Goal: Task Accomplishment & Management: Use online tool/utility

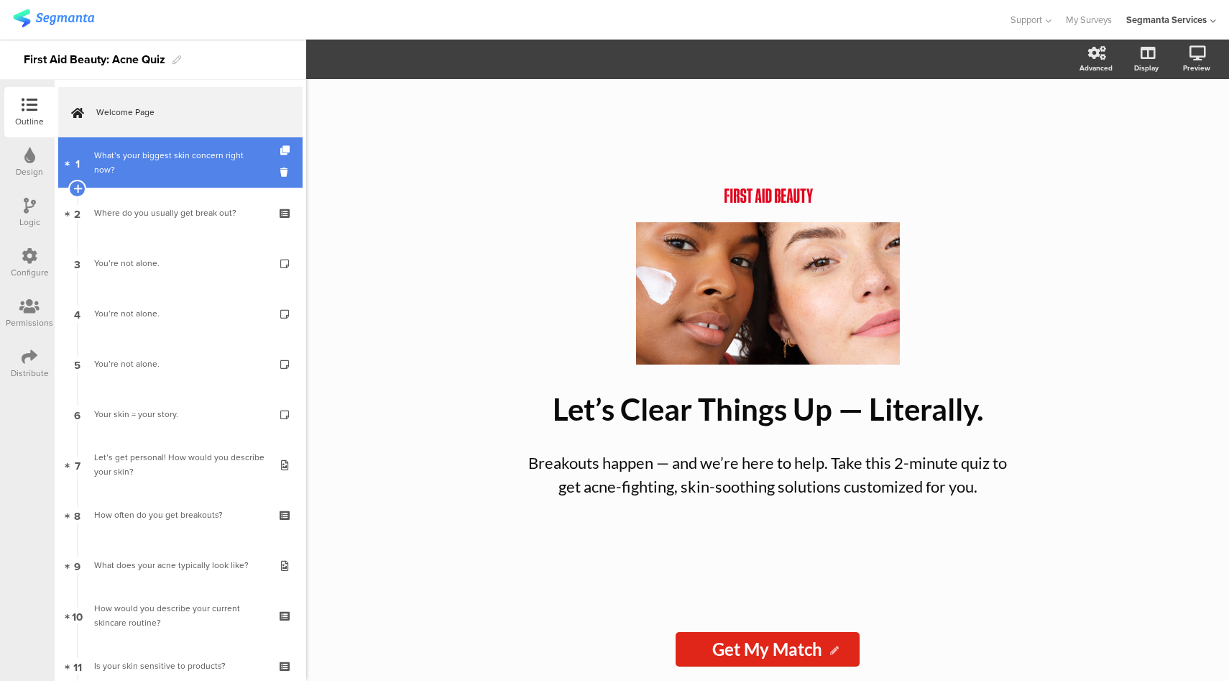
click at [188, 173] on div "What’s your biggest skin concern right now?" at bounding box center [180, 162] width 172 height 29
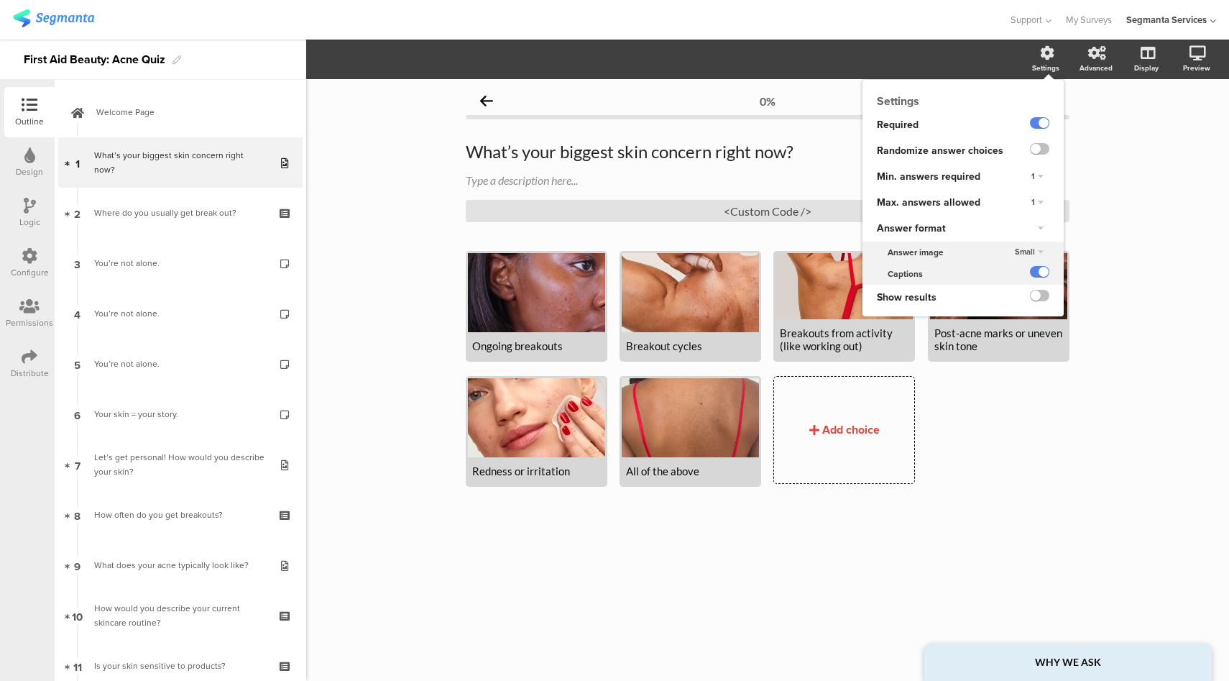
click at [1037, 206] on div "1" at bounding box center [1038, 202] width 24 height 17
click at [1016, 217] on div "Unlimited" at bounding box center [1017, 215] width 85 height 15
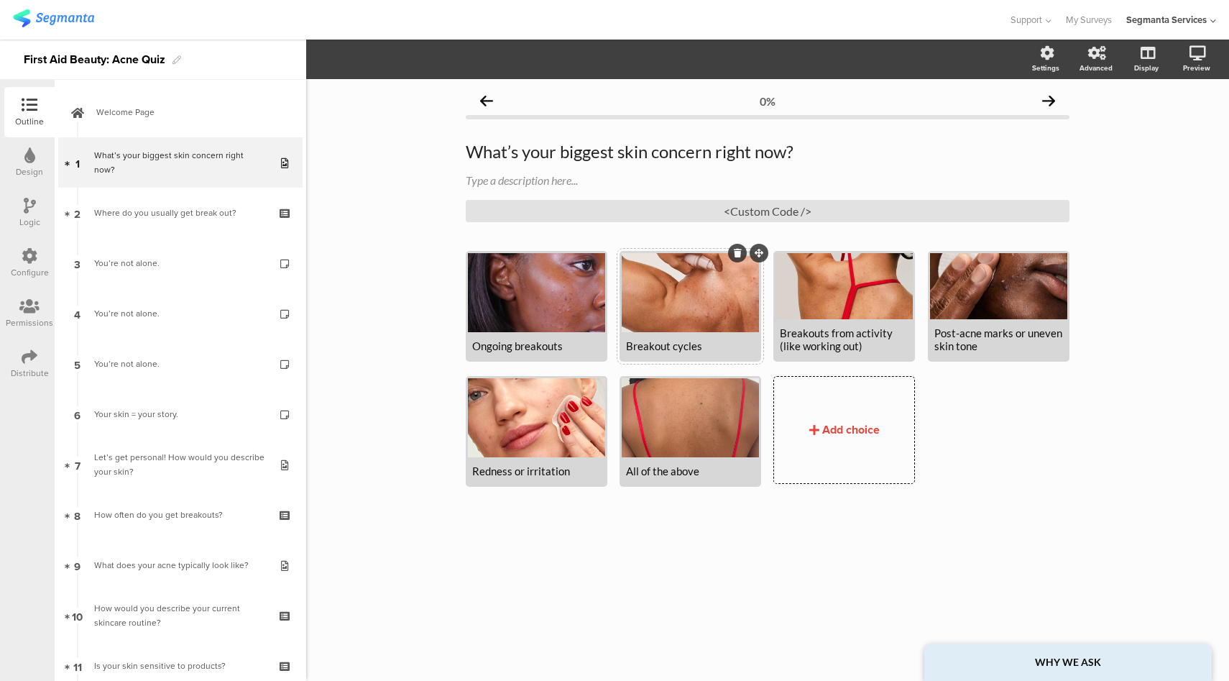
click at [643, 350] on div "Breakout cycles" at bounding box center [690, 345] width 129 height 13
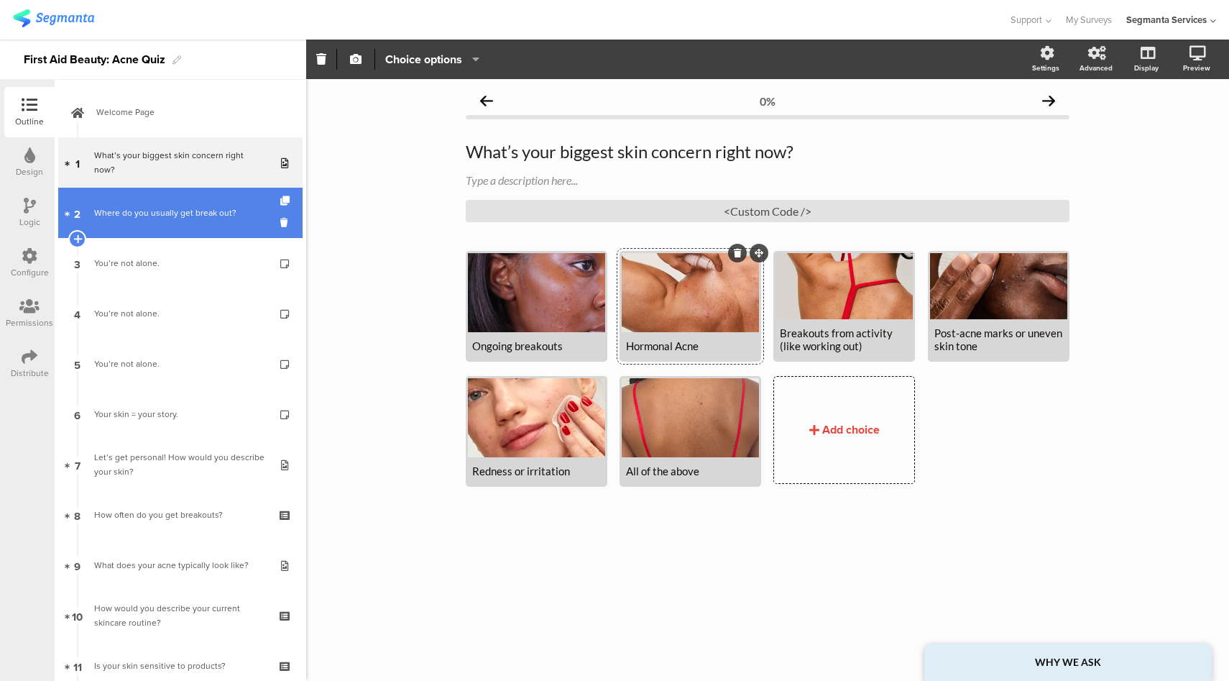
click at [214, 211] on div "Where do you usually get break out?" at bounding box center [180, 213] width 172 height 14
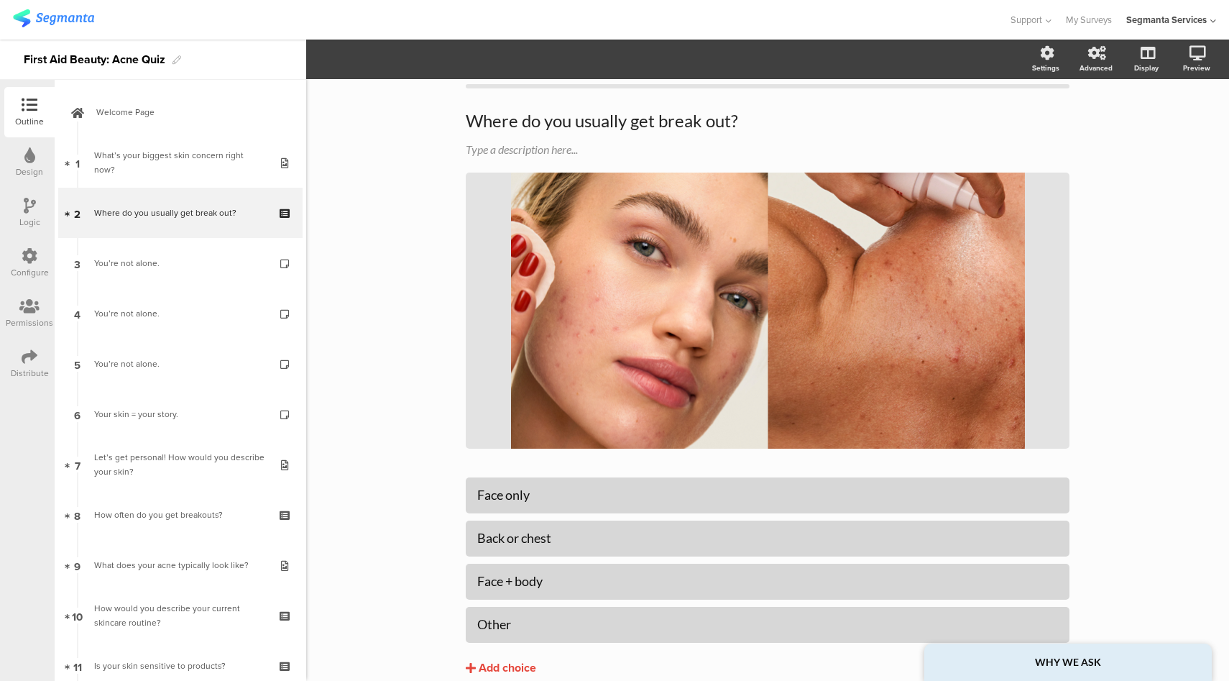
scroll to position [93, 0]
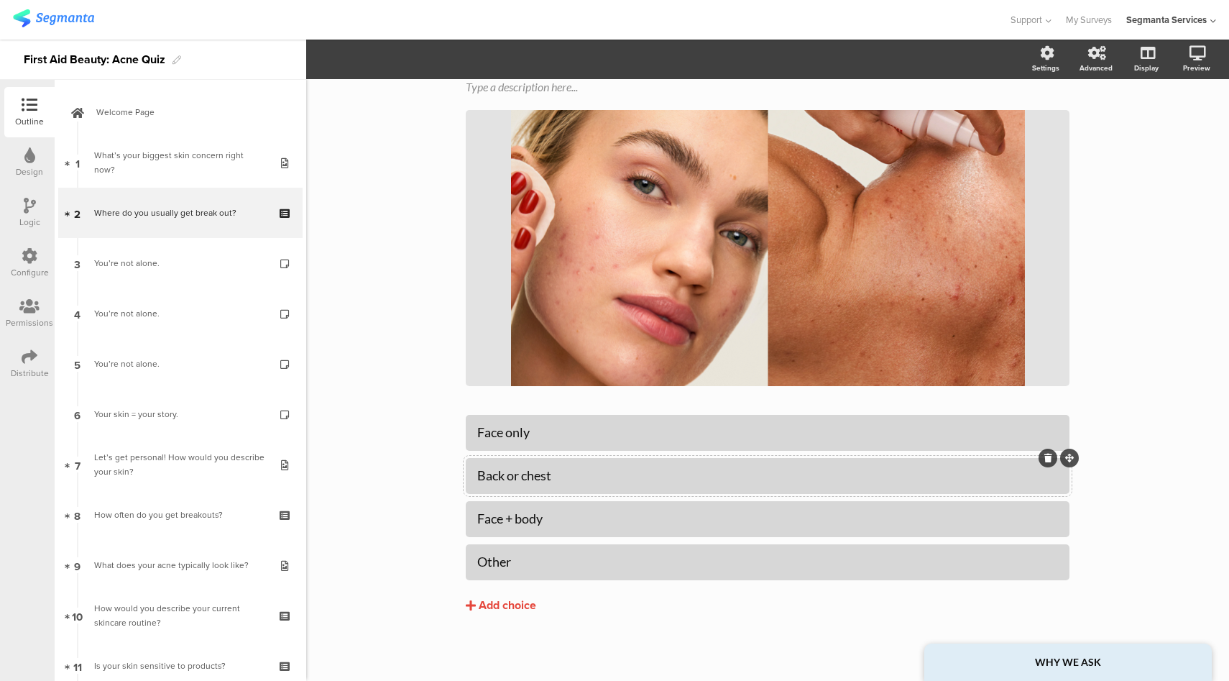
click at [528, 472] on div "Back or chest" at bounding box center [767, 475] width 581 height 17
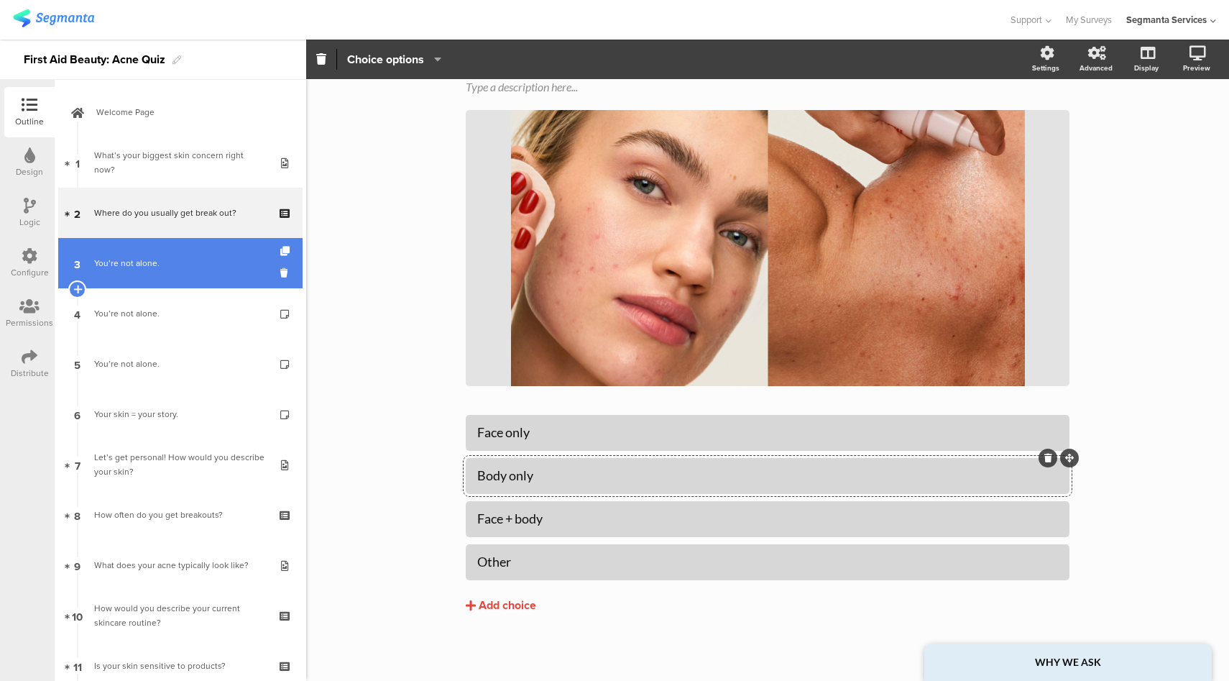
click at [189, 266] on div "You’re not alone." at bounding box center [180, 263] width 172 height 14
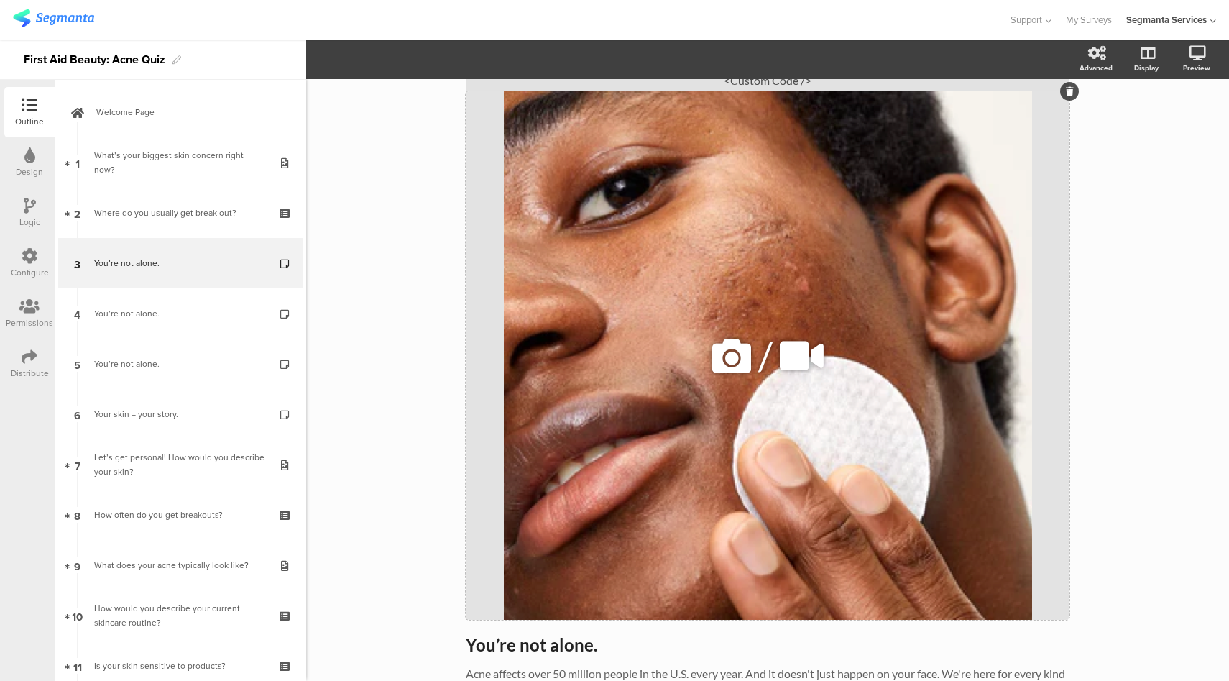
scroll to position [183, 0]
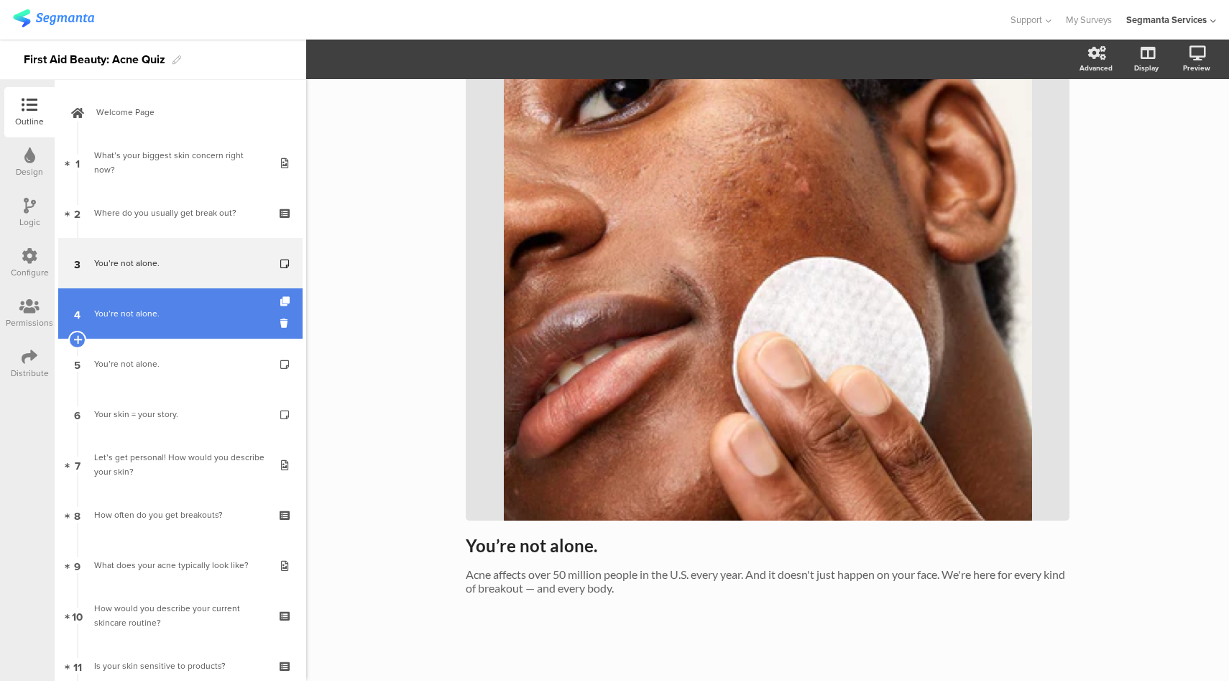
click at [170, 305] on link "4 You’re not alone." at bounding box center [180, 313] width 244 height 50
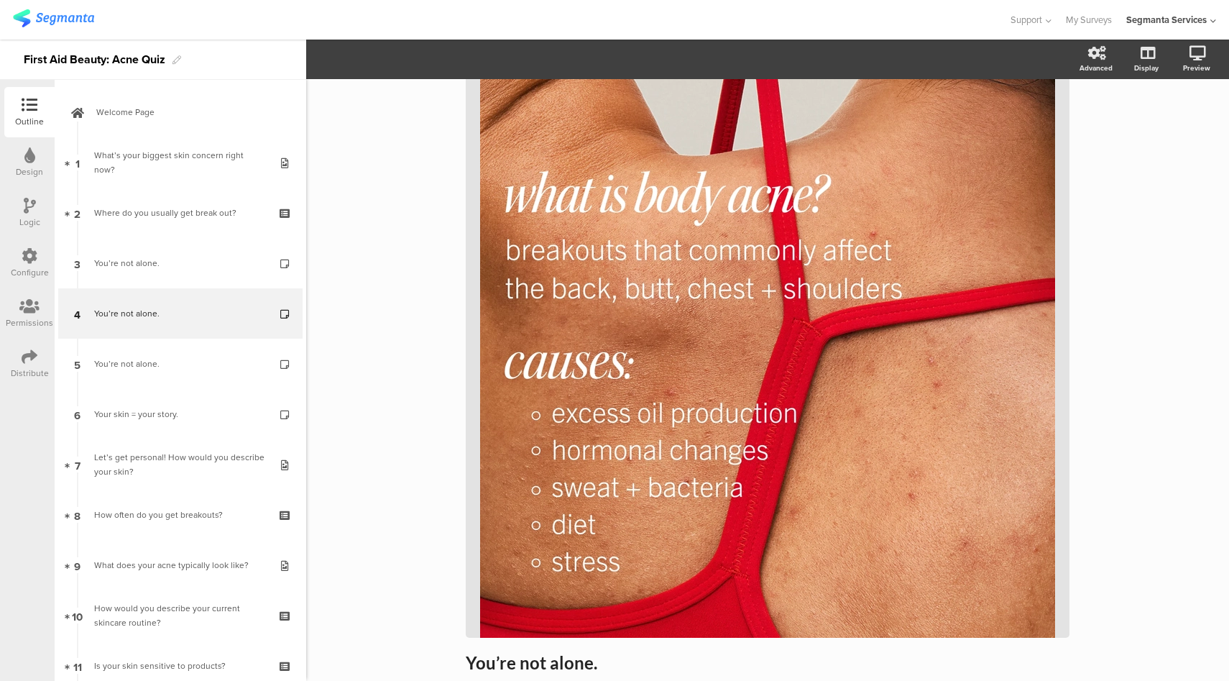
scroll to position [229, 0]
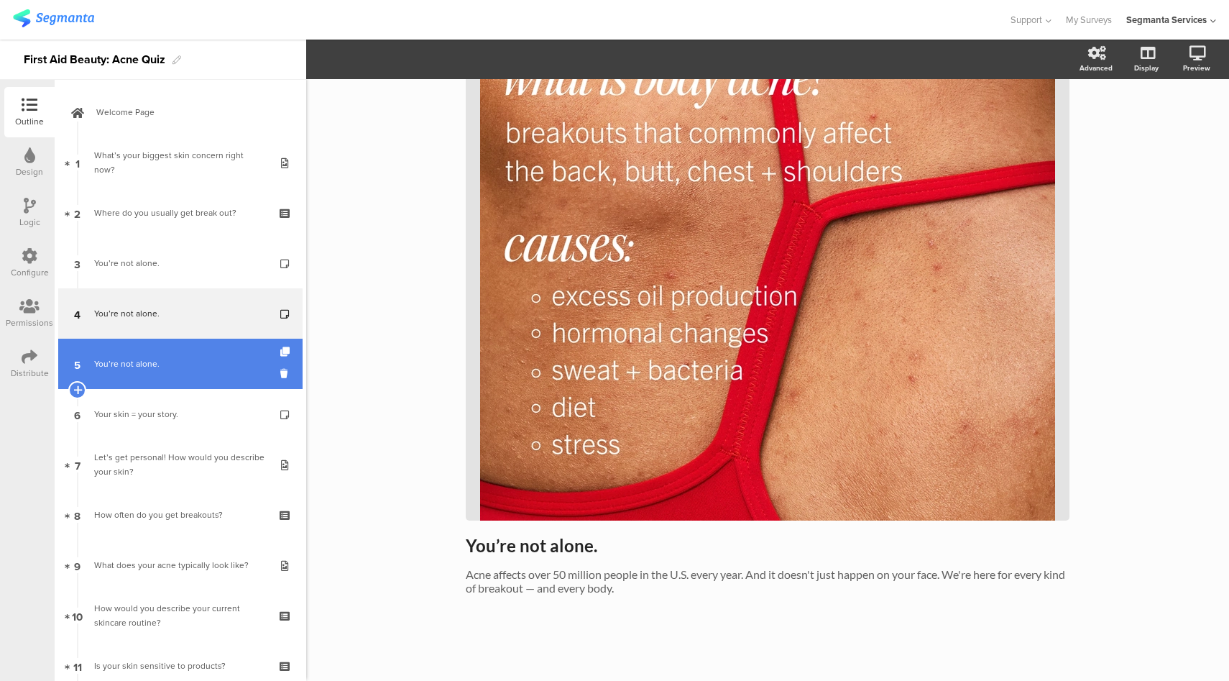
click at [116, 364] on div "You’re not alone." at bounding box center [180, 363] width 172 height 14
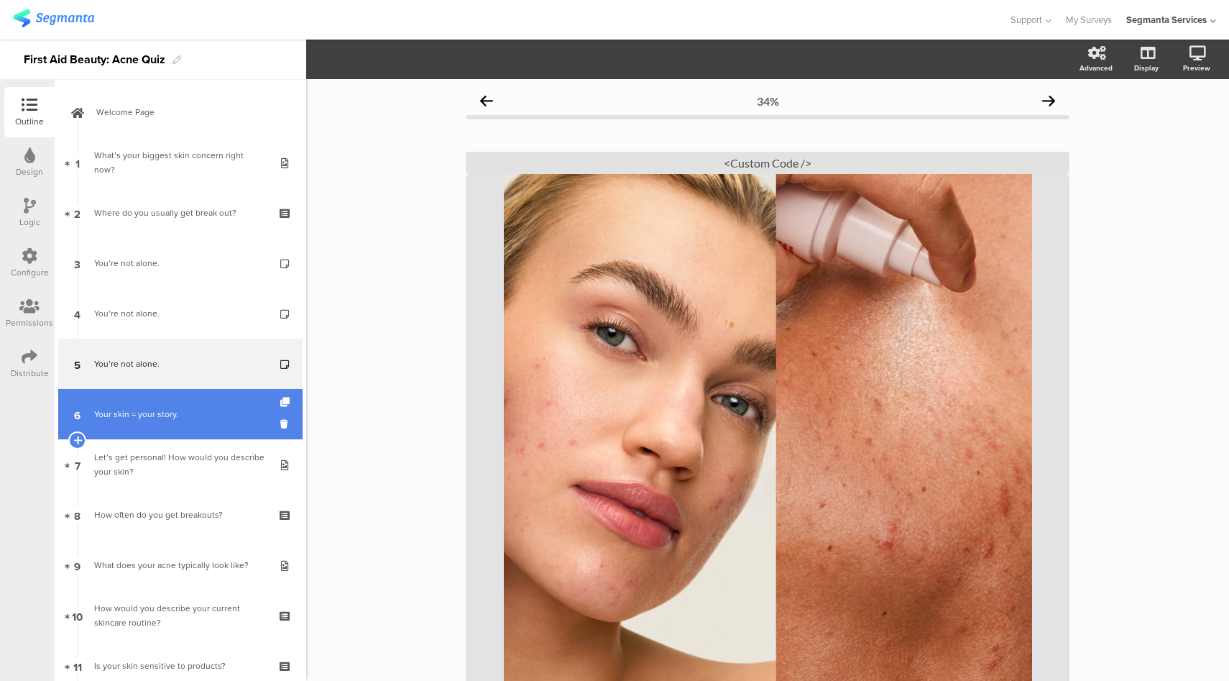
click at [186, 428] on link "6 Your skin = your story." at bounding box center [180, 414] width 244 height 50
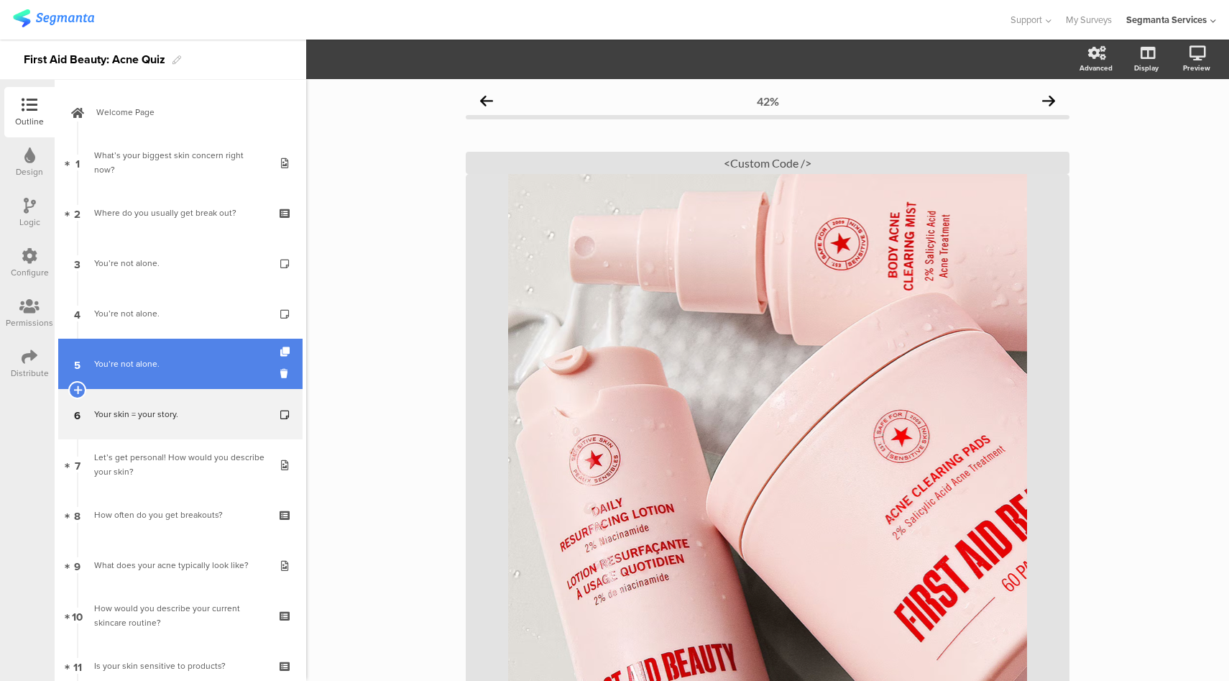
click at [181, 375] on link "5 You’re not alone." at bounding box center [180, 364] width 244 height 50
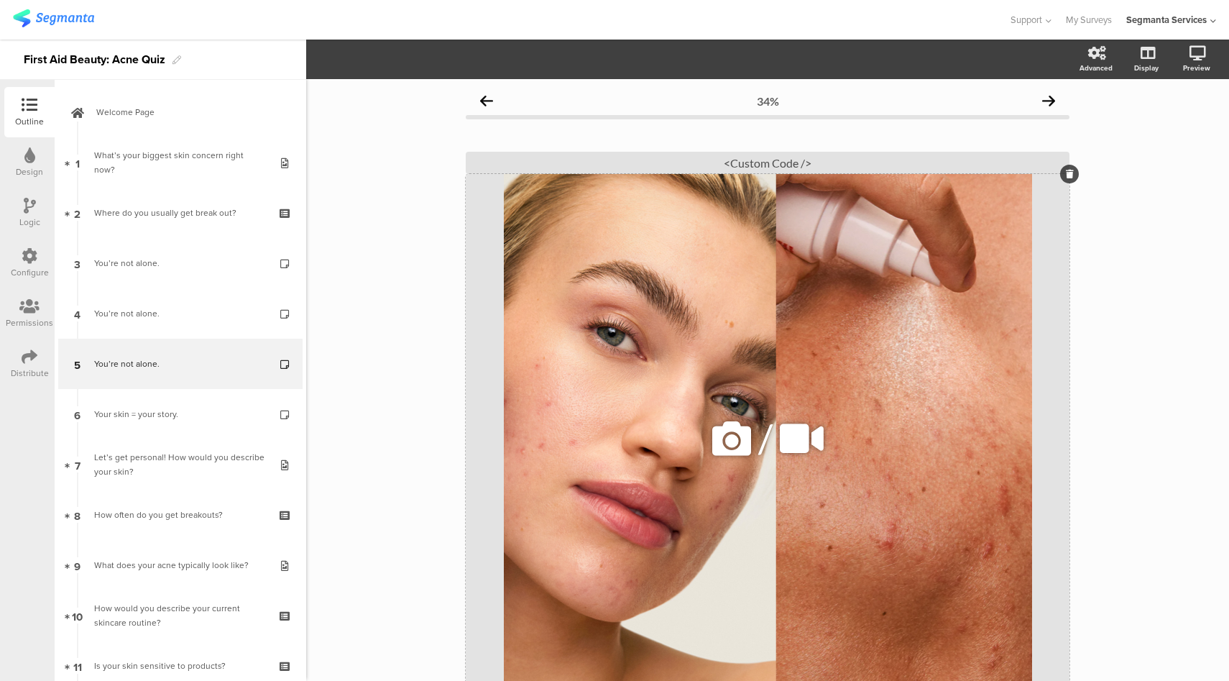
scroll to position [183, 0]
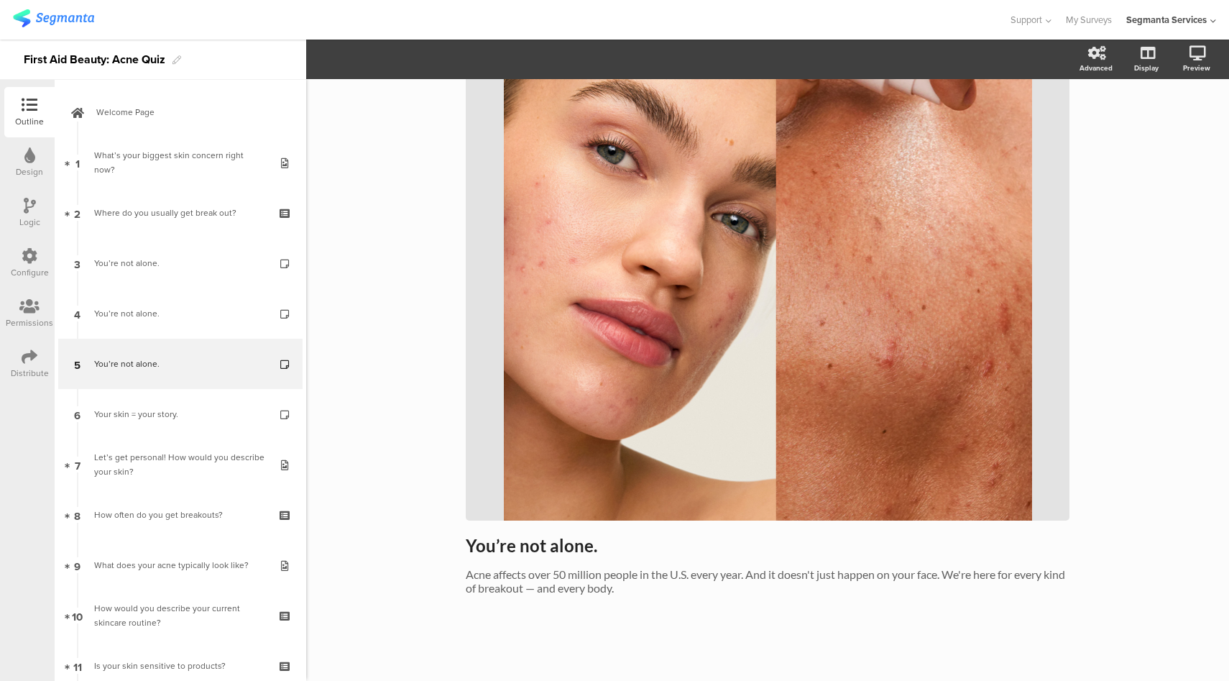
click at [34, 252] on icon at bounding box center [30, 256] width 16 height 16
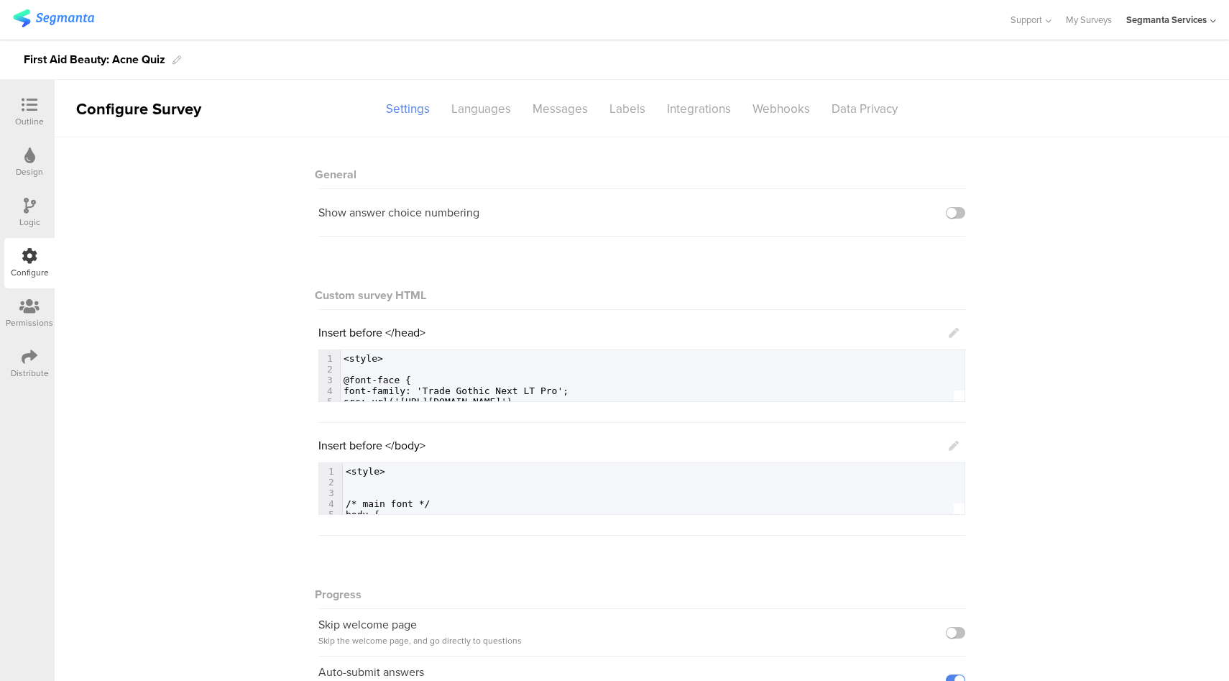
click at [11, 206] on div "Logic" at bounding box center [29, 213] width 50 height 50
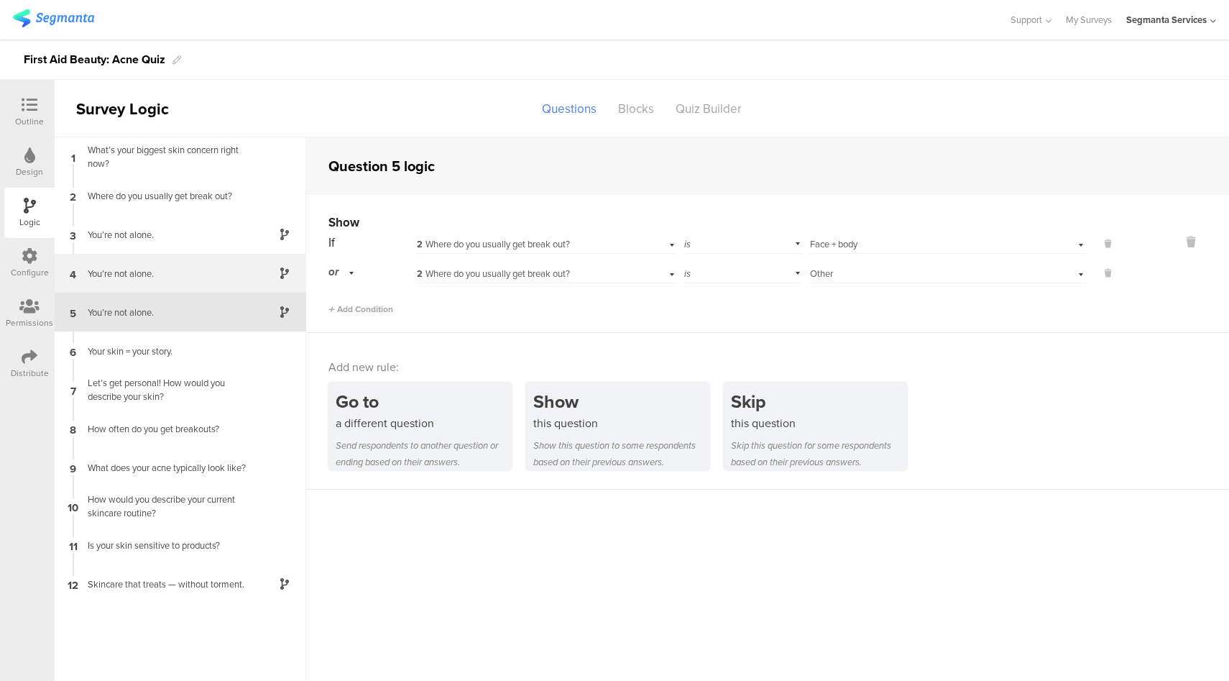
click at [162, 284] on div "4 You’re not alone." at bounding box center [181, 273] width 252 height 39
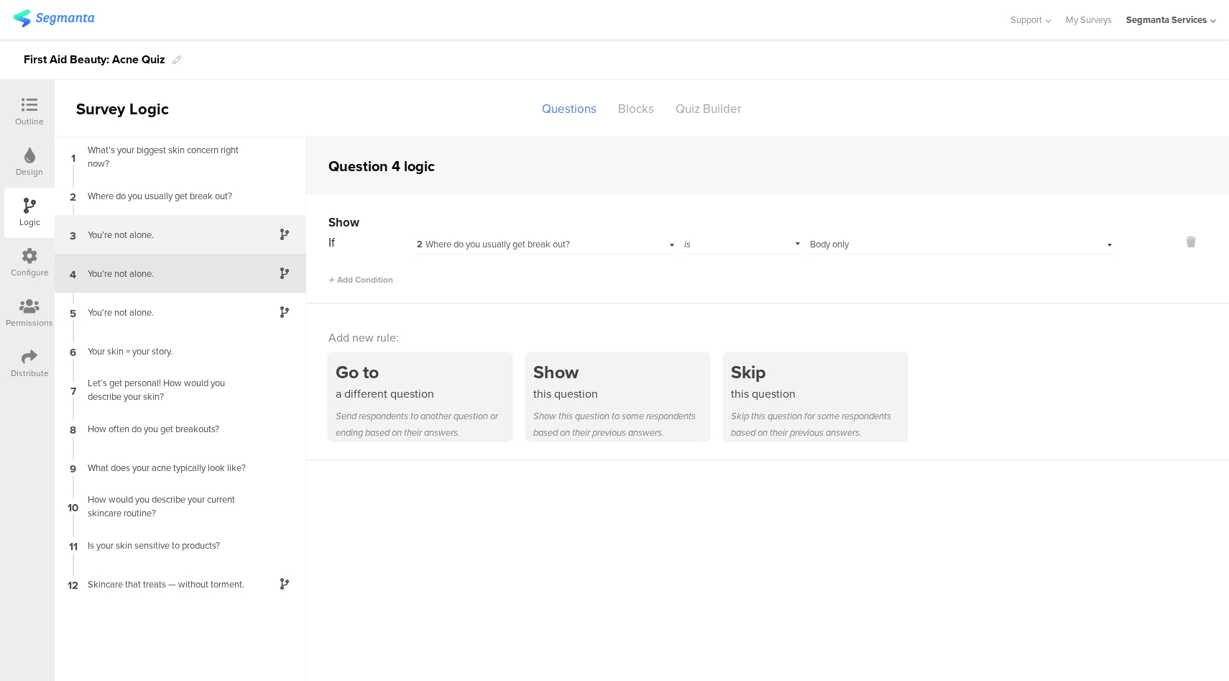
click at [187, 241] on div "3 You’re not alone." at bounding box center [181, 234] width 252 height 39
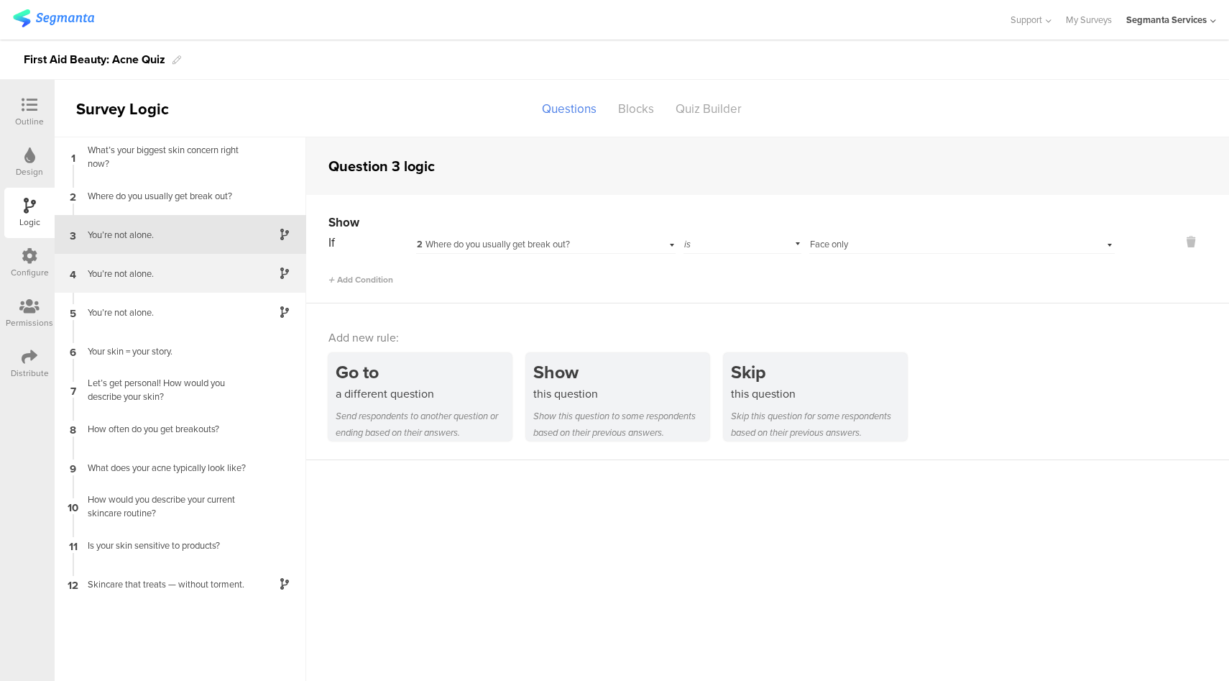
click at [181, 267] on div "You’re not alone." at bounding box center [169, 274] width 180 height 14
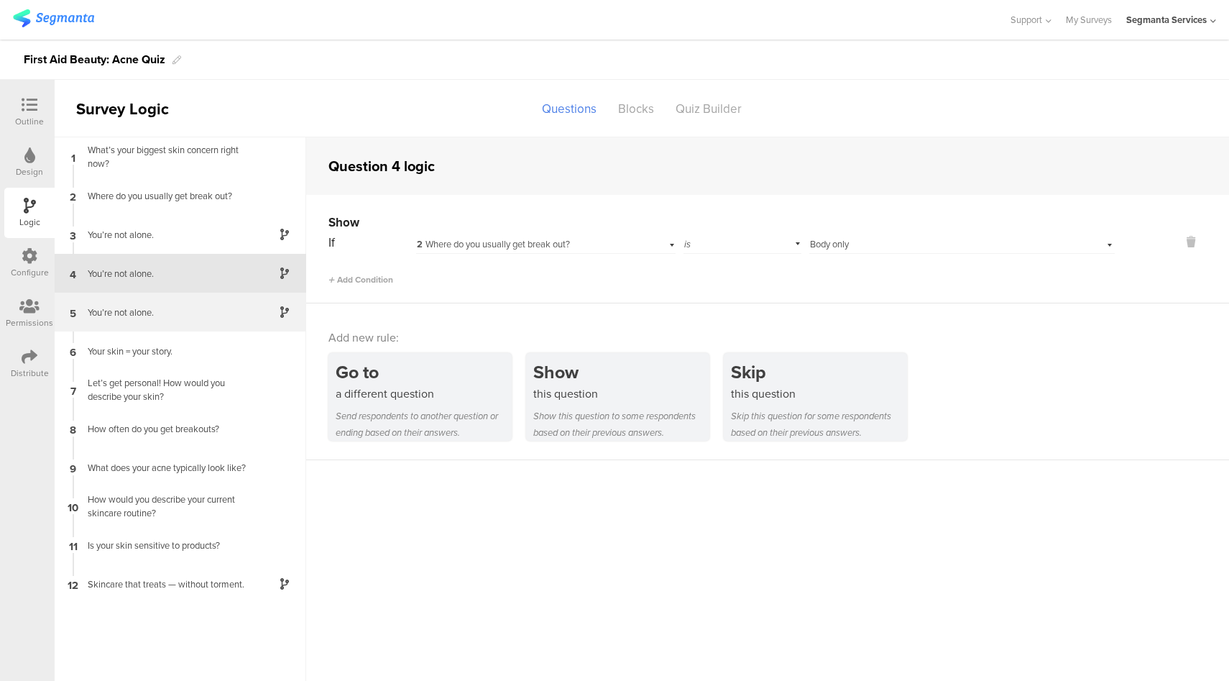
click at [190, 322] on div "5 You’re not alone." at bounding box center [181, 312] width 252 height 39
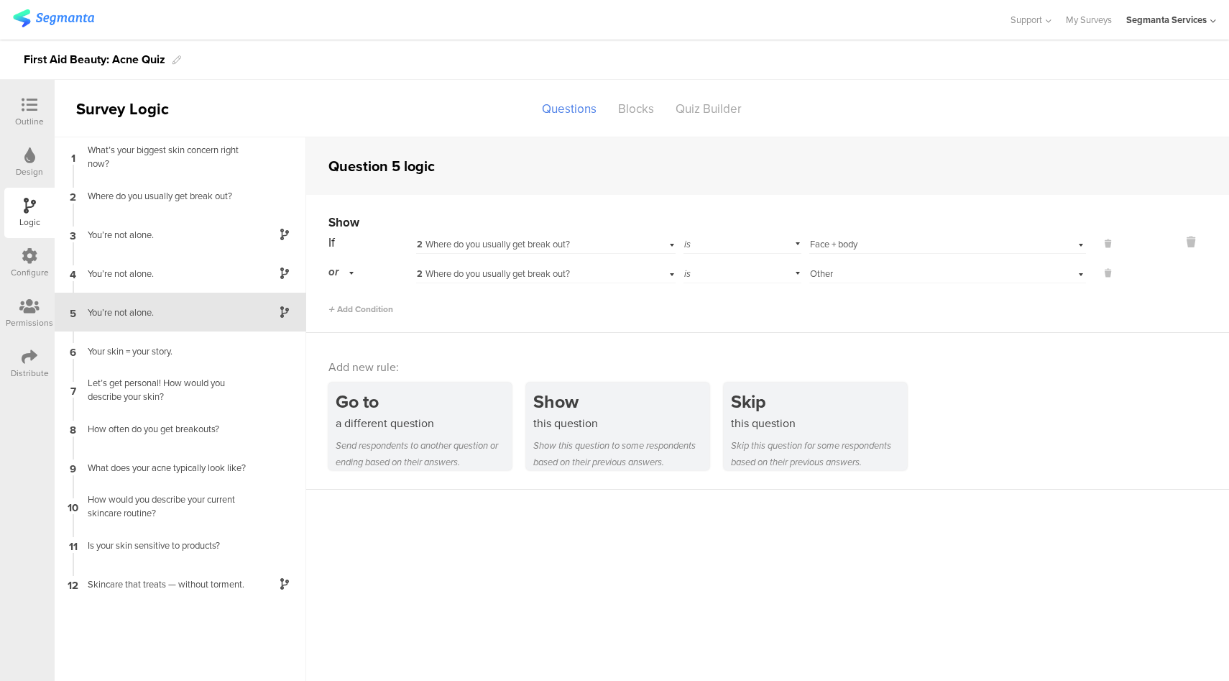
click at [31, 272] on div "Configure" at bounding box center [30, 272] width 38 height 13
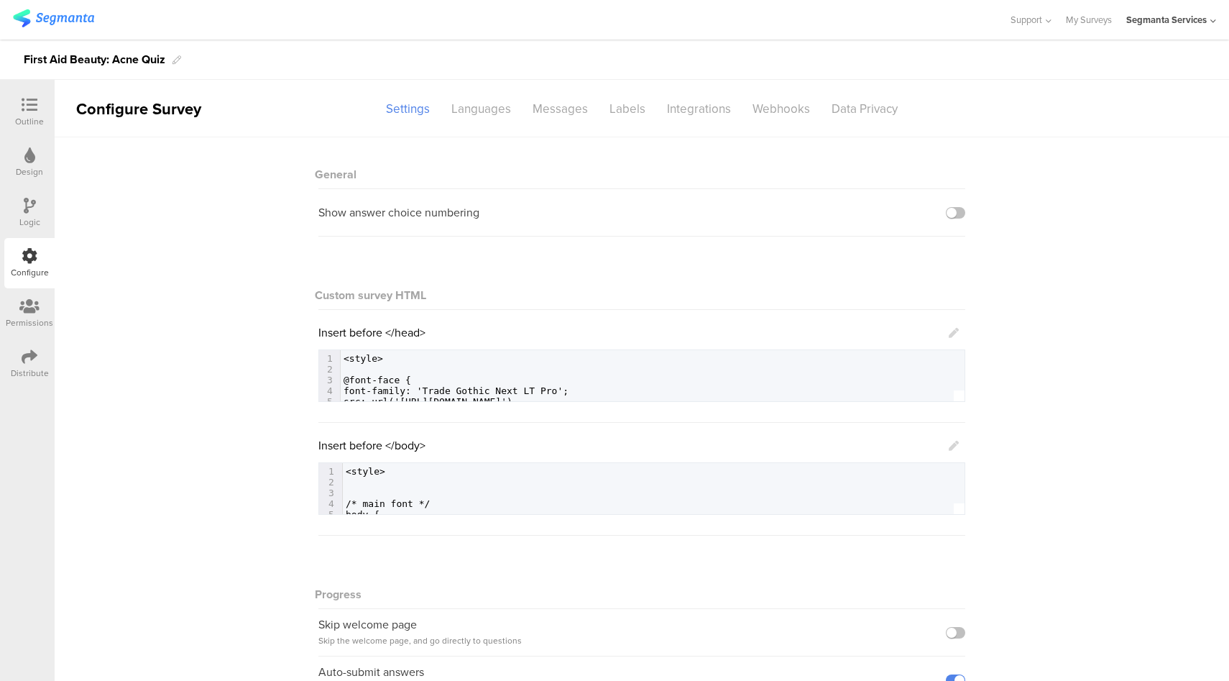
click at [22, 210] on div "Logic" at bounding box center [29, 213] width 50 height 50
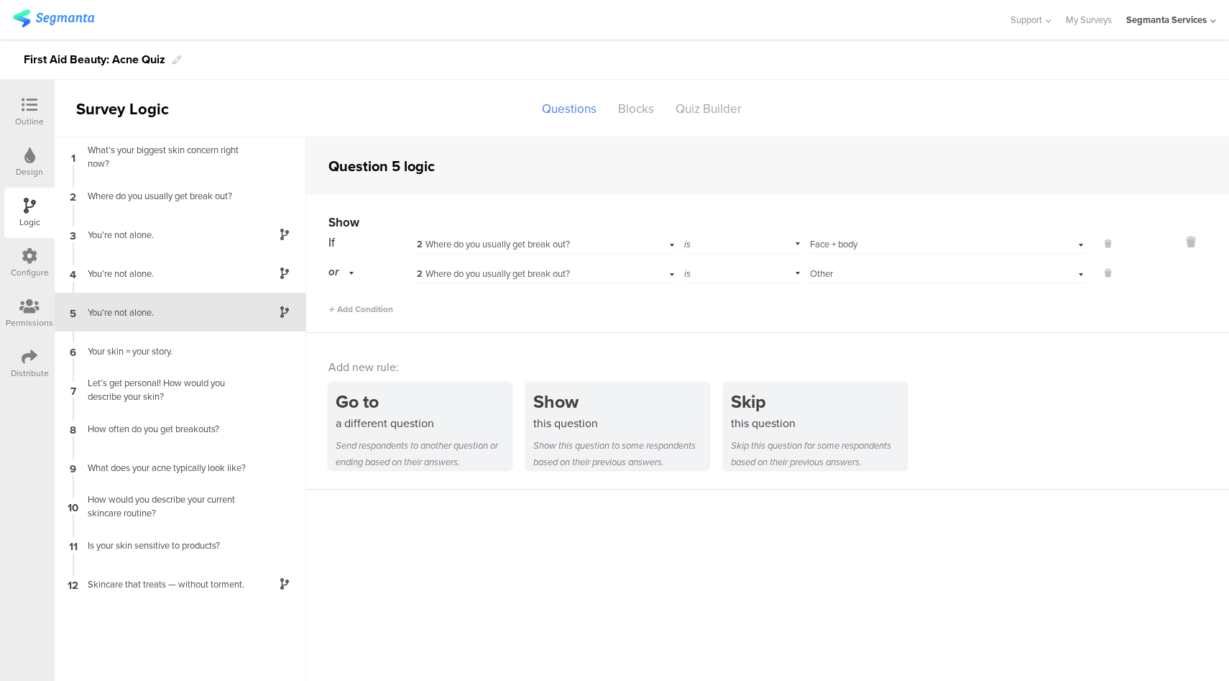
click at [32, 151] on icon at bounding box center [29, 155] width 11 height 16
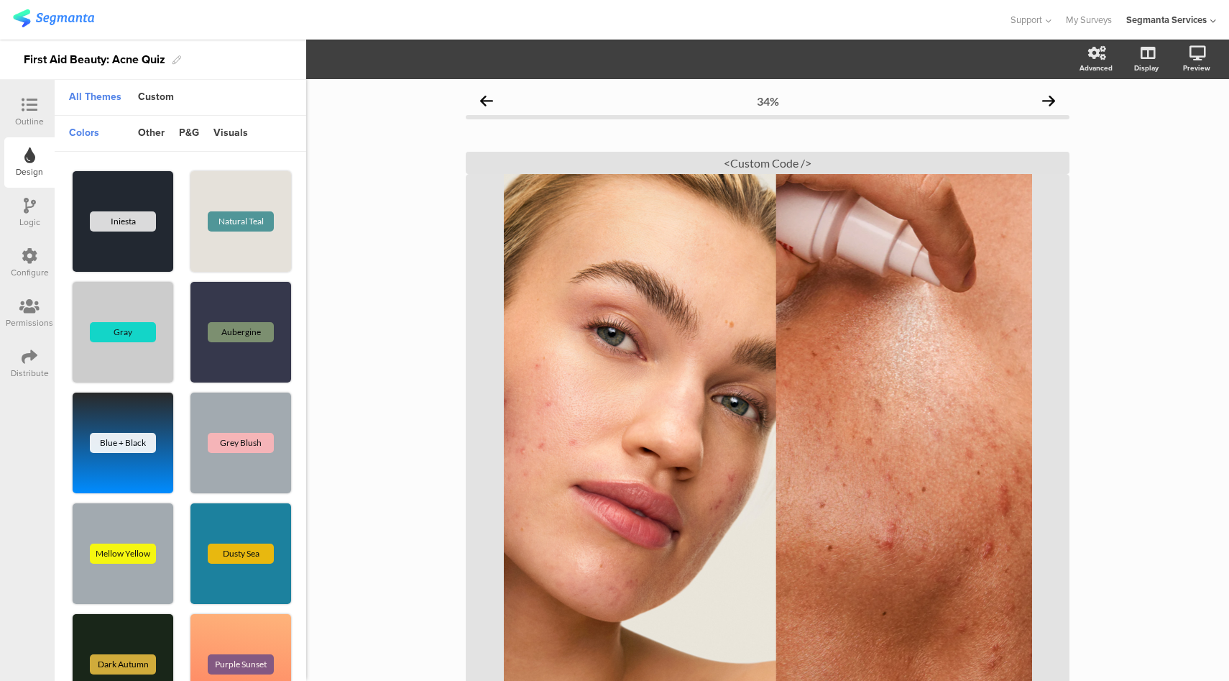
click at [27, 91] on div "Outline" at bounding box center [29, 112] width 50 height 50
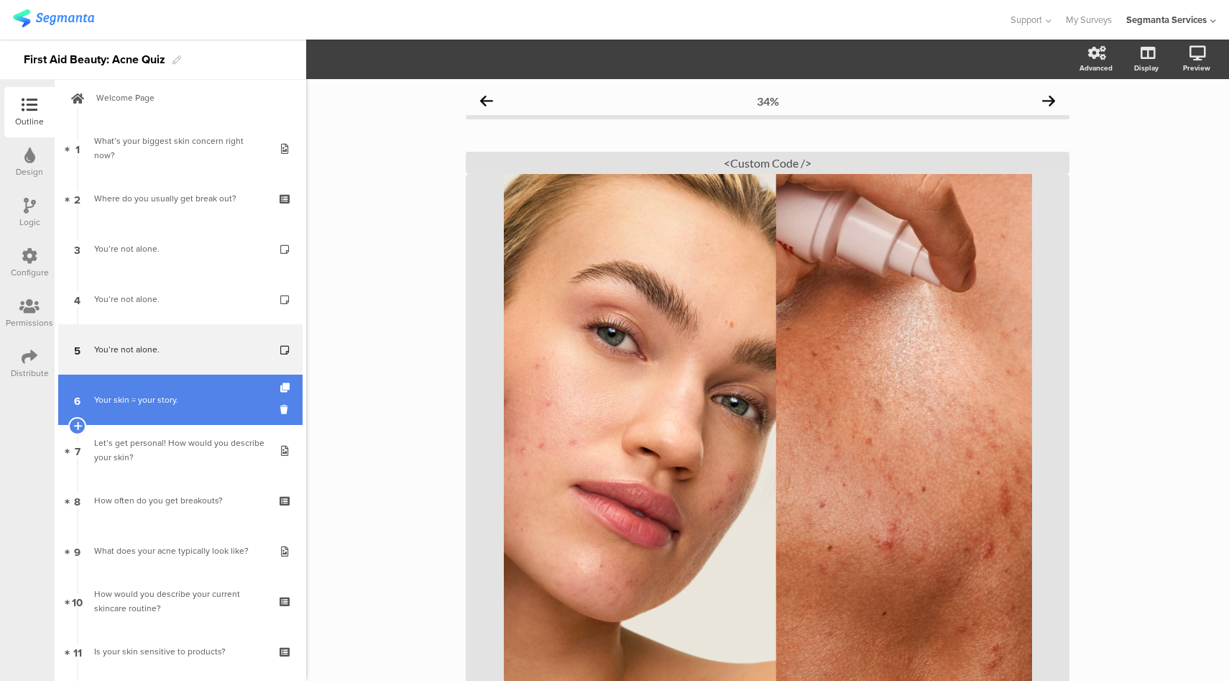
scroll to position [15, 0]
click at [186, 400] on div "Your skin = your story." at bounding box center [180, 399] width 172 height 14
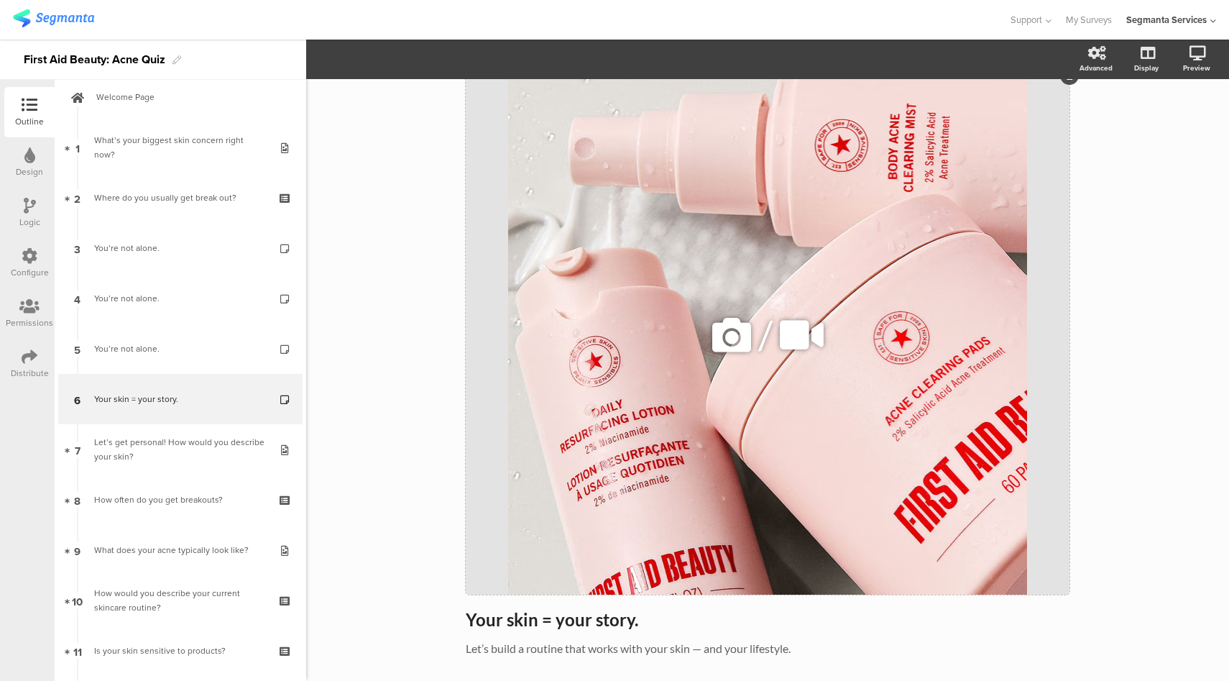
scroll to position [161, 0]
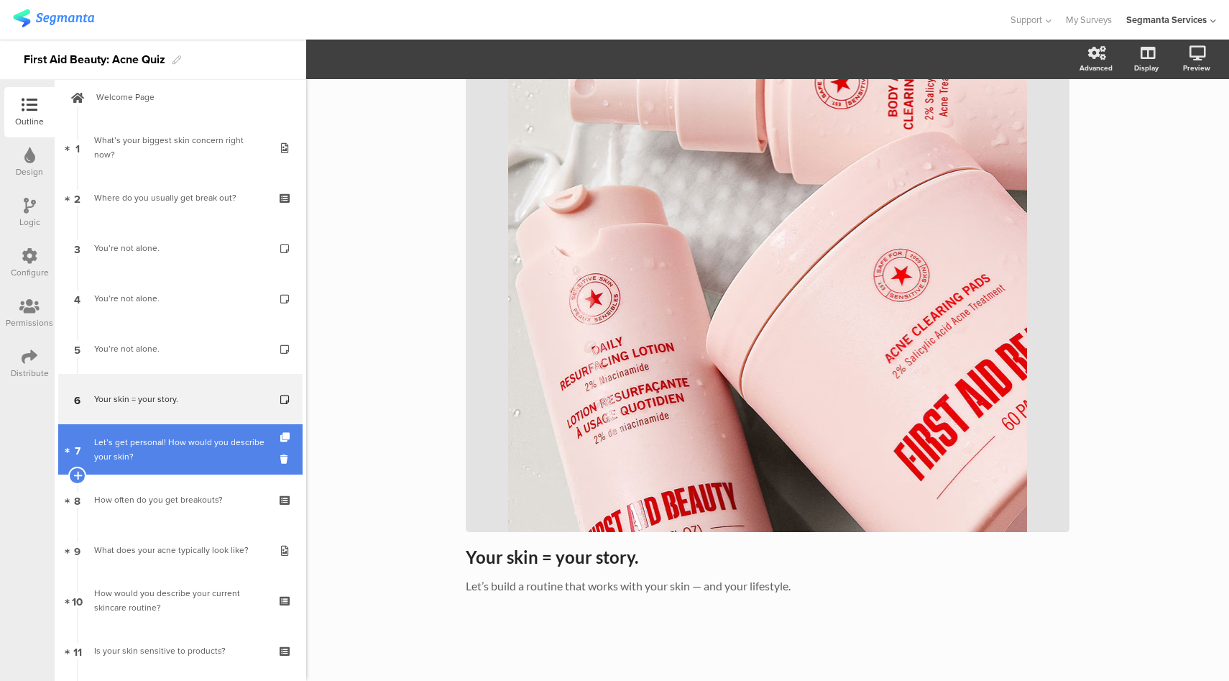
click at [186, 456] on div "Let’s get personal! How would you describe your skin?" at bounding box center [180, 449] width 172 height 29
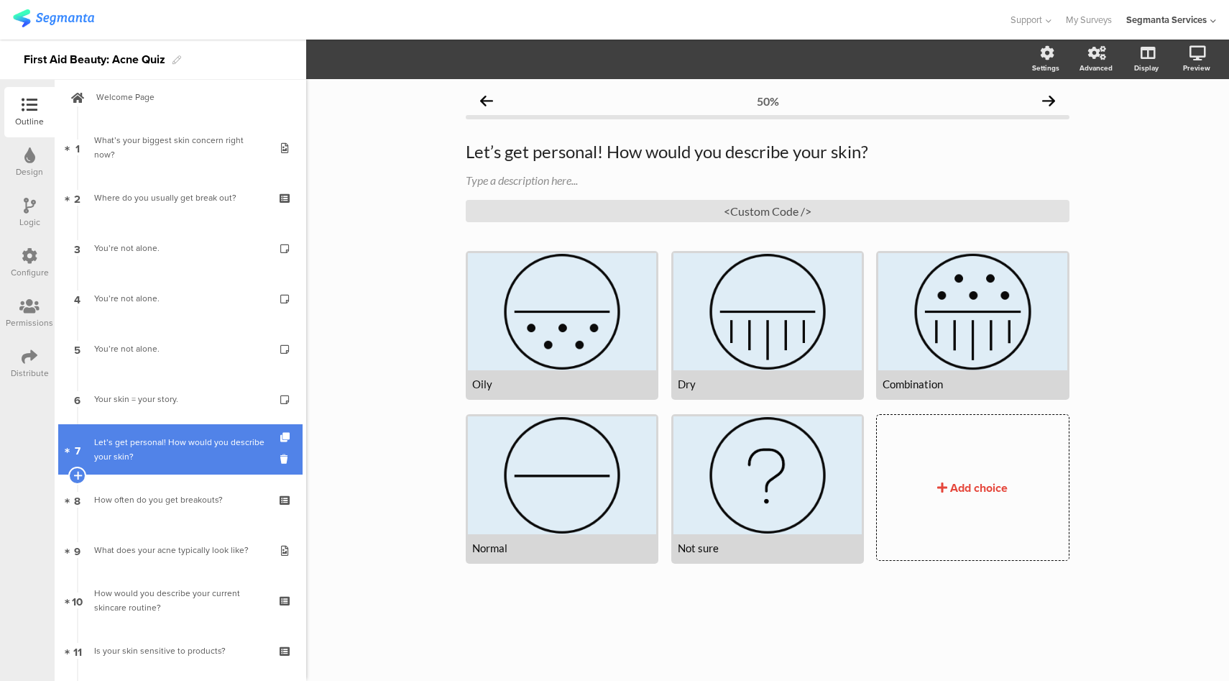
scroll to position [224, 0]
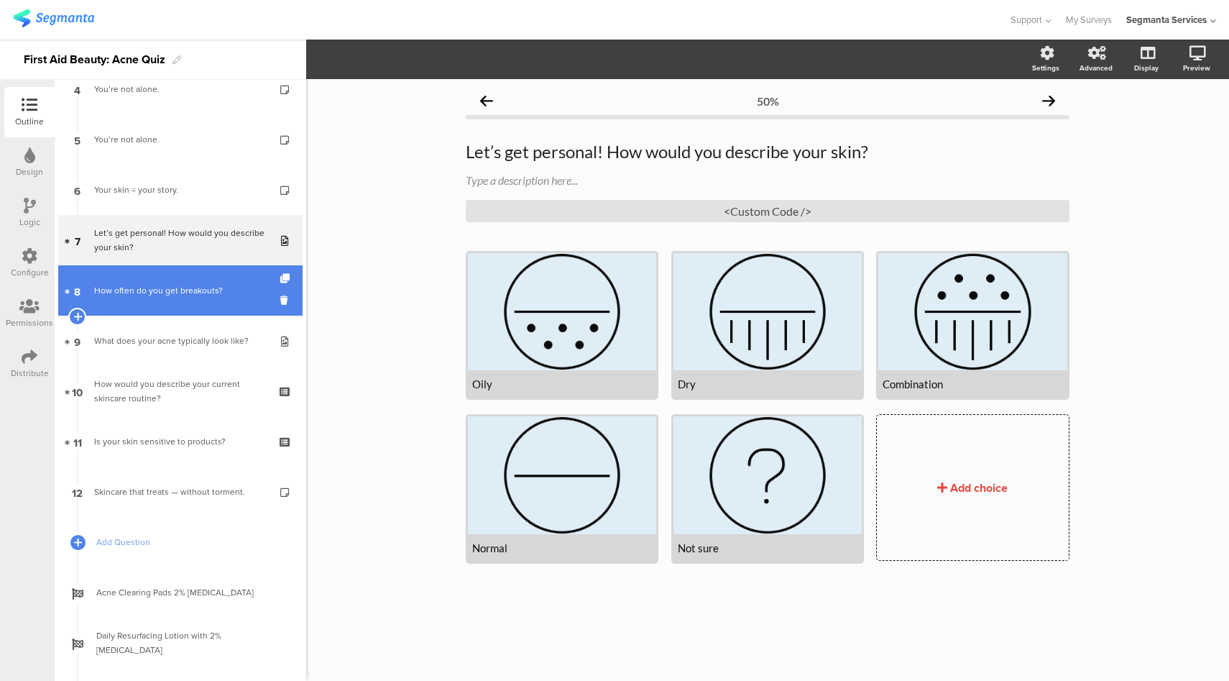
click at [193, 297] on div "How often do you get breakouts?" at bounding box center [180, 290] width 172 height 14
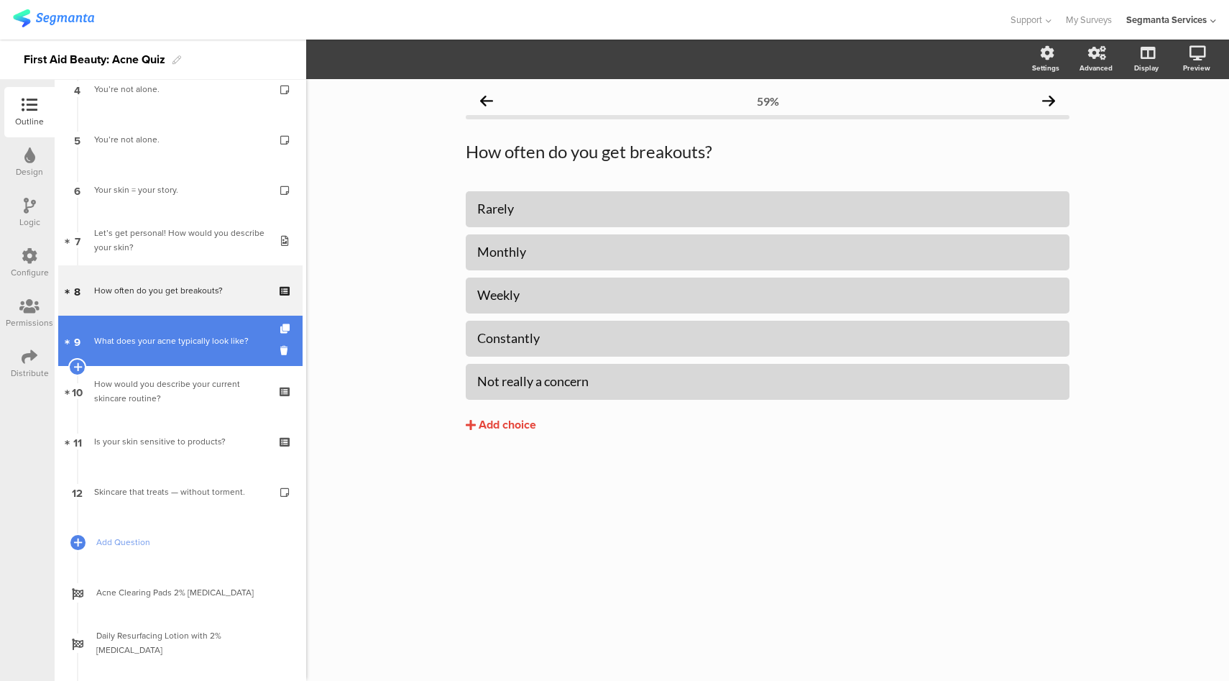
click at [175, 331] on link "9 What does your acne typically look like?" at bounding box center [180, 341] width 244 height 50
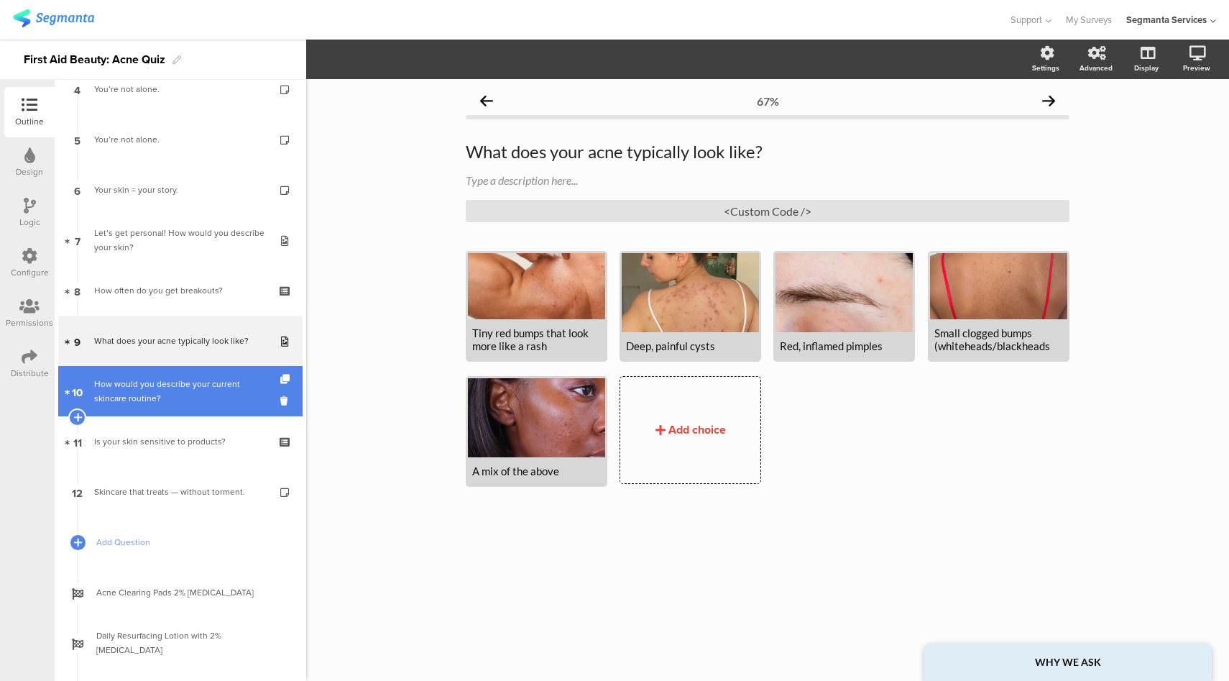
click at [190, 410] on link "10 How would you describe your current skincare routine?" at bounding box center [180, 391] width 244 height 50
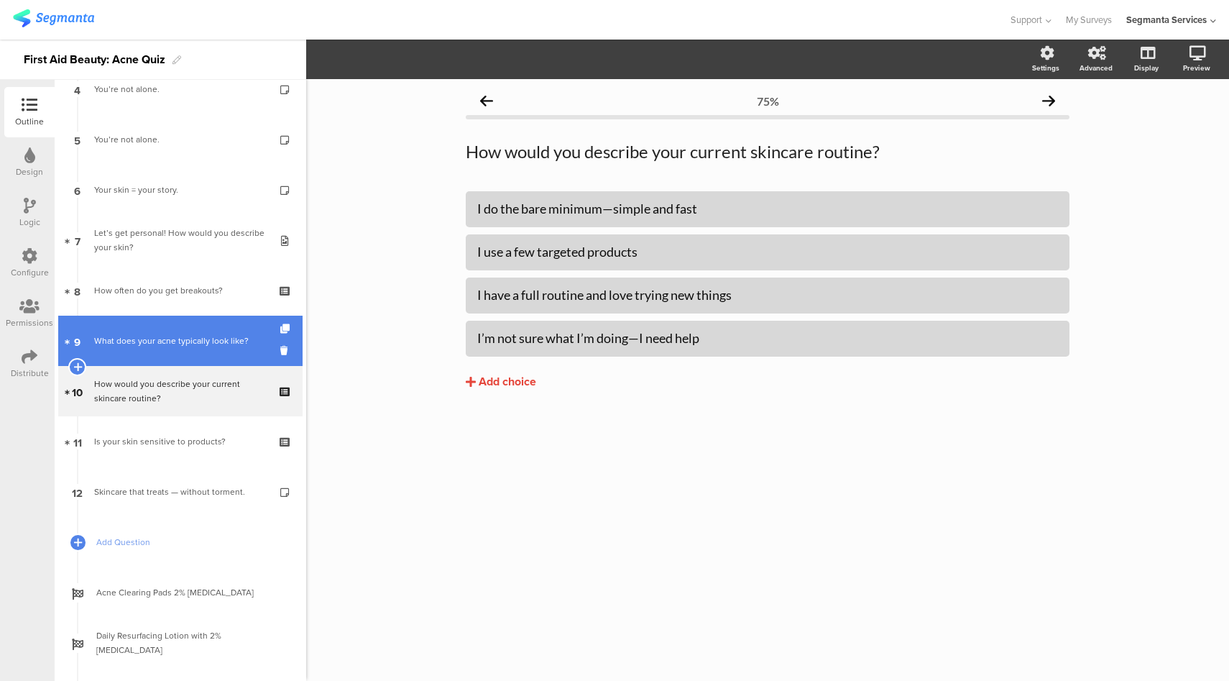
click at [208, 341] on div "What does your acne typically look like?" at bounding box center [180, 340] width 172 height 14
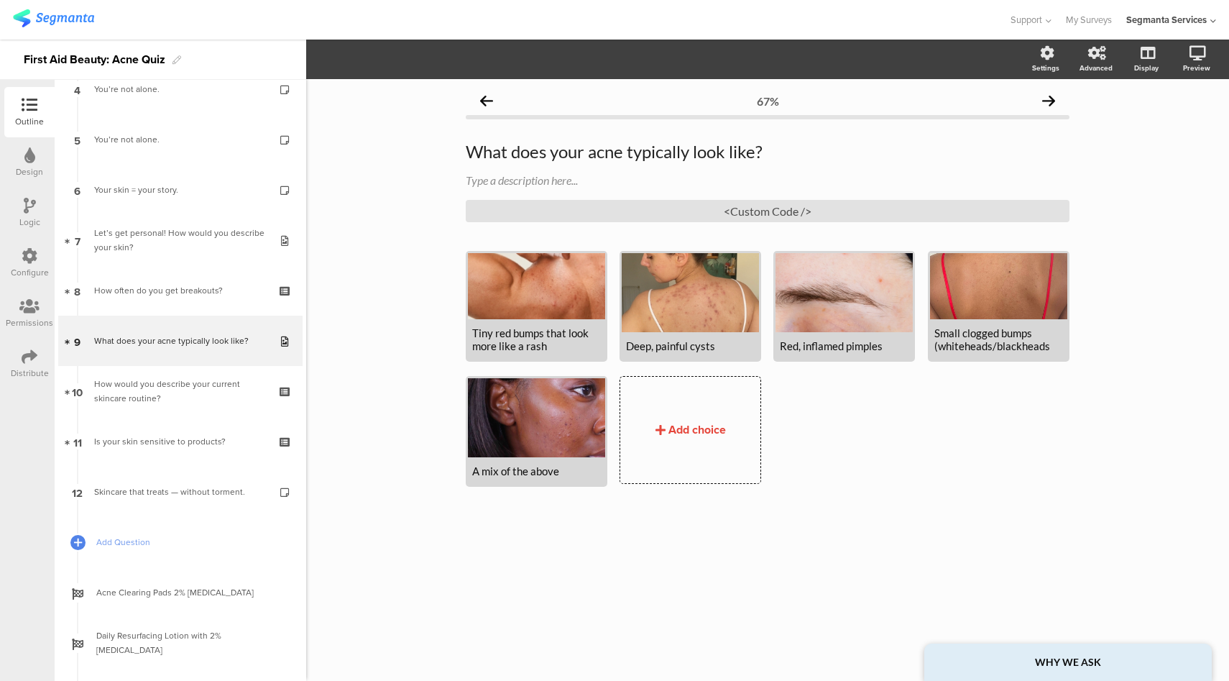
click at [19, 258] on div "Configure" at bounding box center [29, 263] width 50 height 50
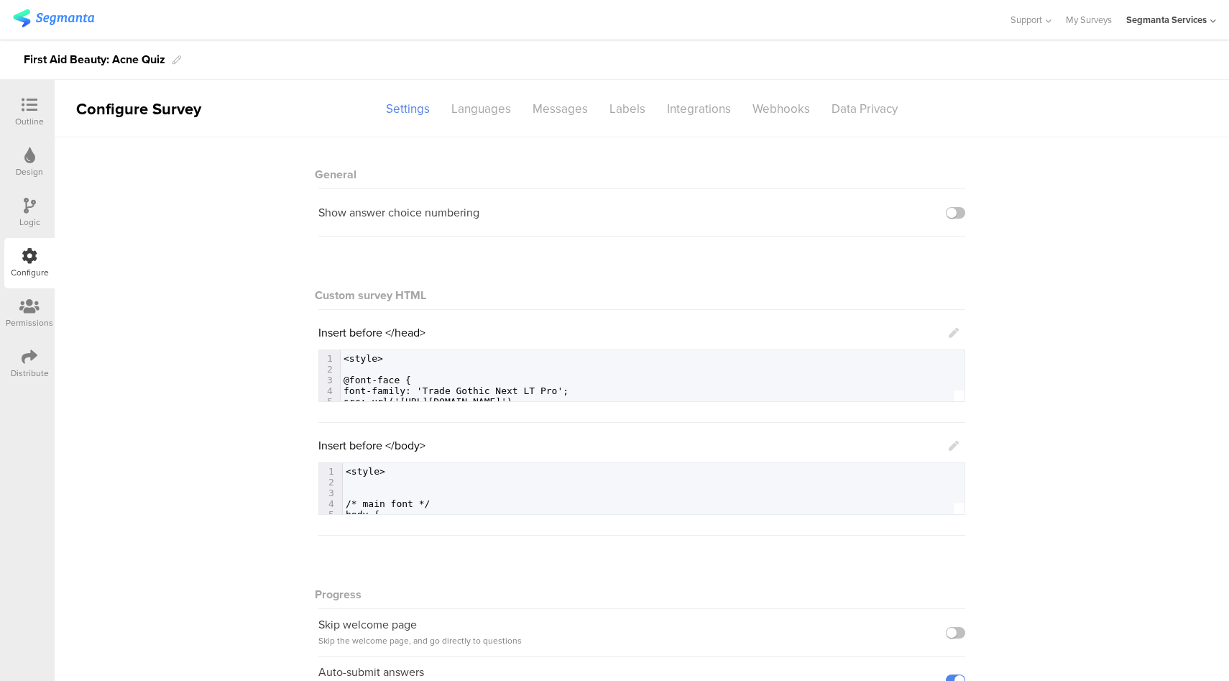
click at [17, 206] on div "Logic" at bounding box center [29, 213] width 50 height 50
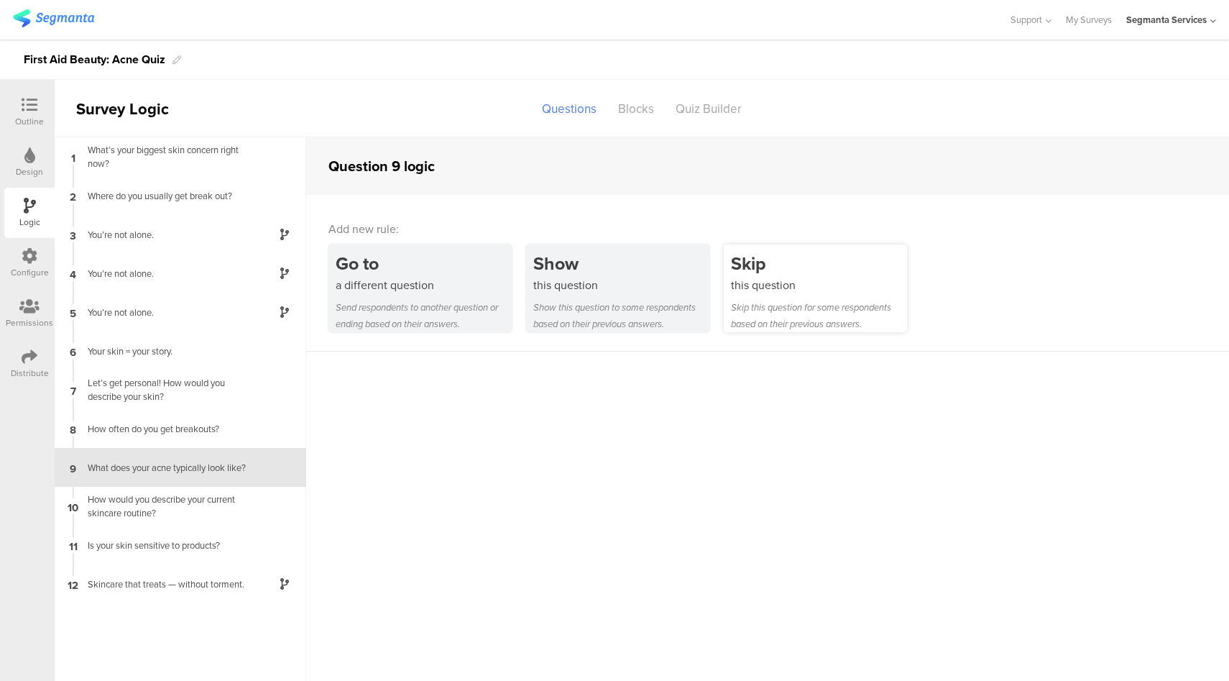
click at [788, 299] on div "Skip this question for some respondents based on their previous answers." at bounding box center [819, 315] width 176 height 33
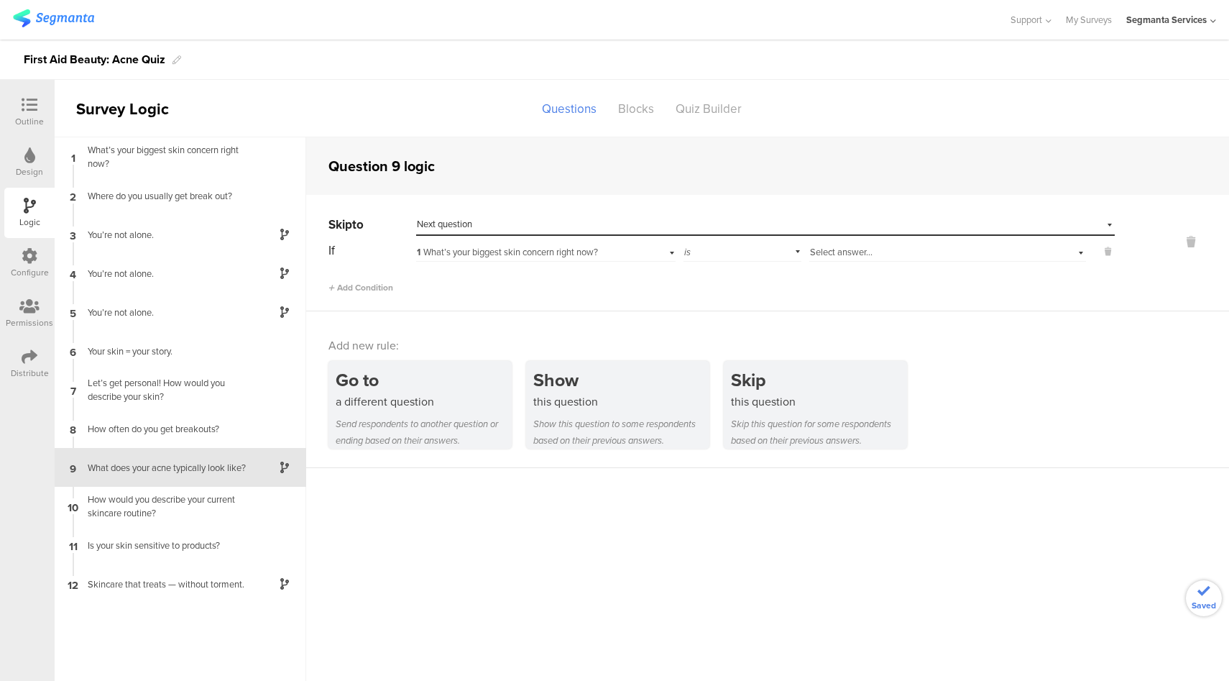
click at [474, 229] on div "Select destination... Next question" at bounding box center [756, 224] width 679 height 13
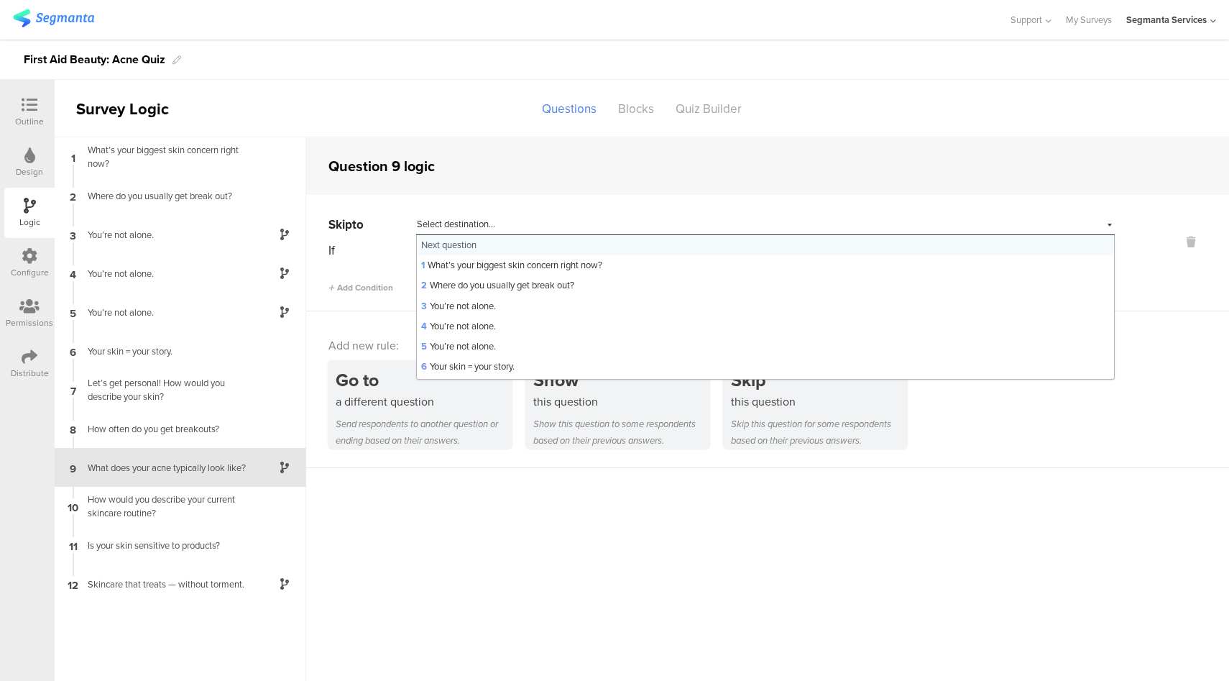
click at [385, 256] on div "If" at bounding box center [371, 250] width 86 height 18
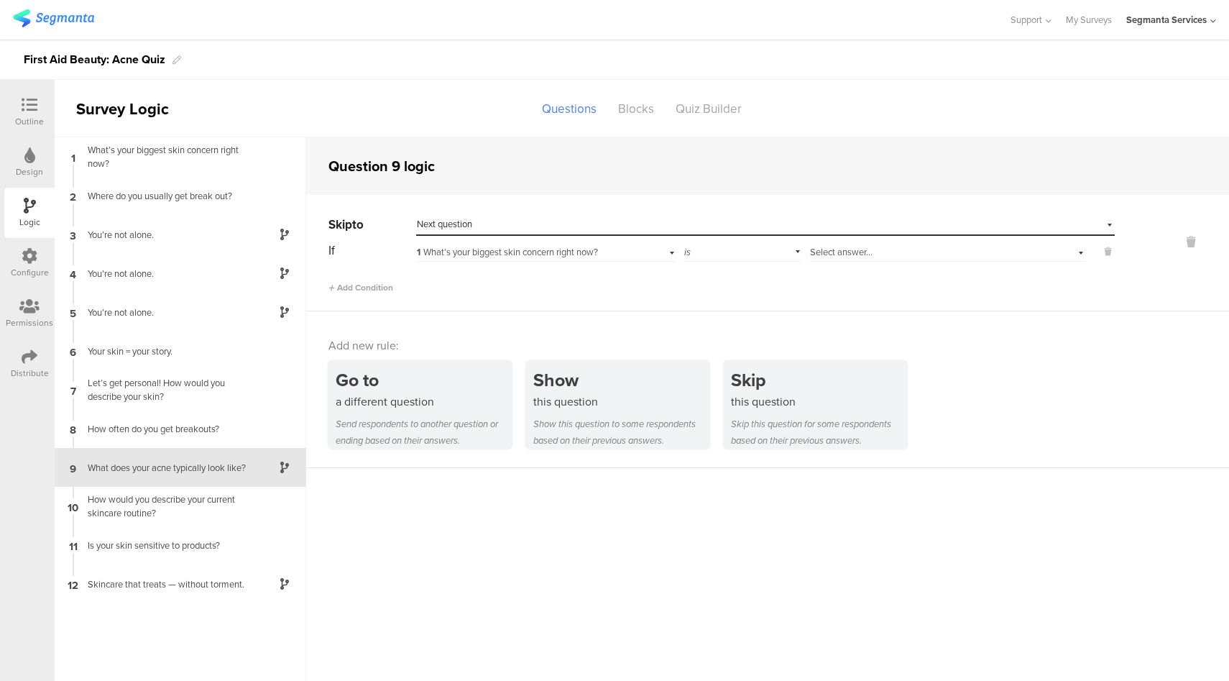
click at [857, 251] on span "Select answer..." at bounding box center [841, 252] width 63 height 14
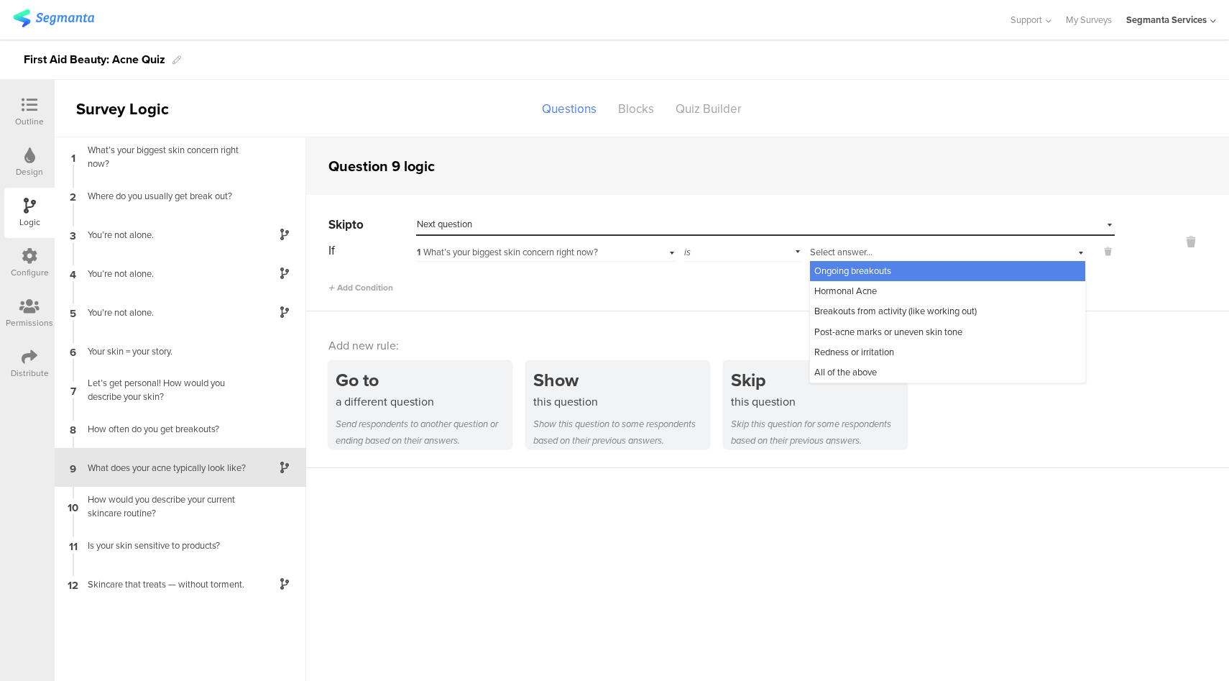
click at [514, 257] on span "1 What’s your biggest skin concern right now?" at bounding box center [507, 252] width 181 height 14
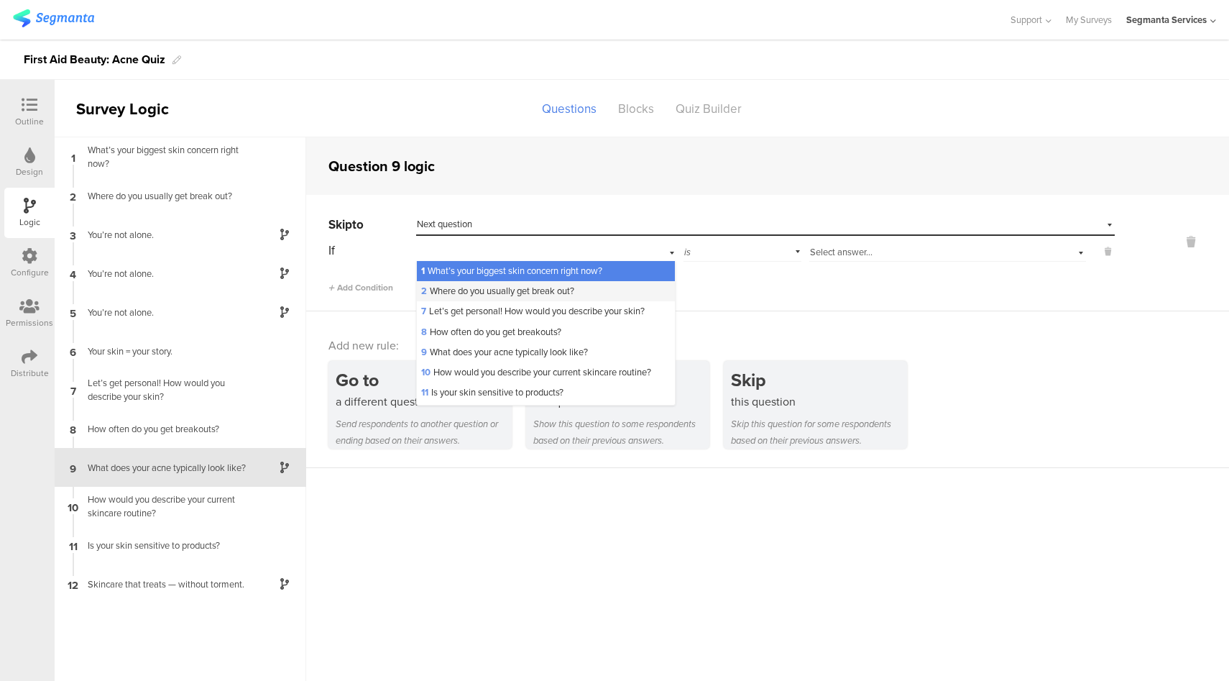
click at [473, 292] on span "2 Where do you usually get break out?" at bounding box center [497, 291] width 153 height 14
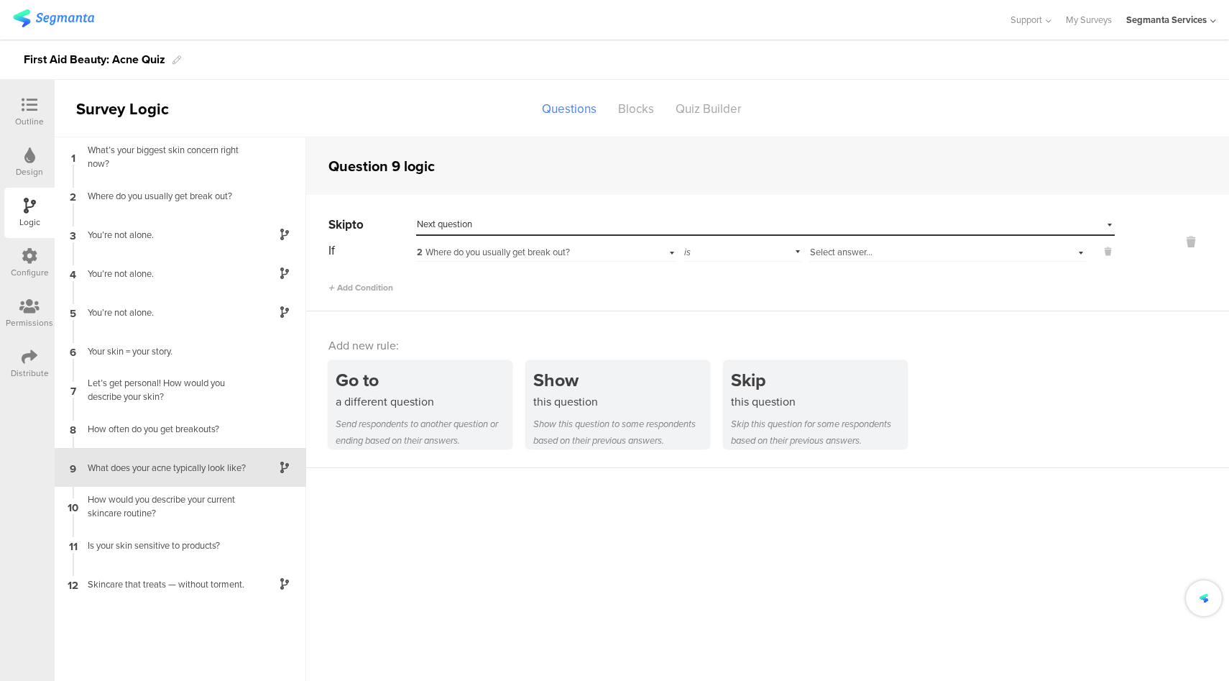
click at [875, 259] on div "Select answer..." at bounding box center [947, 250] width 277 height 22
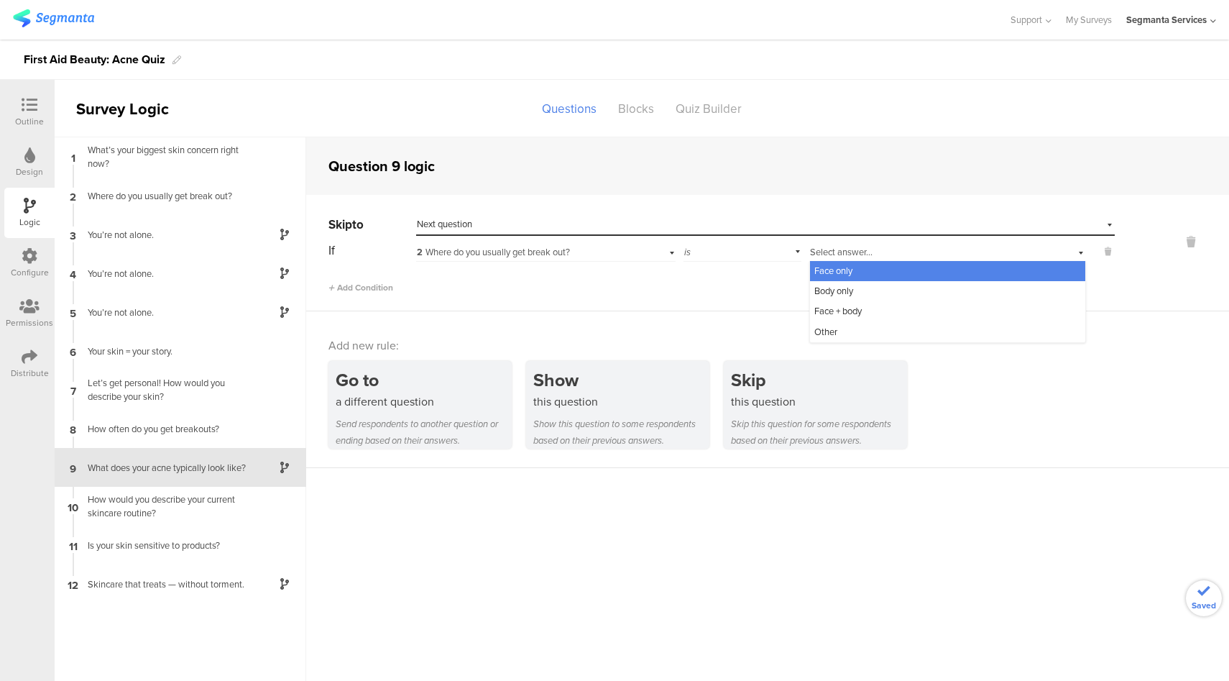
click at [483, 254] on span "2 Where do you usually get break out?" at bounding box center [493, 252] width 153 height 14
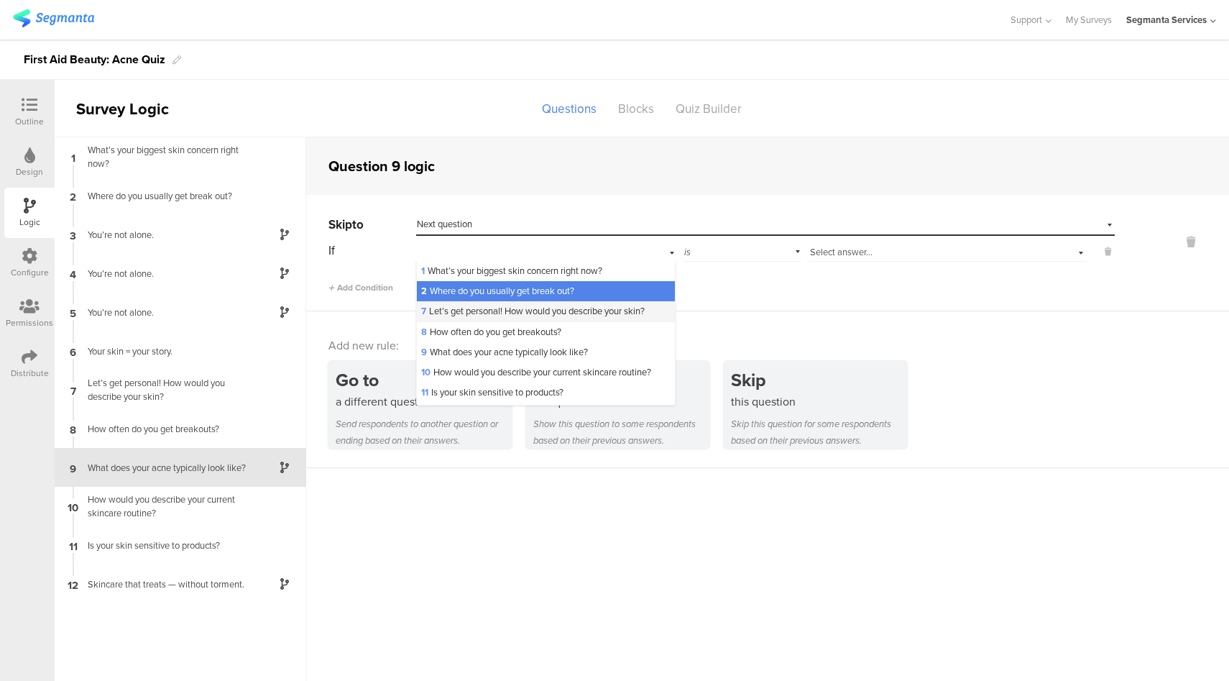
click at [482, 318] on span "7 Let’s get personal! How would you describe your skin?" at bounding box center [533, 311] width 224 height 14
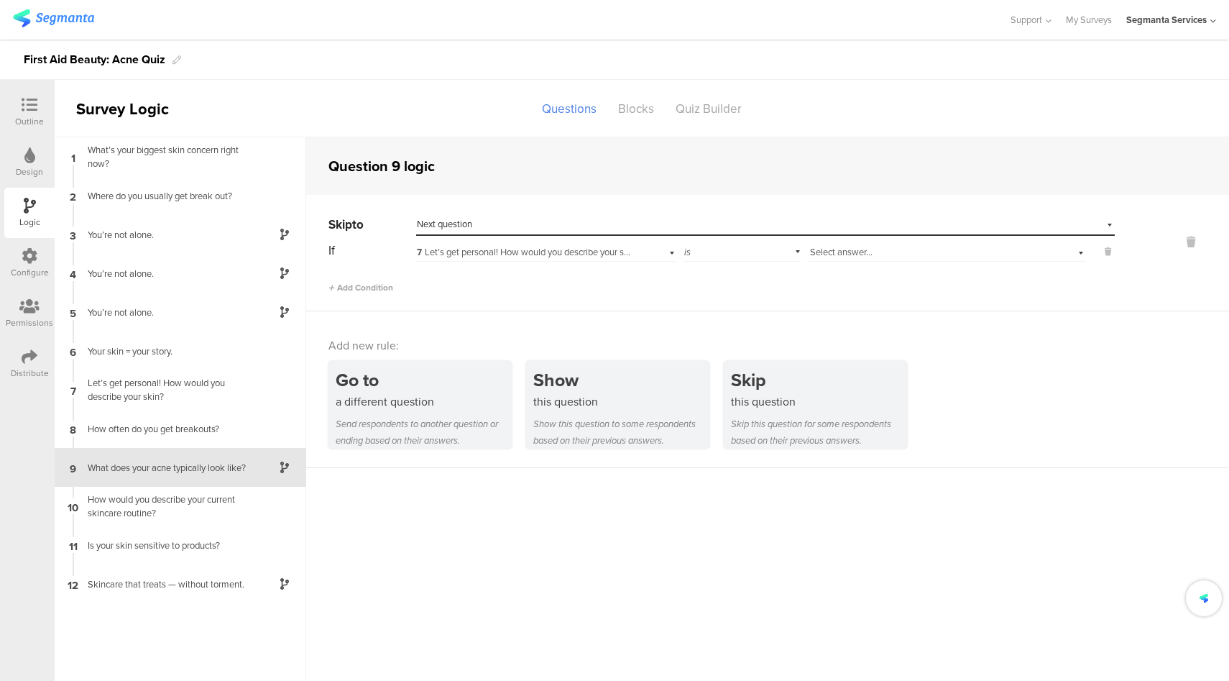
click at [867, 254] on span "Select answer..." at bounding box center [841, 252] width 63 height 14
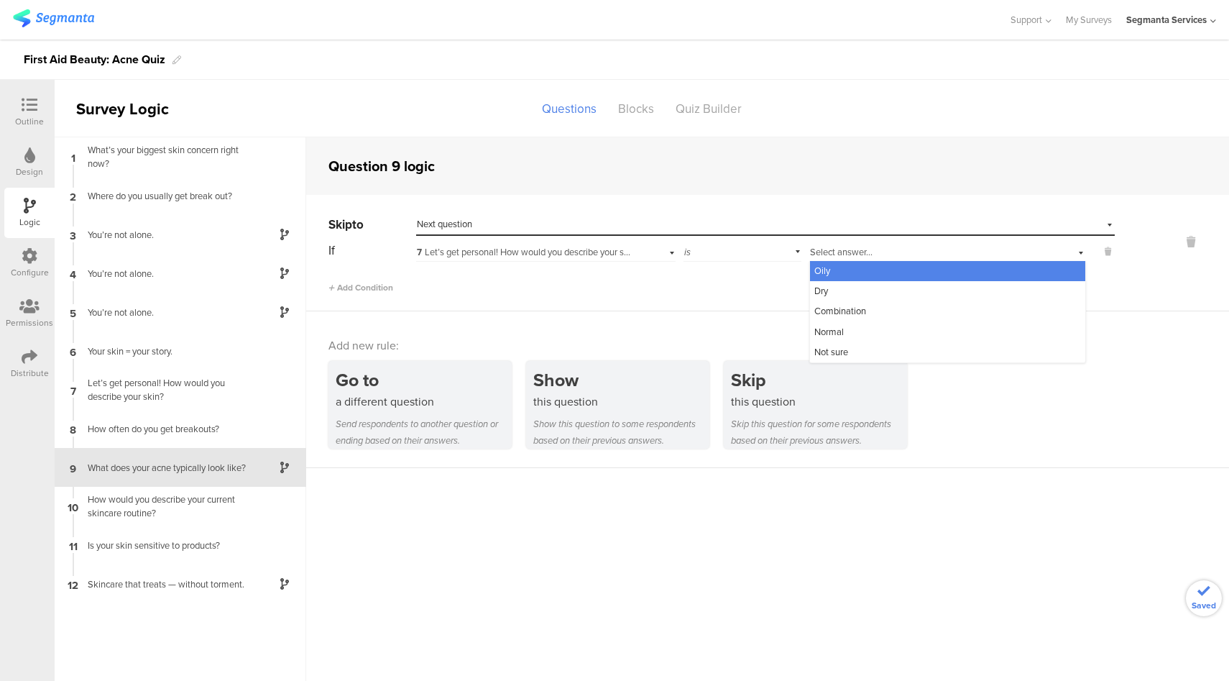
click at [513, 245] on div "7 Let’s get personal! How would you describe your skin?" at bounding box center [545, 250] width 259 height 22
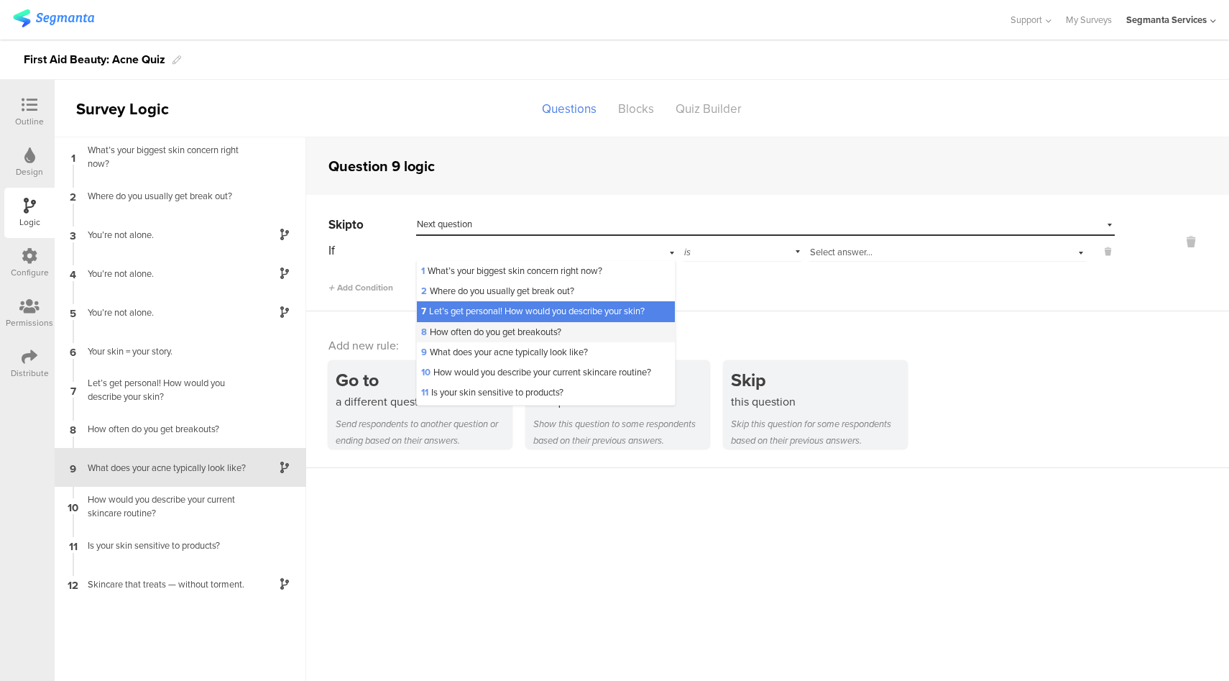
click at [520, 338] on span "8 How often do you get breakouts?" at bounding box center [491, 332] width 140 height 14
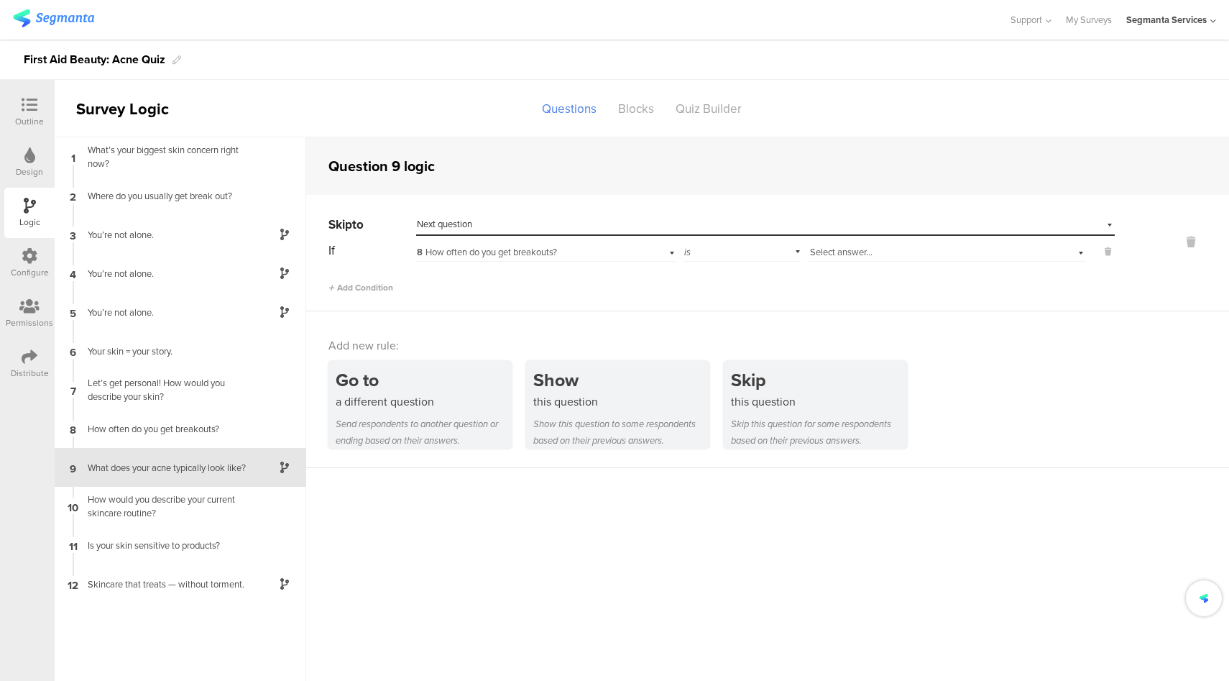
click at [880, 252] on div "Select answer..." at bounding box center [925, 252] width 231 height 13
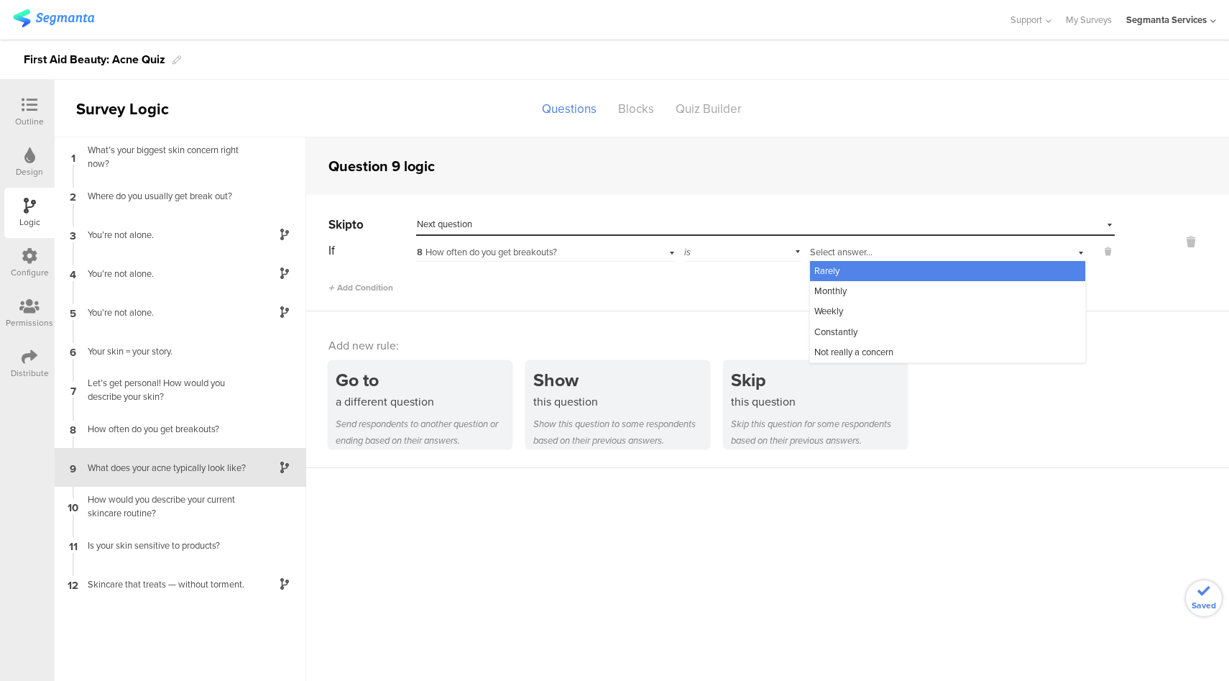
click at [447, 256] on span "8 How often do you get breakouts?" at bounding box center [487, 252] width 140 height 14
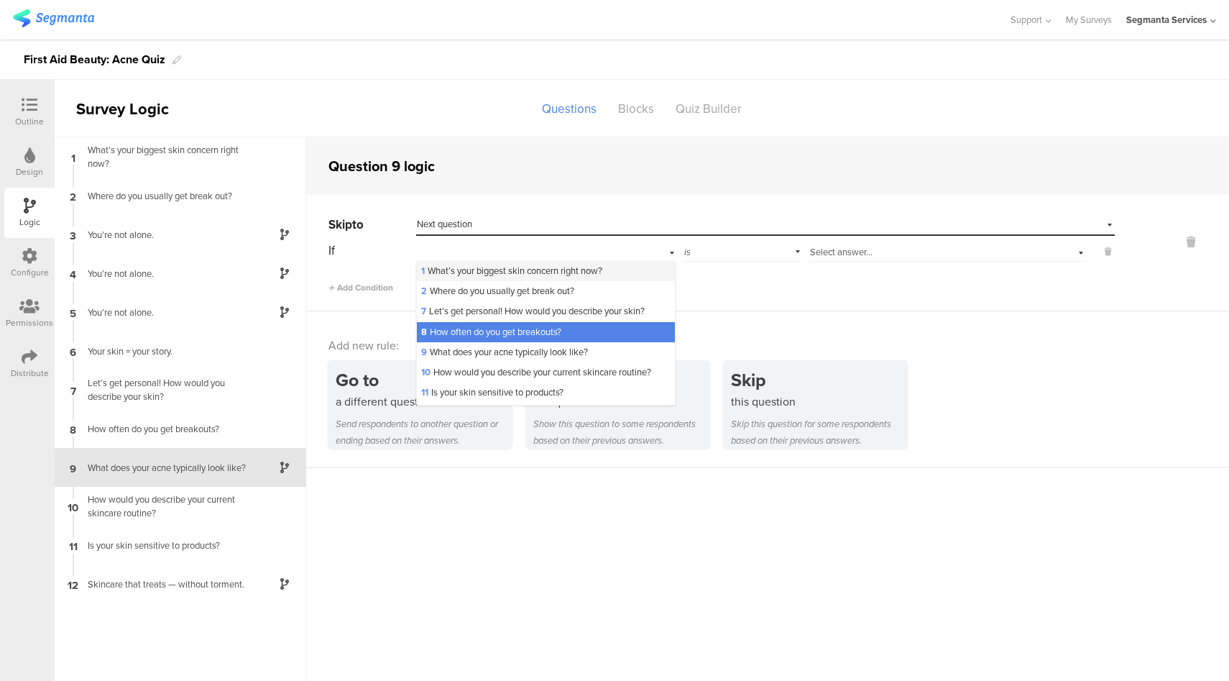
click at [461, 270] on span "1 What’s your biggest skin concern right now?" at bounding box center [511, 271] width 181 height 14
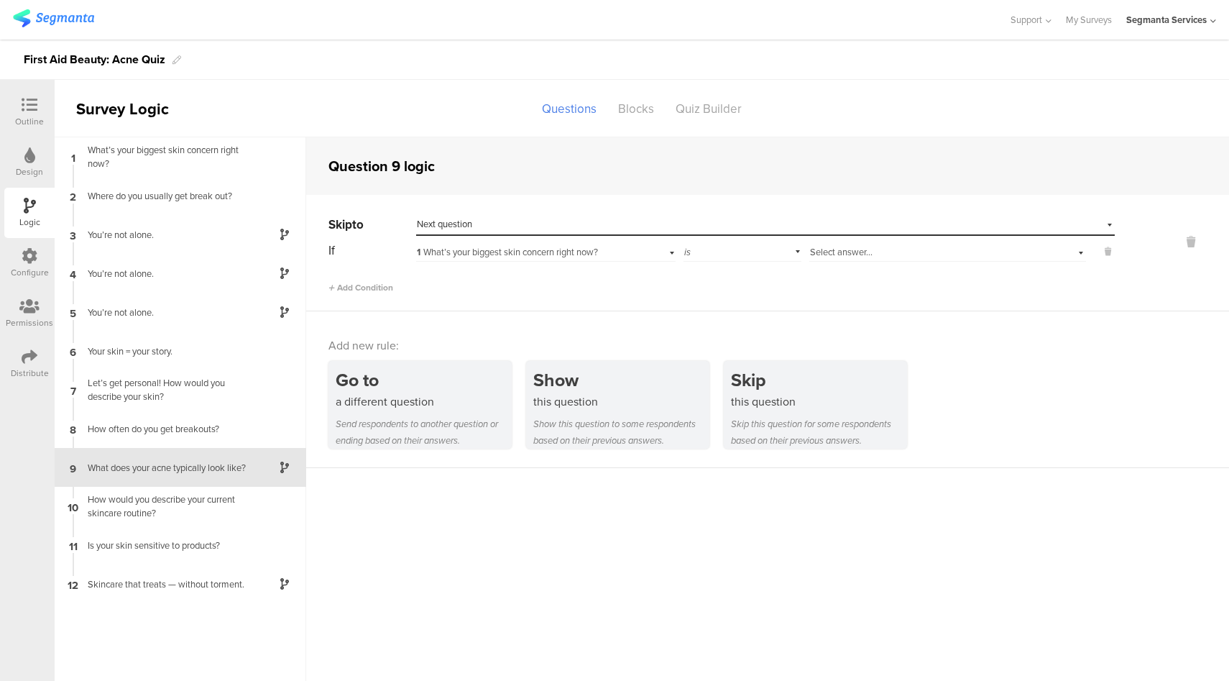
click at [859, 261] on div "Select answer..." at bounding box center [947, 250] width 277 height 22
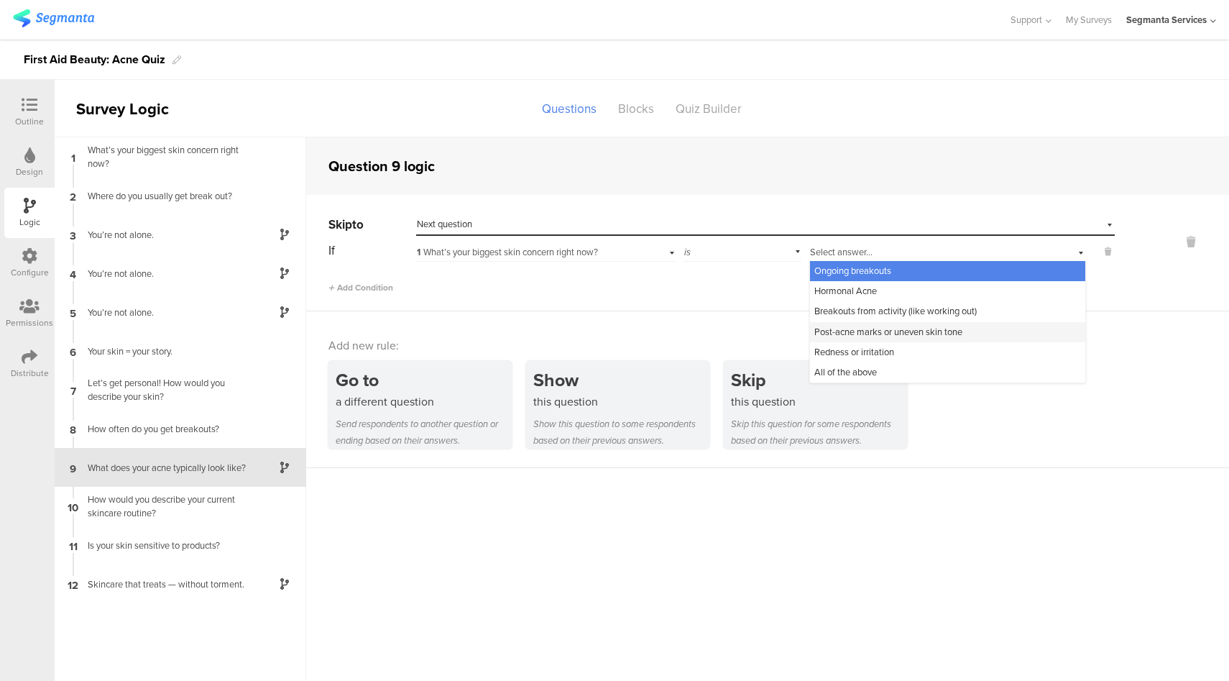
click at [855, 333] on span "Post-acne marks or uneven skin tone" at bounding box center [888, 332] width 148 height 14
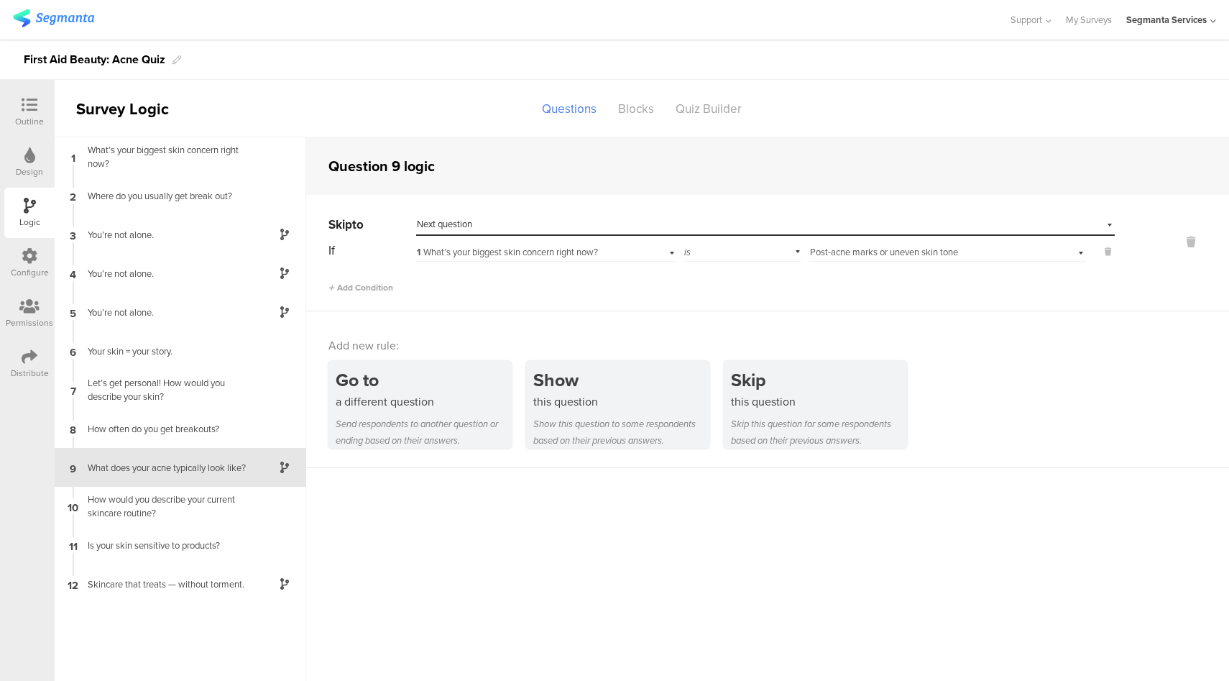
click at [24, 111] on icon at bounding box center [30, 105] width 16 height 16
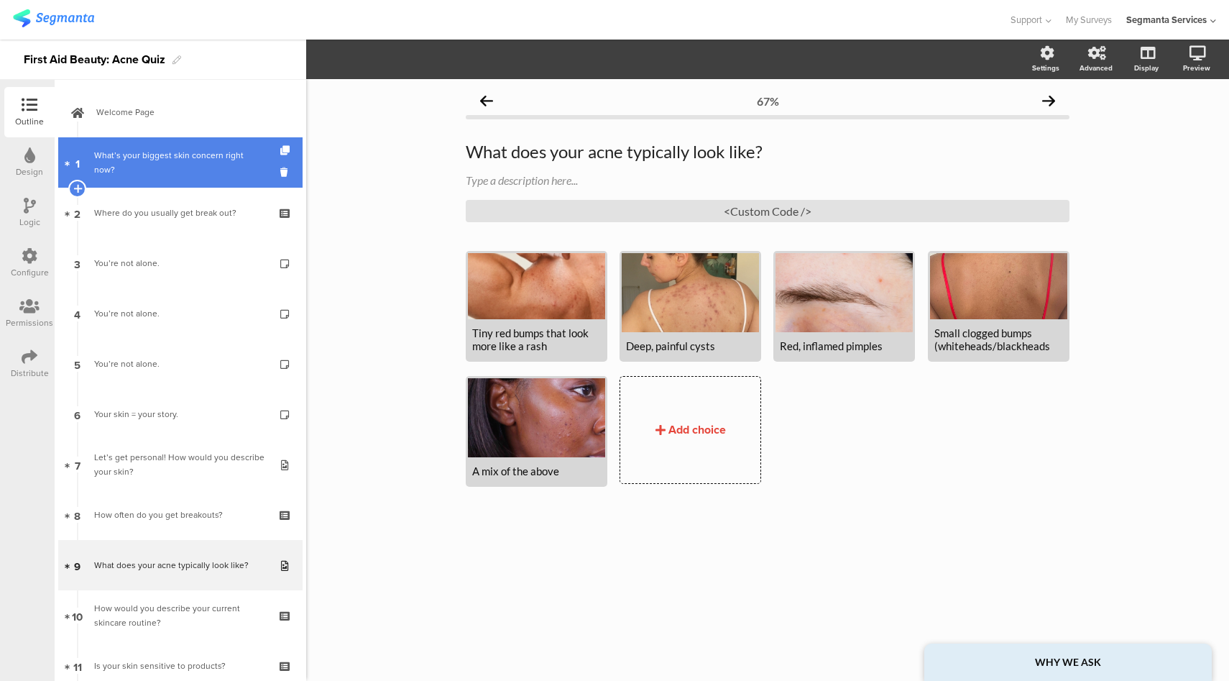
click at [188, 152] on div "What’s your biggest skin concern right now?" at bounding box center [180, 162] width 172 height 29
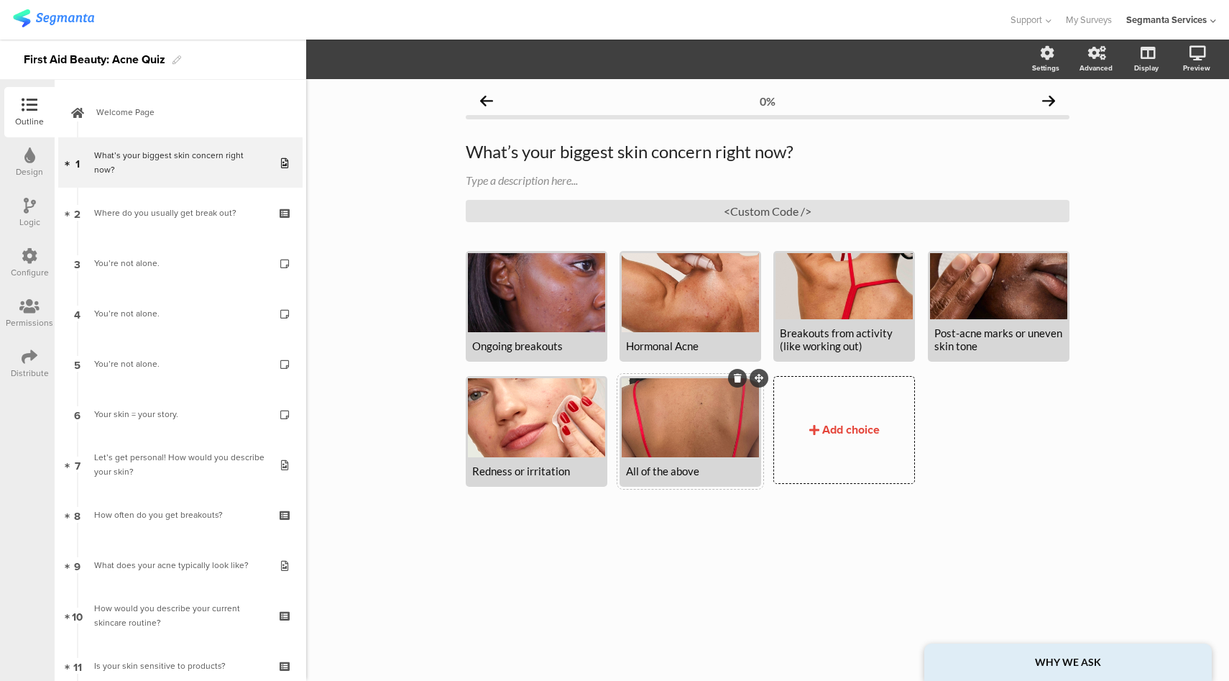
click at [714, 441] on div at bounding box center [690, 417] width 137 height 79
click at [438, 68] on button "Choice options" at bounding box center [433, 59] width 96 height 31
click at [512, 129] on span at bounding box center [511, 124] width 22 height 11
click at [379, 262] on div "0% What’s your biggest skin concern right now? What’s your biggest skin concern…" at bounding box center [767, 380] width 923 height 602
click at [19, 210] on div "Logic" at bounding box center [29, 213] width 50 height 50
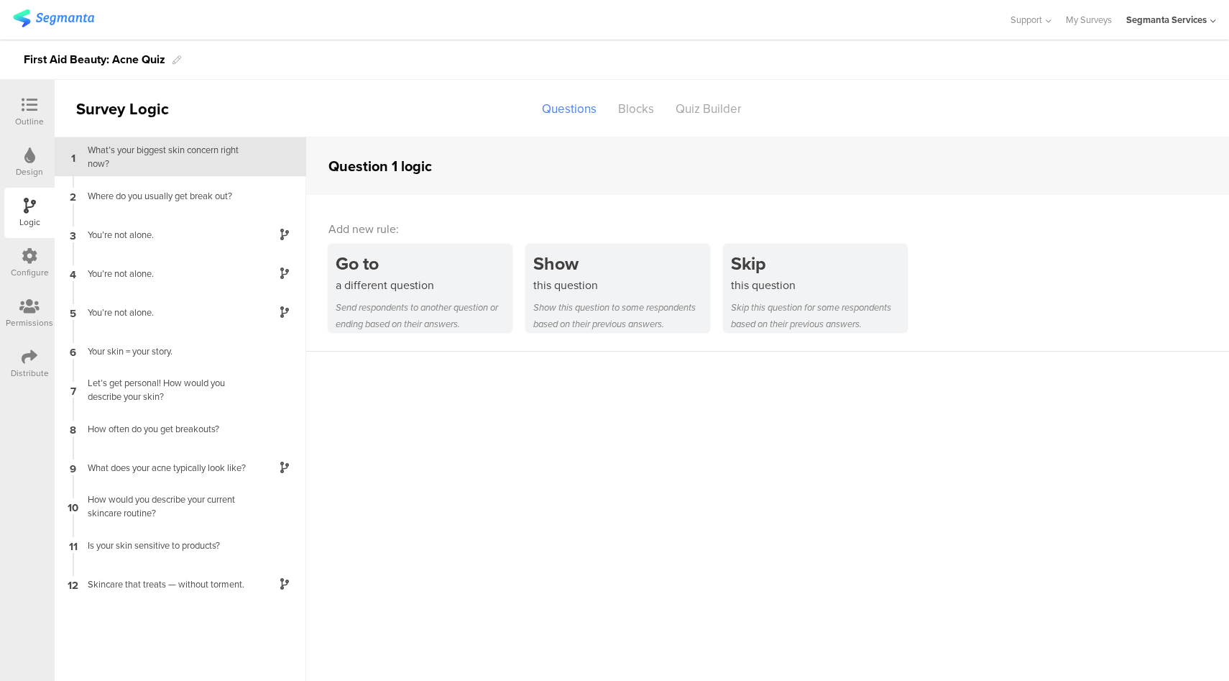
click at [19, 267] on div "Configure" at bounding box center [30, 272] width 38 height 13
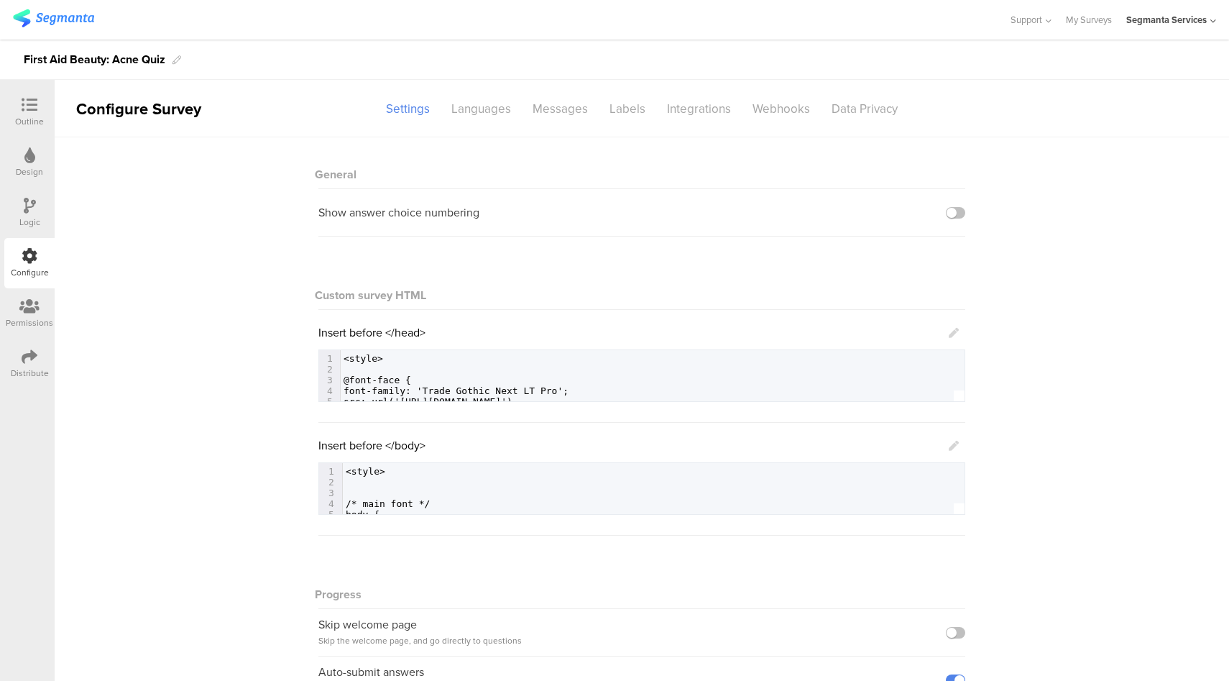
click at [10, 219] on div "Logic" at bounding box center [29, 213] width 50 height 50
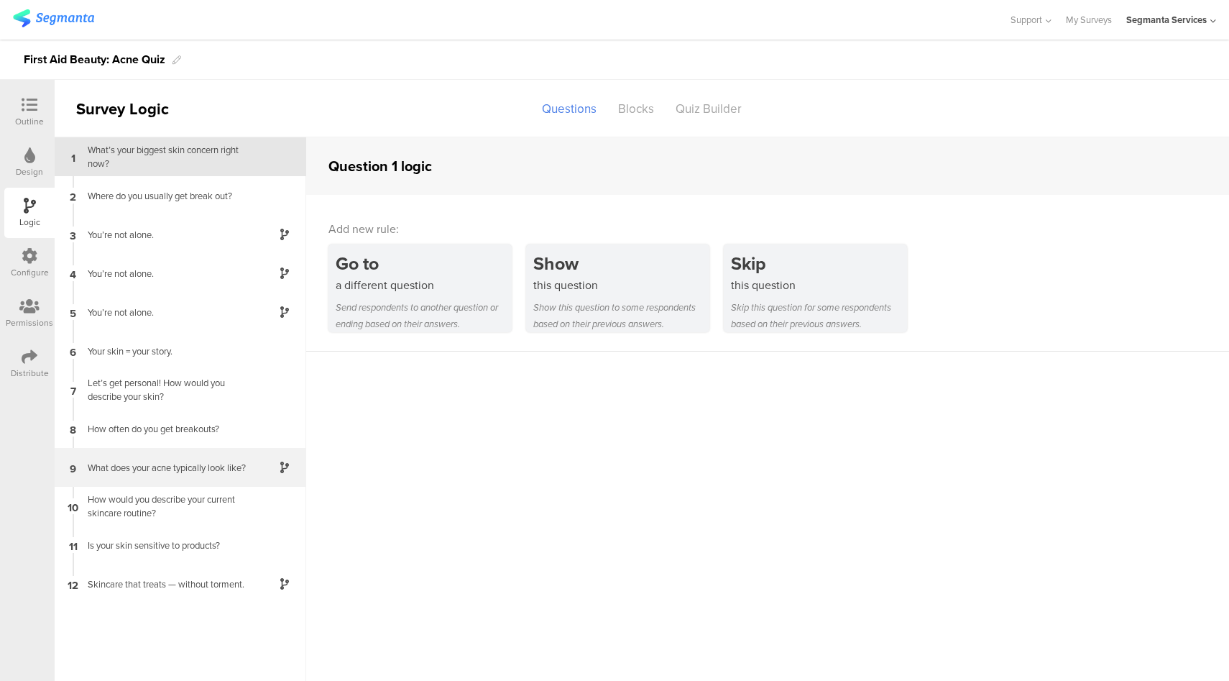
click at [202, 472] on div "What does your acne typically look like?" at bounding box center [169, 468] width 180 height 14
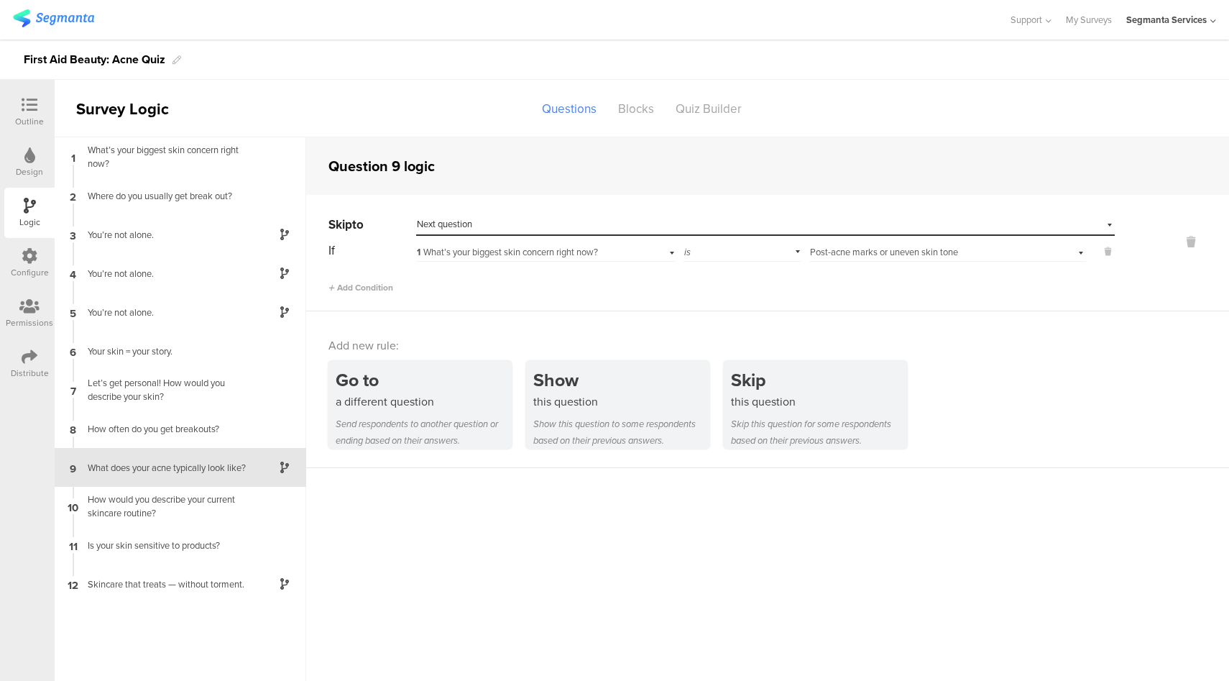
click at [20, 119] on div "Outline" at bounding box center [29, 121] width 29 height 13
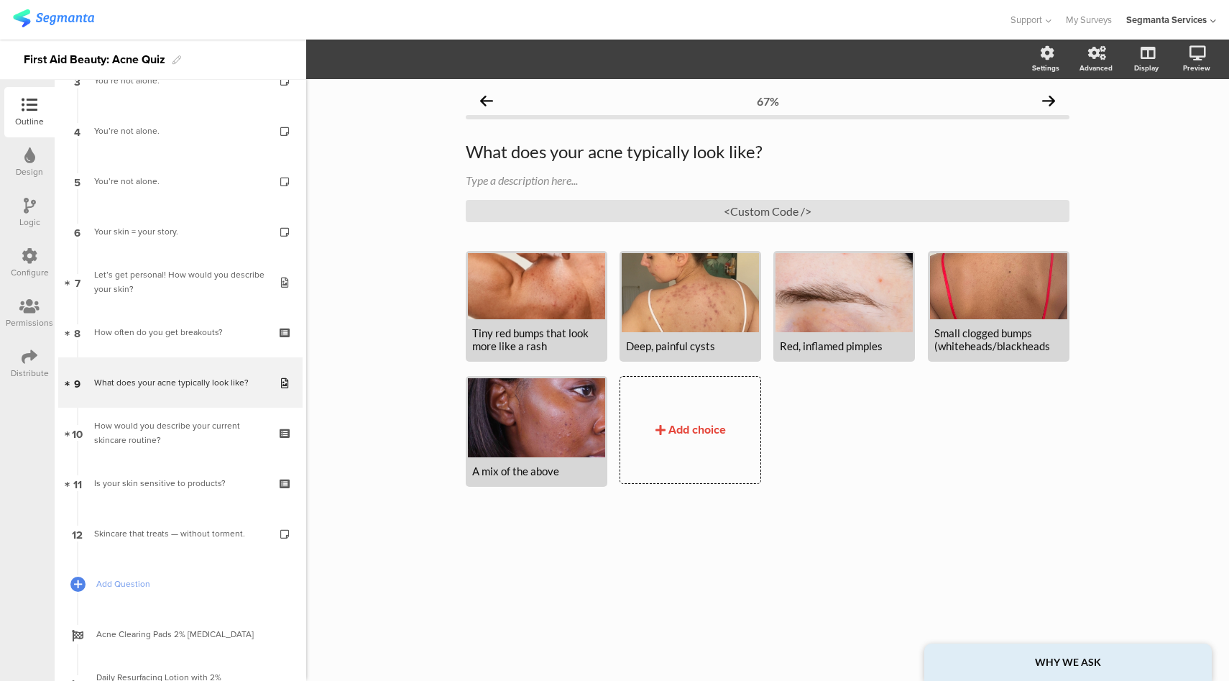
scroll to position [185, 0]
click at [546, 358] on div "Tiny red bumps that look more like a rash" at bounding box center [536, 339] width 137 height 40
click at [546, 345] on div "Tiny red bumps that look more like a rash" at bounding box center [536, 339] width 129 height 26
click at [549, 344] on div "Tiny red bumps that look more like a rash" at bounding box center [536, 339] width 129 height 26
drag, startPoint x: 551, startPoint y: 346, endPoint x: 548, endPoint y: 331, distance: 14.7
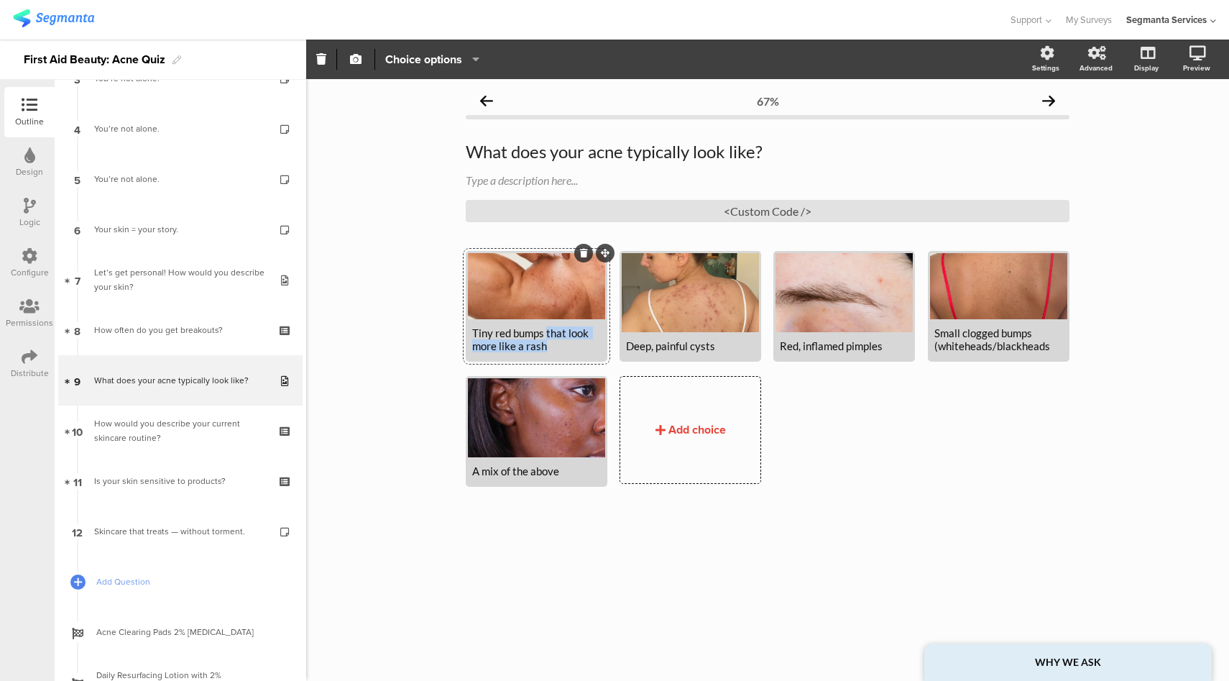
click at [548, 331] on div "Tiny red bumps that look more like a rash" at bounding box center [536, 339] width 129 height 26
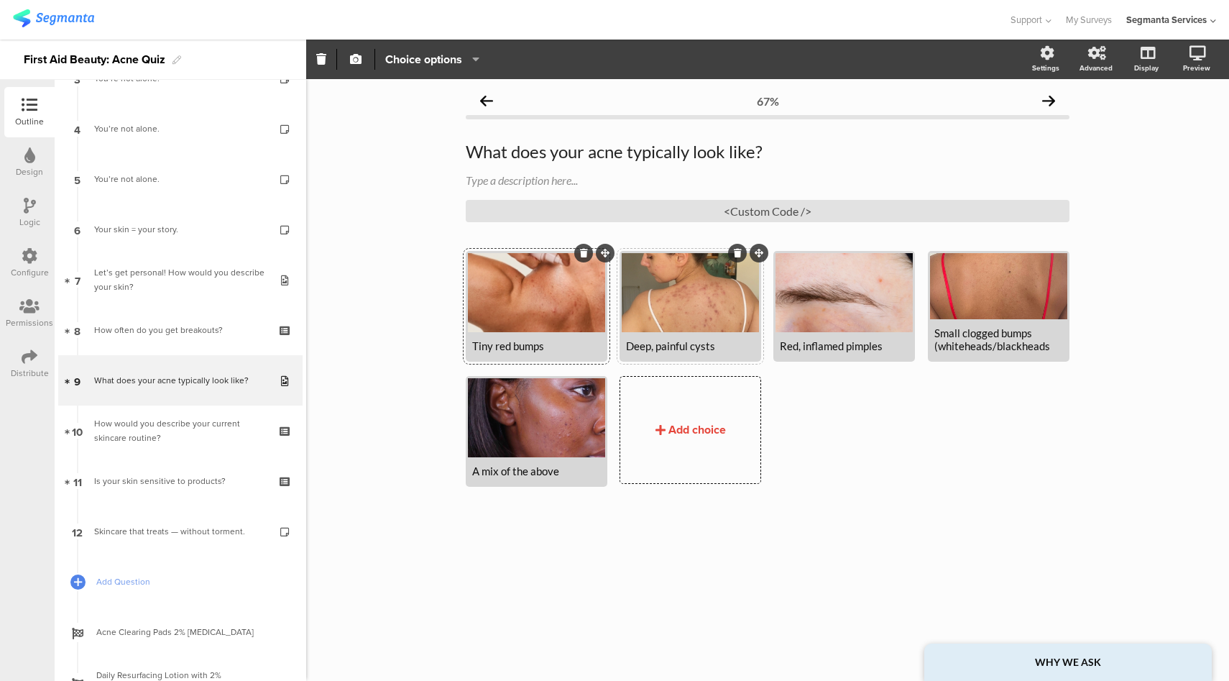
click at [732, 318] on div at bounding box center [690, 292] width 137 height 79
click at [735, 254] on icon at bounding box center [738, 253] width 8 height 9
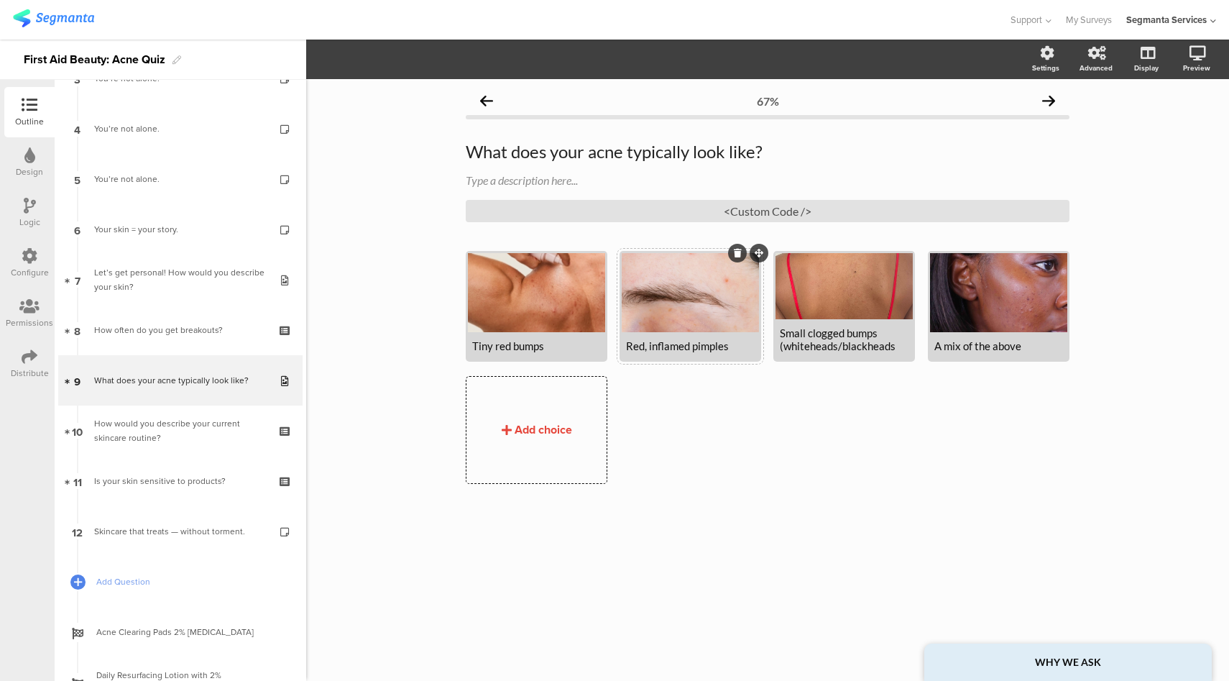
click at [696, 351] on div "Red, inflamed pimples" at bounding box center [690, 345] width 129 height 13
drag, startPoint x: 697, startPoint y: 349, endPoint x: 617, endPoint y: 346, distance: 80.6
click at [617, 346] on div "Tiny red bumps Red, inflamed pimples" at bounding box center [774, 373] width 616 height 245
click at [841, 346] on div "Small clogged bumps (whiteheads/blackheads" at bounding box center [844, 339] width 129 height 26
drag, startPoint x: 791, startPoint y: 346, endPoint x: 775, endPoint y: 328, distance: 24.9
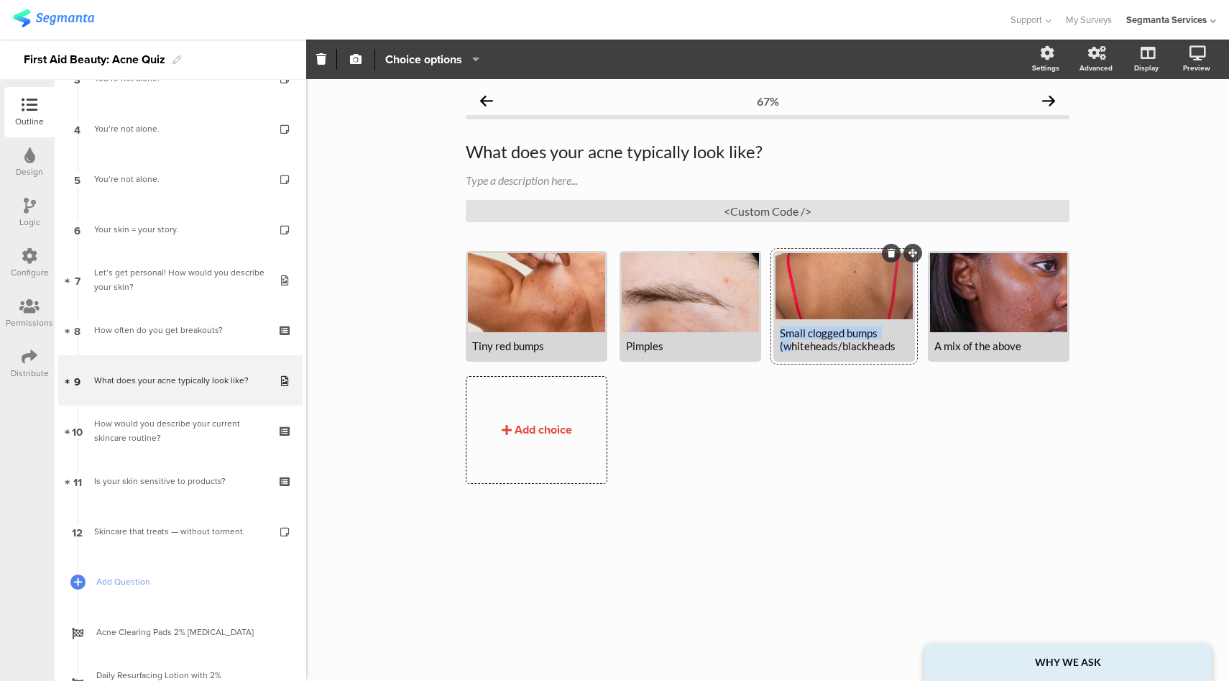
click at [775, 328] on div "Small clogged bumps (whiteheads/blackheads" at bounding box center [844, 306] width 142 height 111
click at [847, 348] on div "Whiteheads/blackheads" at bounding box center [844, 345] width 129 height 13
drag, startPoint x: 953, startPoint y: 347, endPoint x: 911, endPoint y: 346, distance: 42.4
click at [911, 362] on span "Tiny red bumps Pimples" at bounding box center [774, 369] width 616 height 14
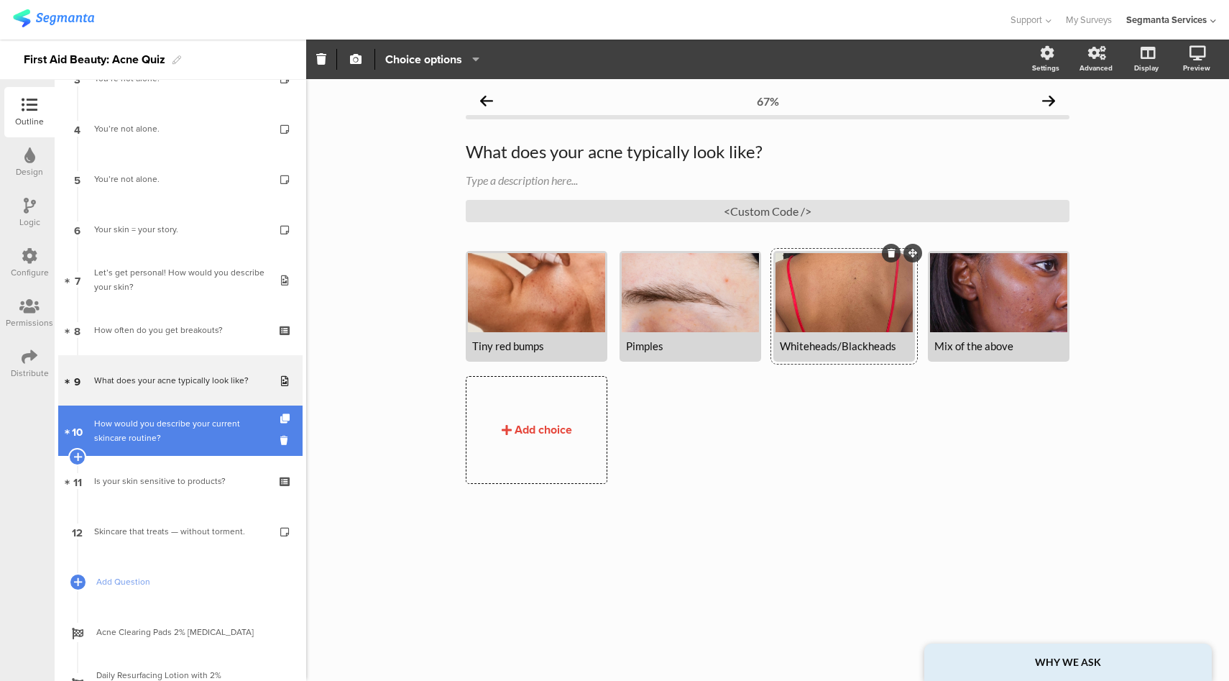
click at [201, 423] on div "How would you describe your current skincare routine?" at bounding box center [180, 430] width 172 height 29
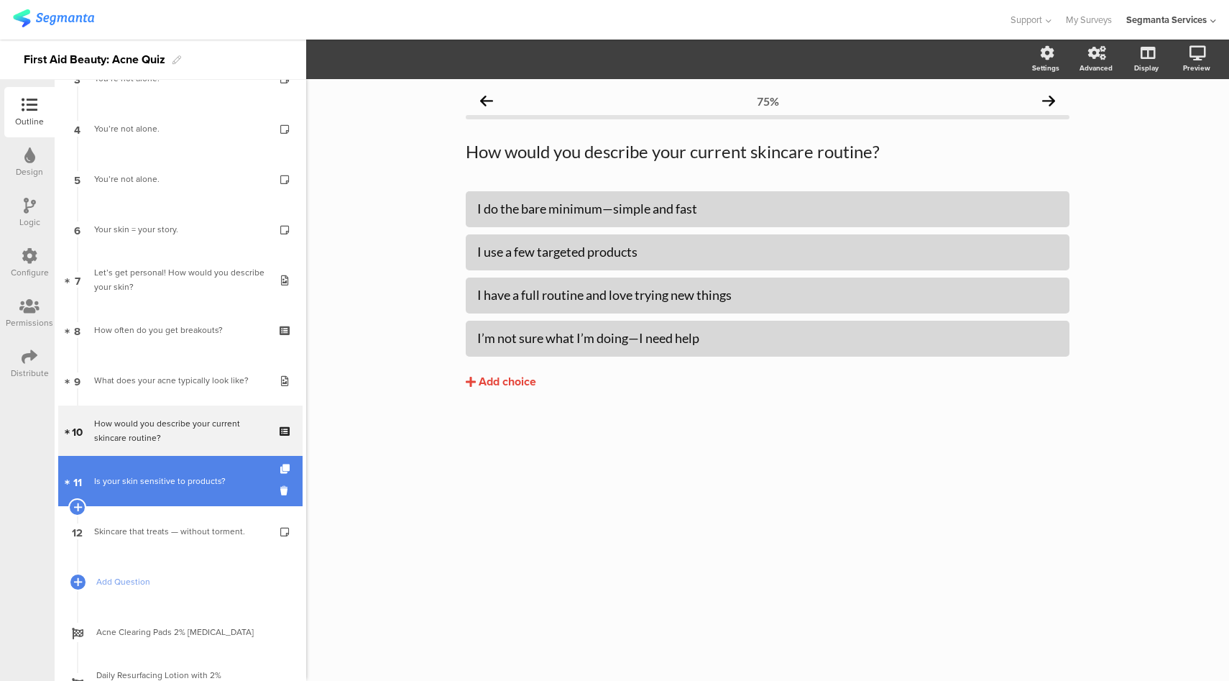
click at [135, 484] on div "Is your skin sensitive to products?" at bounding box center [180, 481] width 172 height 14
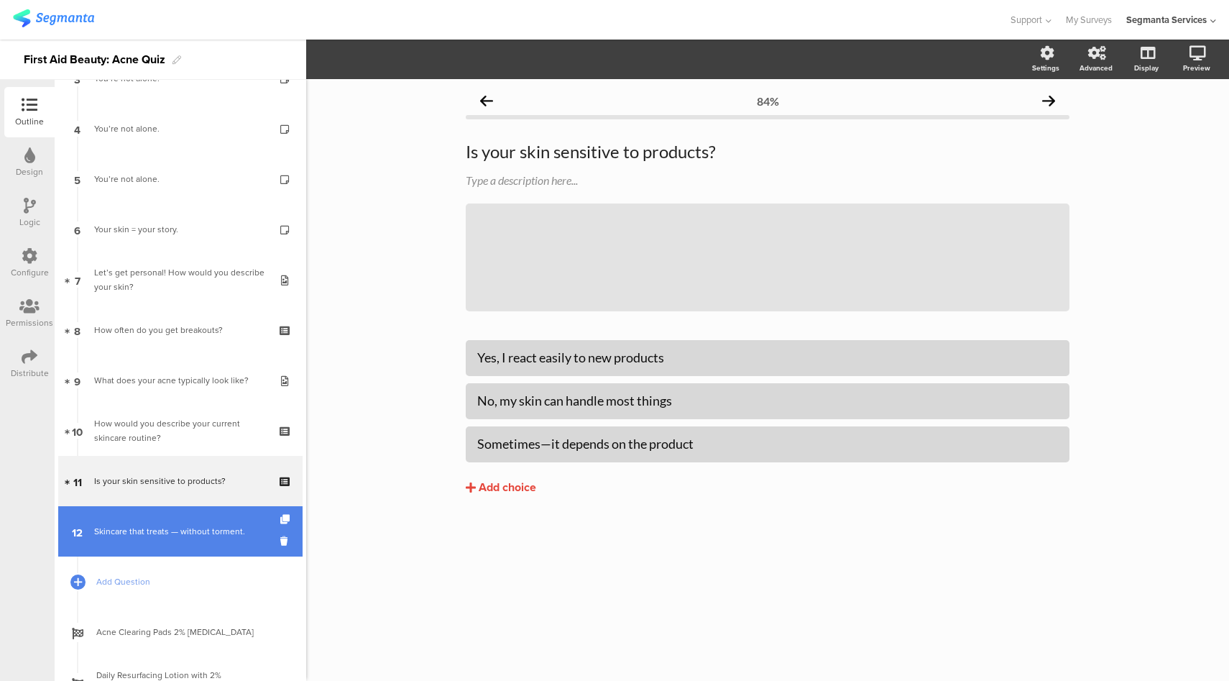
click at [174, 523] on link "12 Skincare that treats — without torment." at bounding box center [180, 531] width 244 height 50
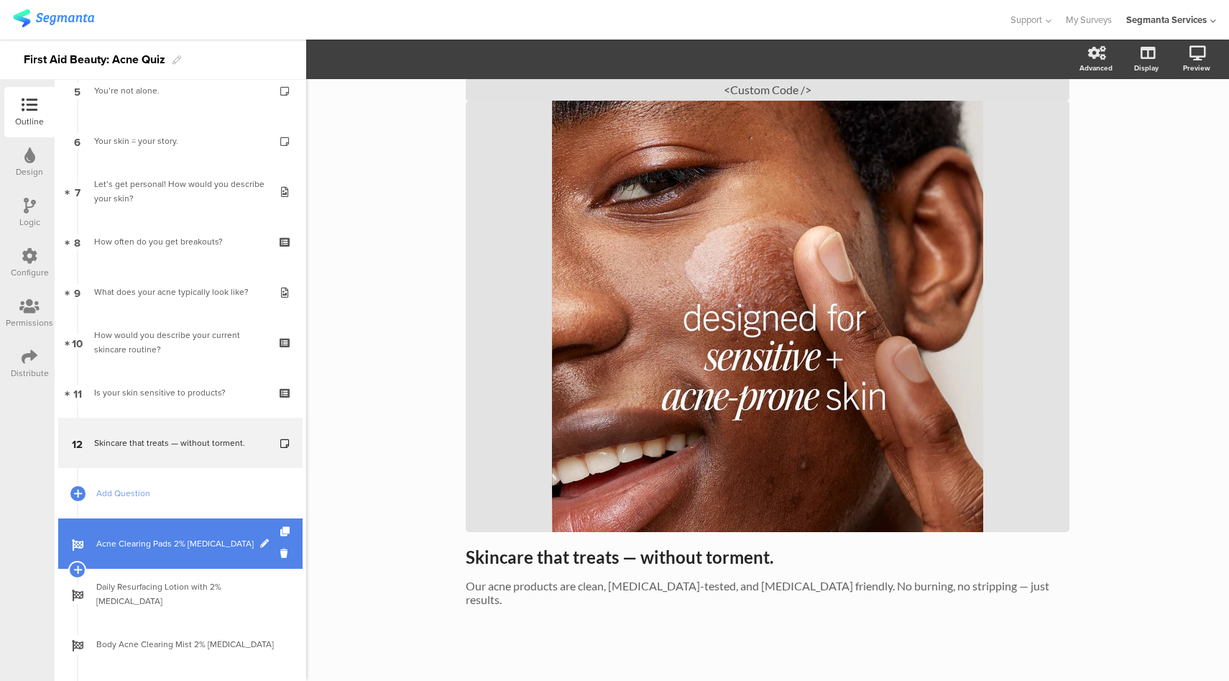
scroll to position [344, 0]
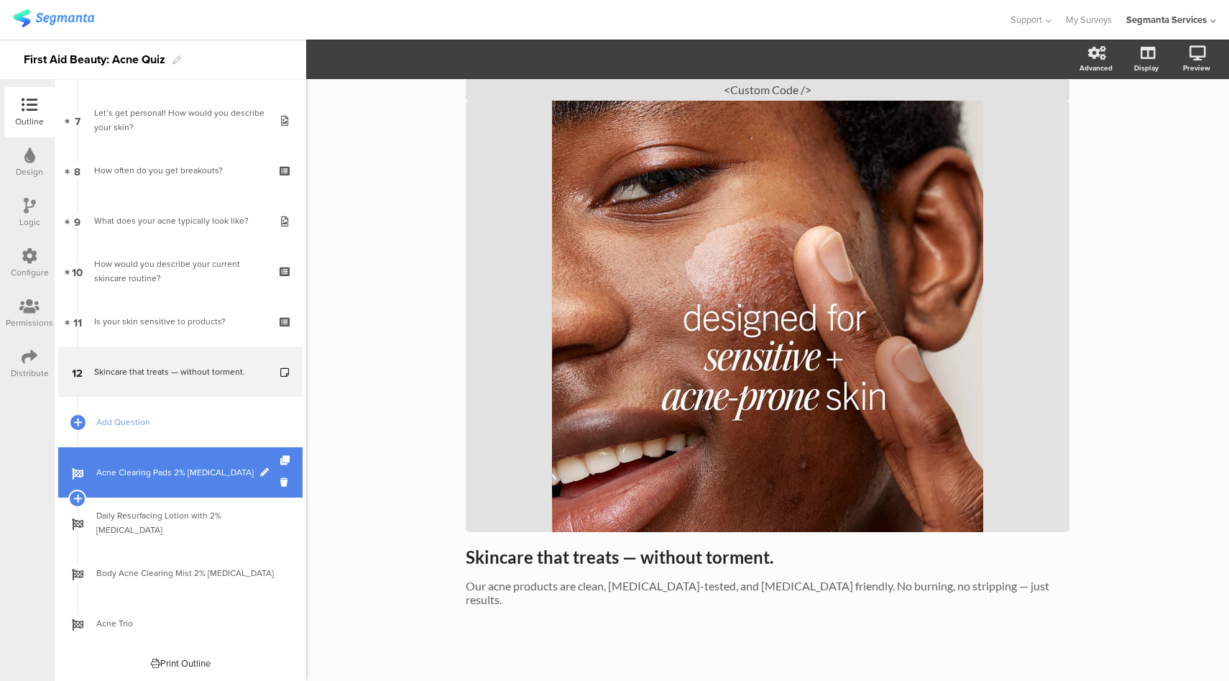
click at [141, 468] on span "Acne Clearing Pads 2% Salicylic Acid" at bounding box center [188, 472] width 184 height 14
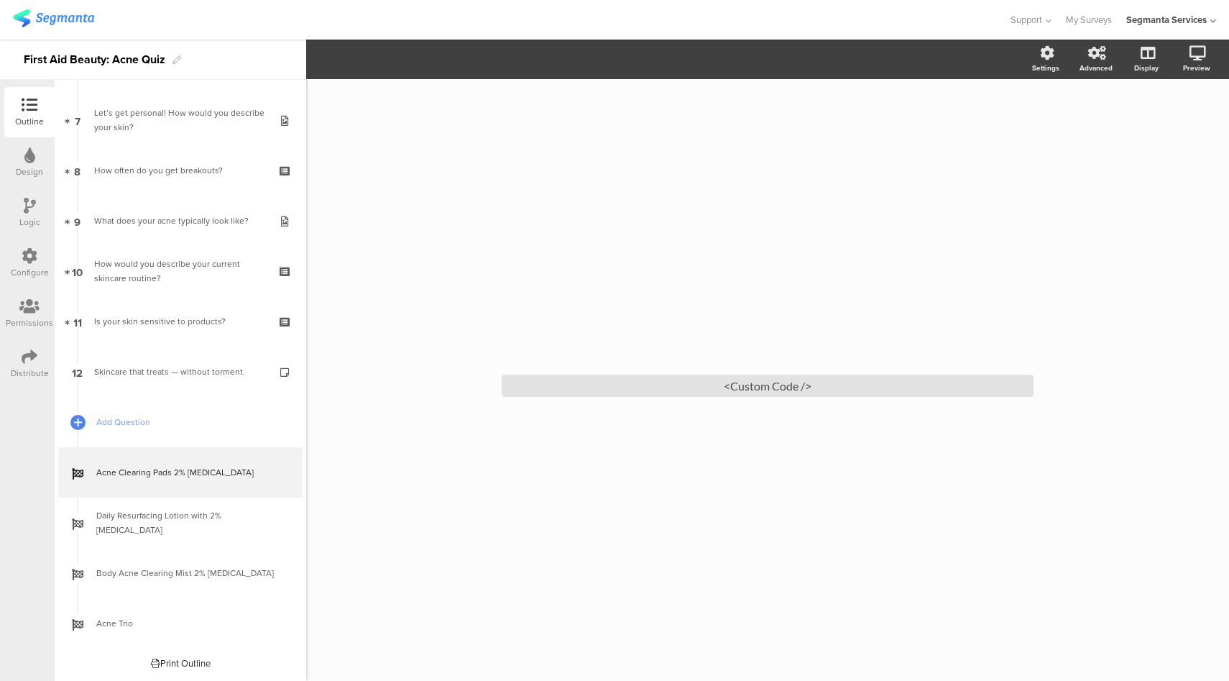
click at [28, 192] on div "Logic" at bounding box center [29, 213] width 50 height 50
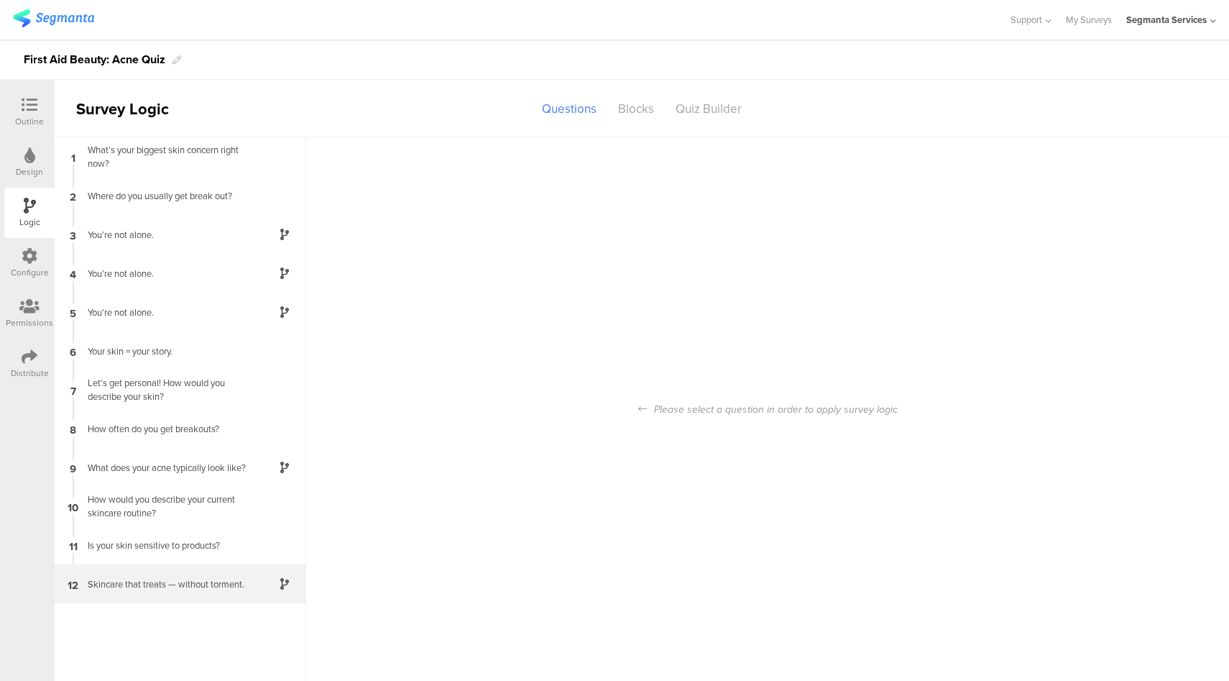
click at [152, 584] on div "Skincare that treats — without torment." at bounding box center [169, 584] width 180 height 14
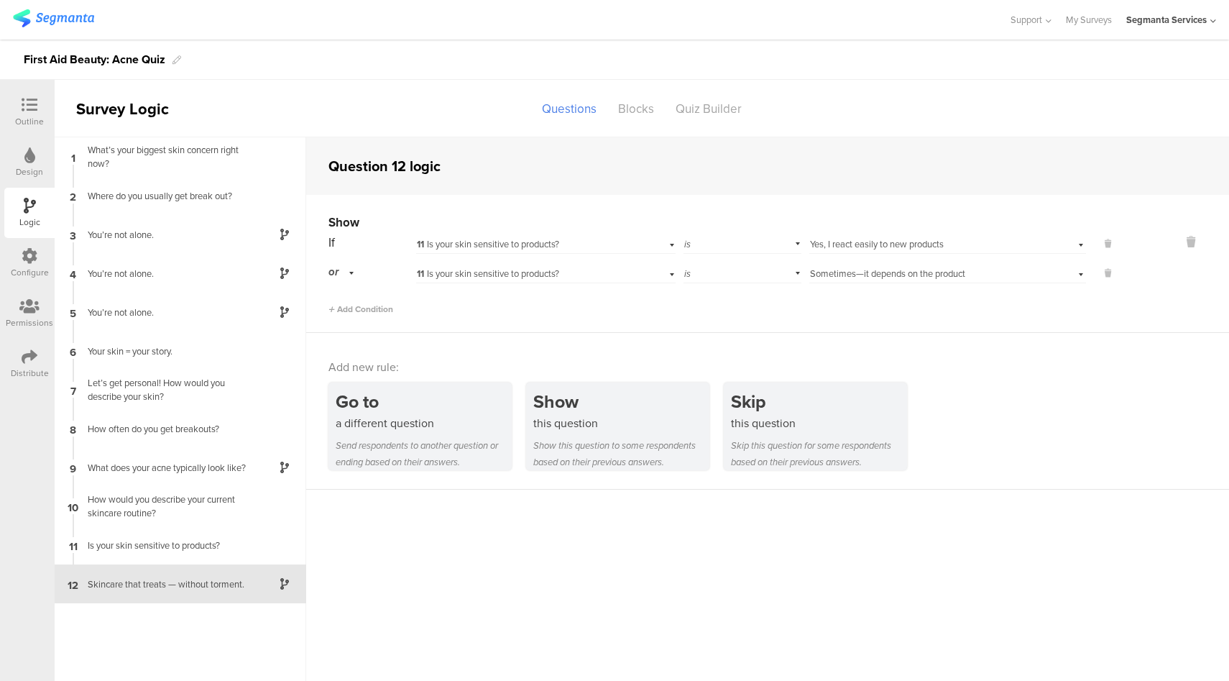
click at [27, 114] on div at bounding box center [29, 106] width 29 height 18
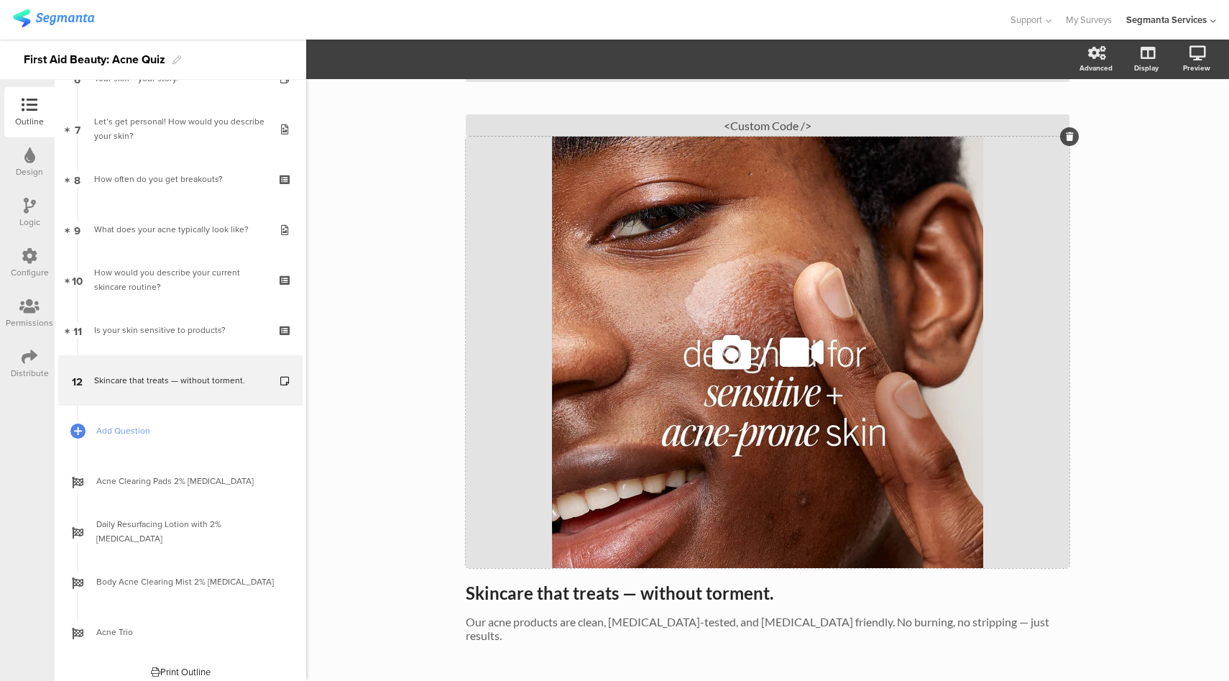
scroll to position [73, 0]
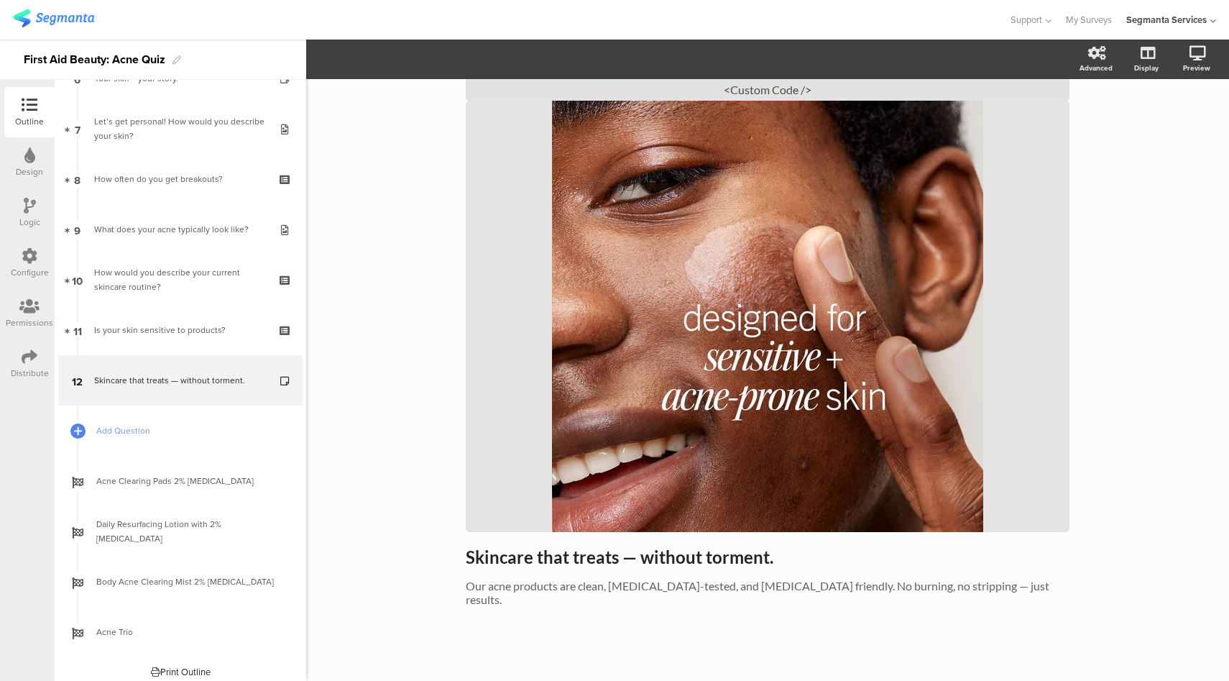
click at [25, 257] on icon at bounding box center [30, 256] width 16 height 16
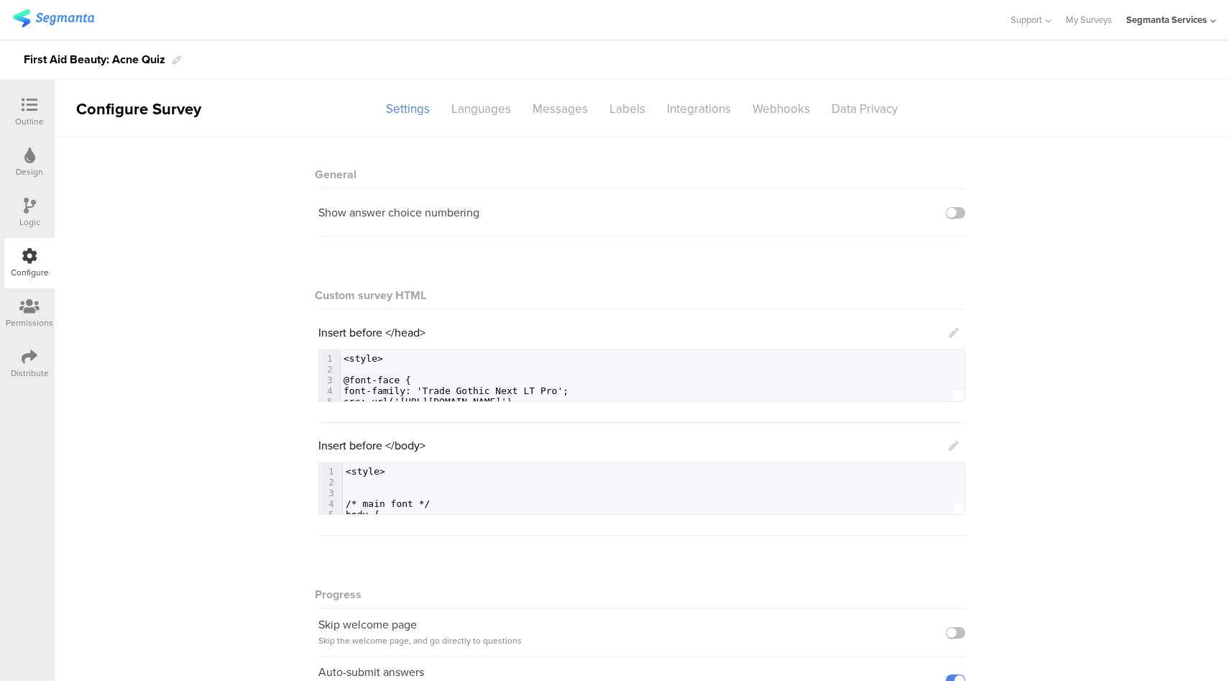
click at [33, 212] on icon at bounding box center [30, 206] width 12 height 16
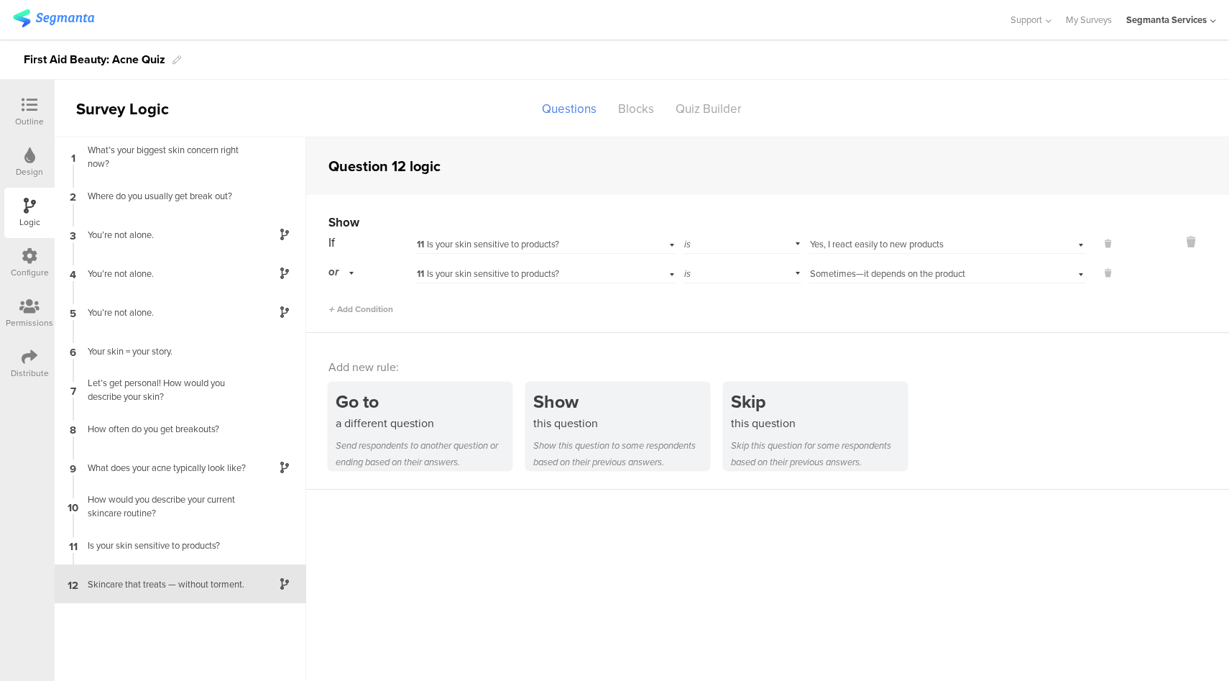
click at [26, 103] on icon at bounding box center [30, 105] width 16 height 16
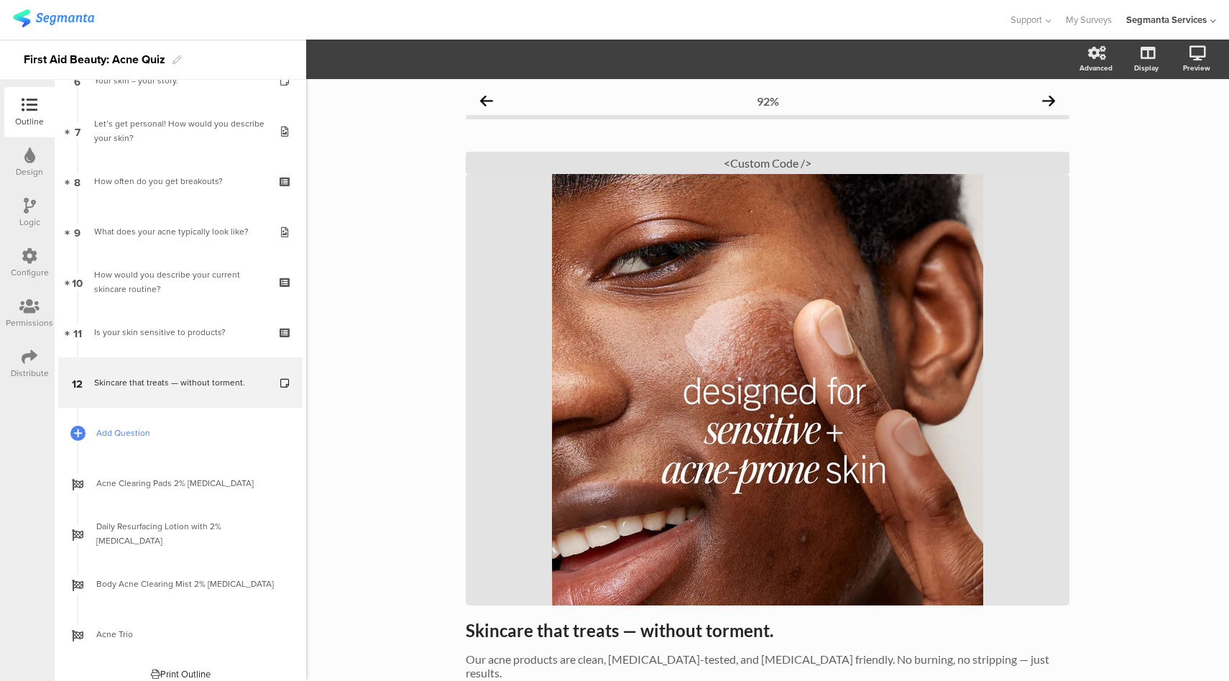
scroll to position [336, 0]
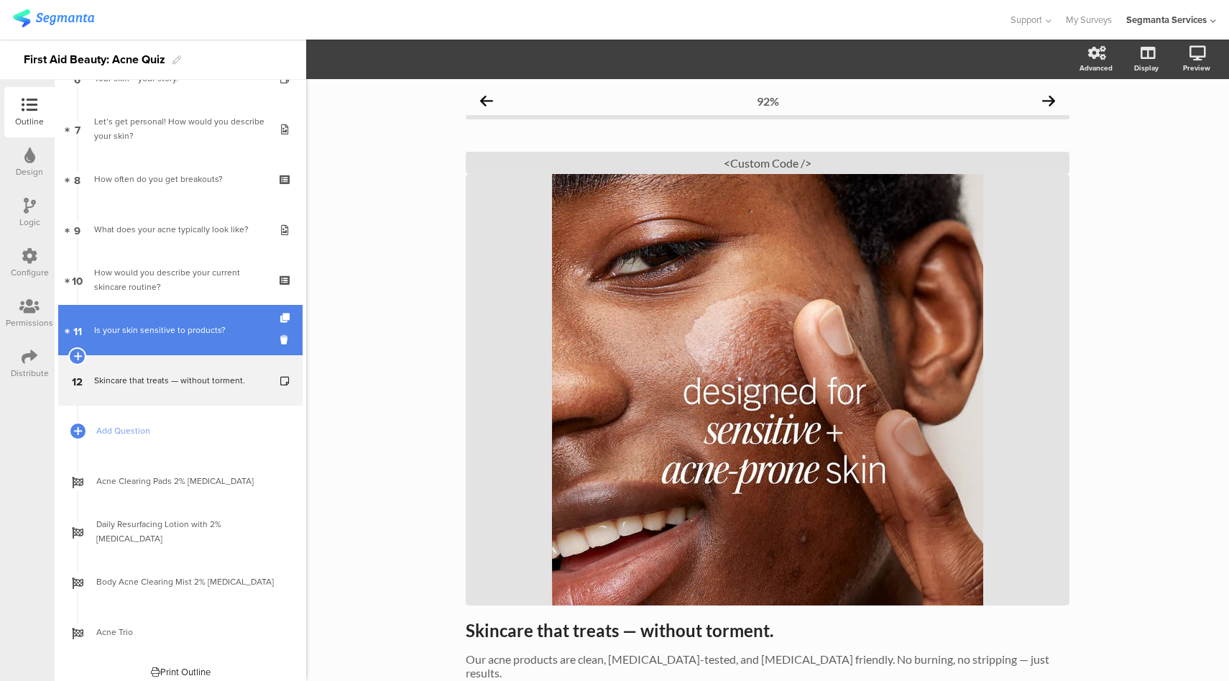
click at [187, 341] on link "11 Is your skin sensitive to products?" at bounding box center [180, 330] width 244 height 50
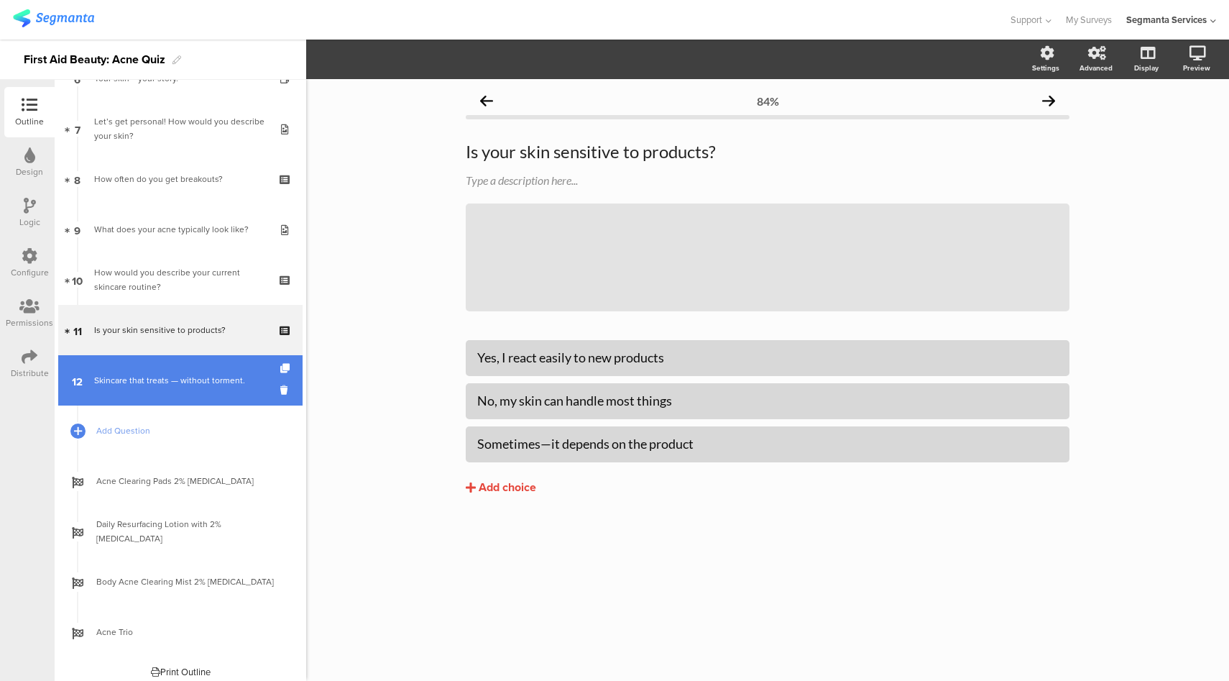
click at [143, 362] on link "12 Skincare that treats — without torment." at bounding box center [180, 380] width 244 height 50
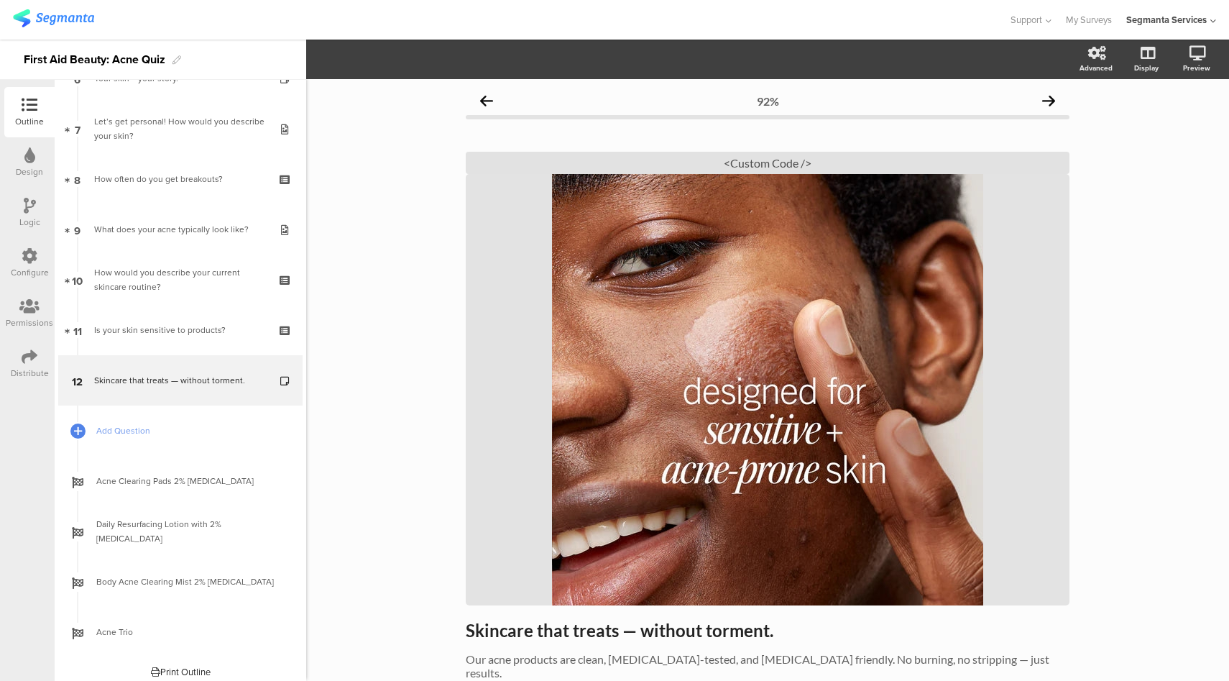
scroll to position [73, 0]
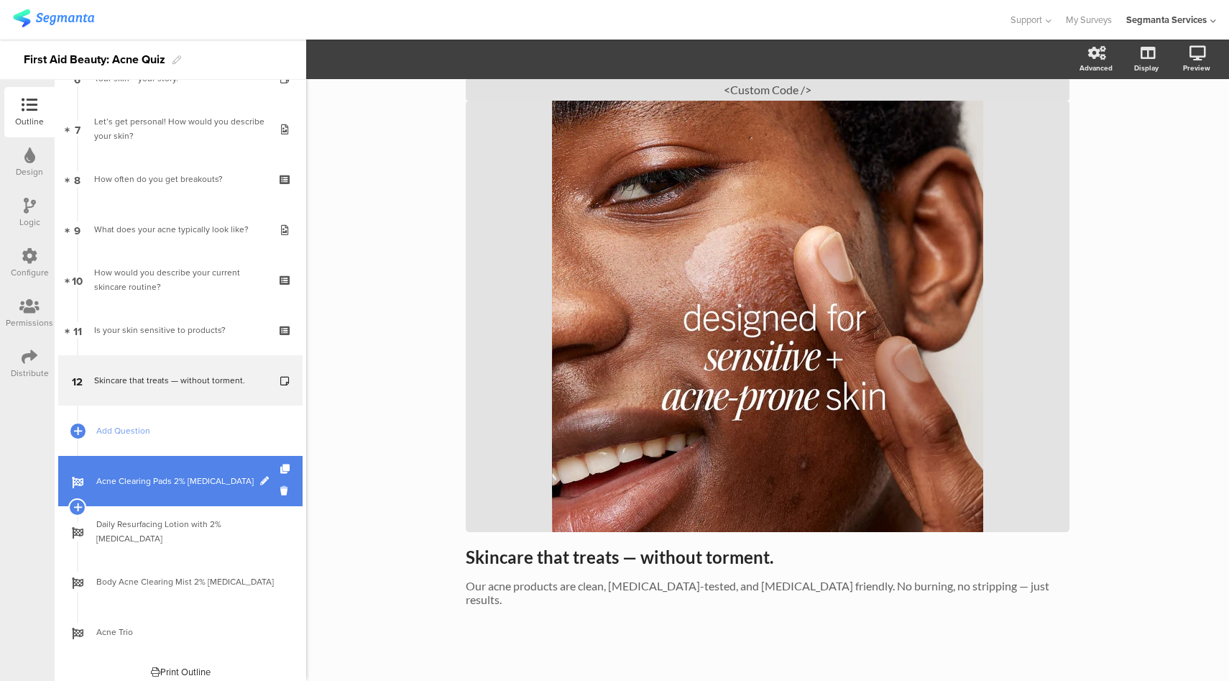
click at [166, 474] on span "Acne Clearing Pads 2% Salicylic Acid" at bounding box center [188, 481] width 184 height 14
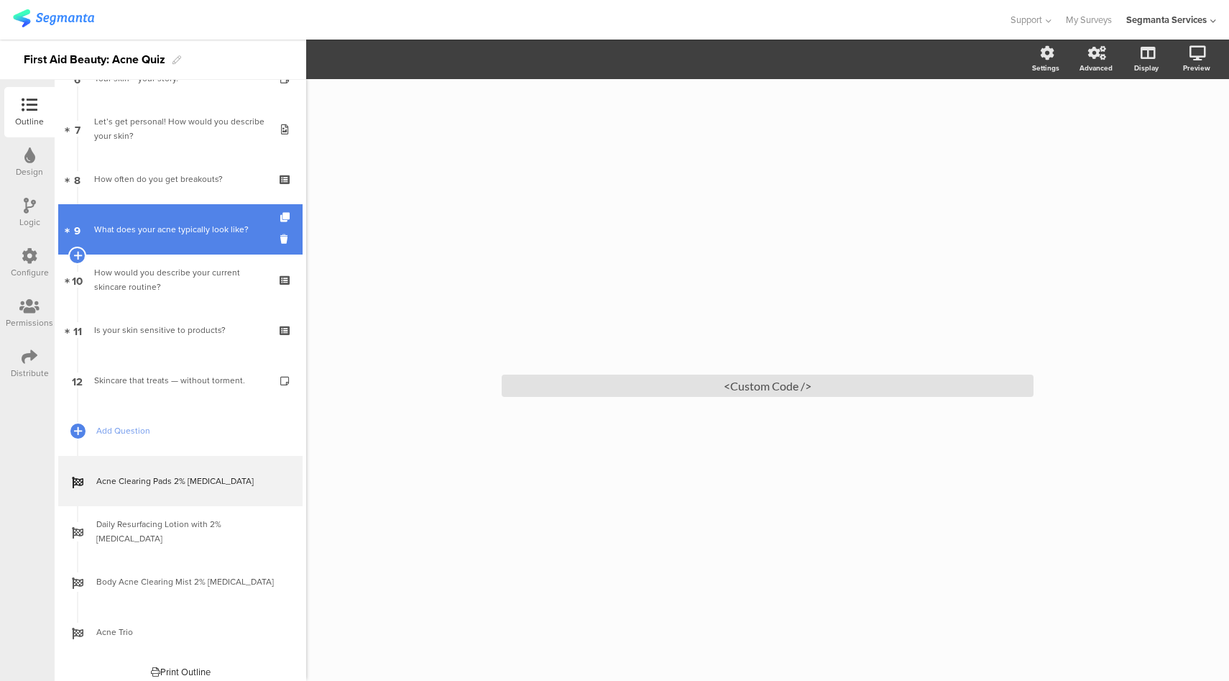
click at [193, 235] on div "What does your acne typically look like?" at bounding box center [180, 229] width 172 height 14
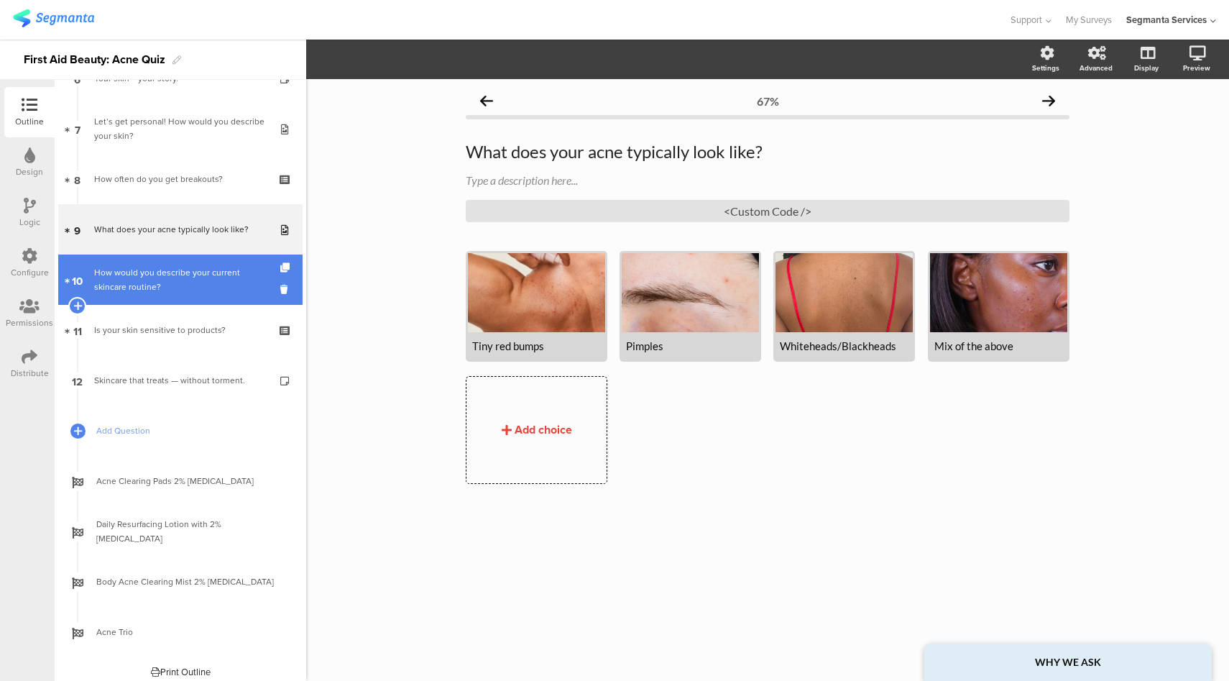
click at [194, 279] on div "How would you describe your current skincare routine?" at bounding box center [180, 279] width 172 height 29
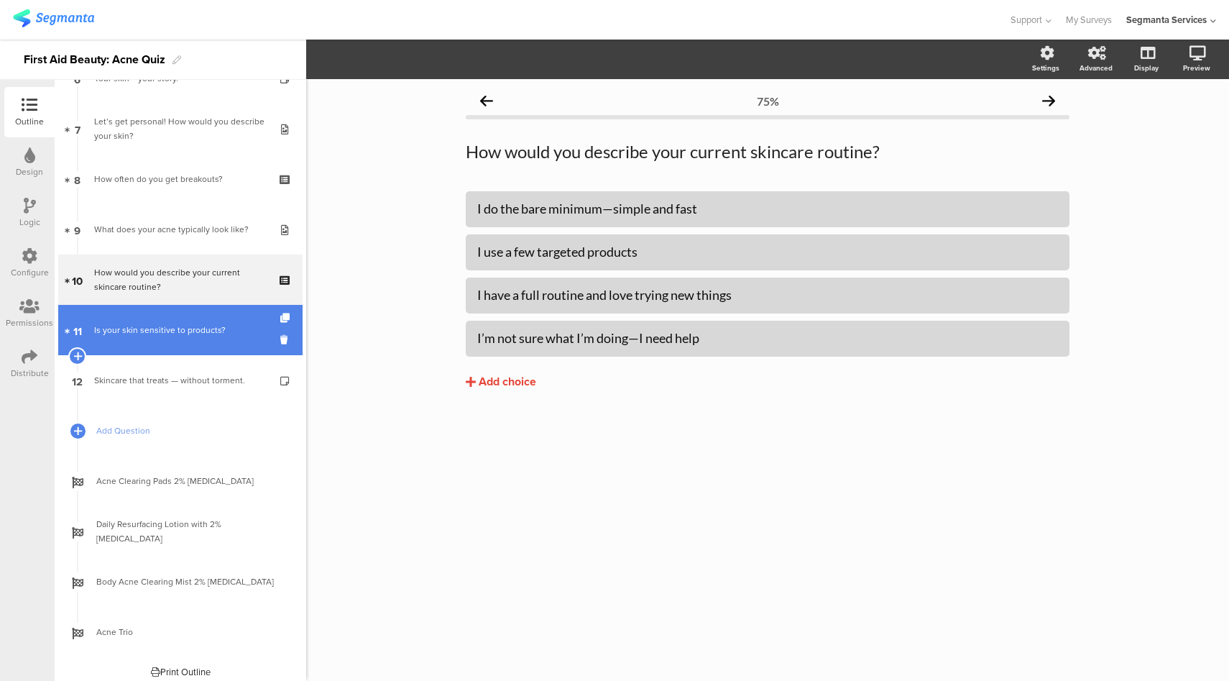
click at [147, 351] on link "11 Is your skin sensitive to products?" at bounding box center [180, 330] width 244 height 50
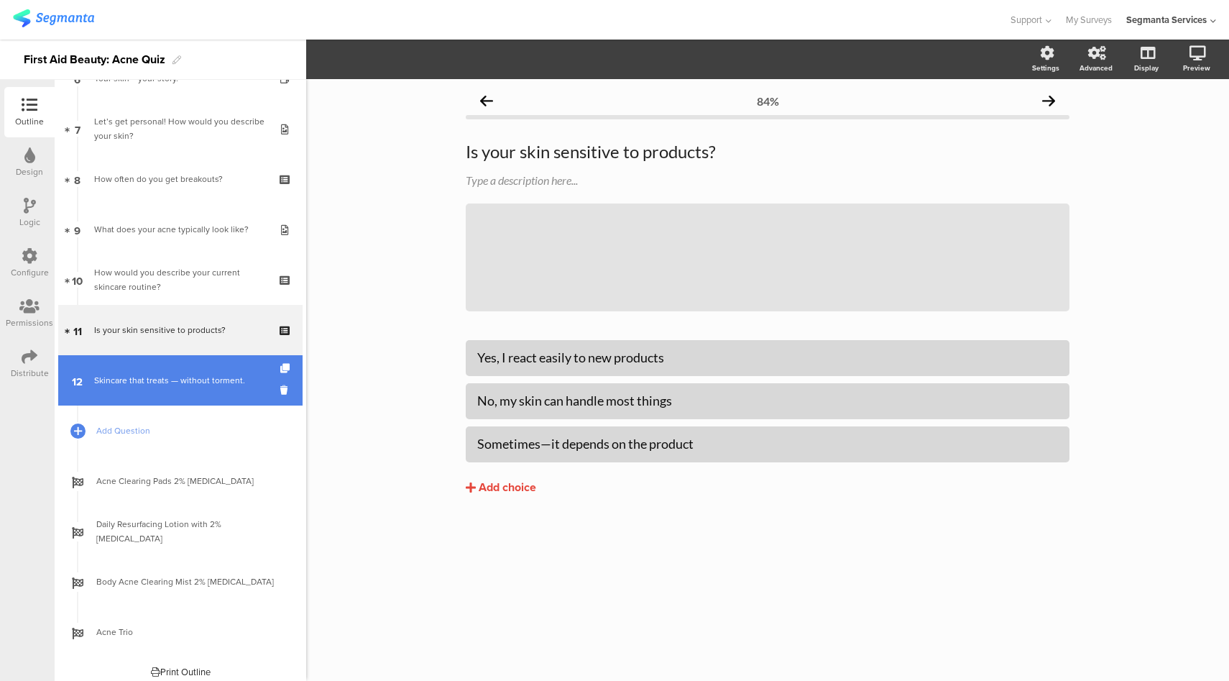
click at [165, 400] on link "12 Skincare that treats — without torment." at bounding box center [180, 380] width 244 height 50
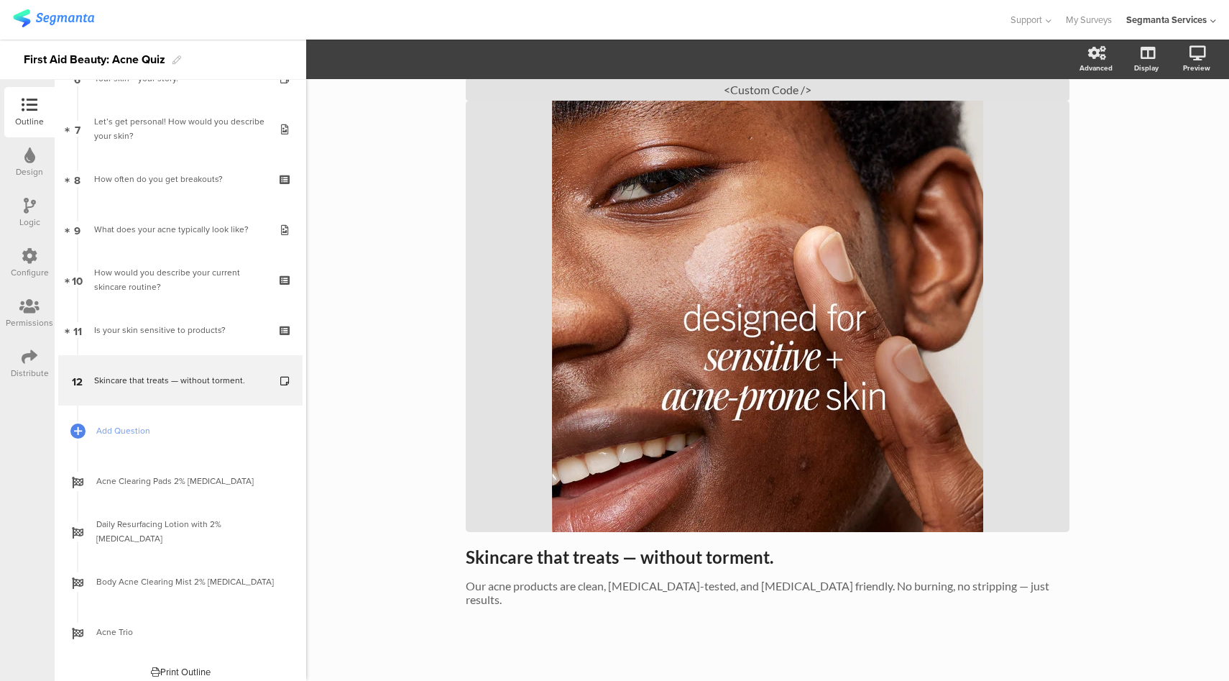
scroll to position [73, 0]
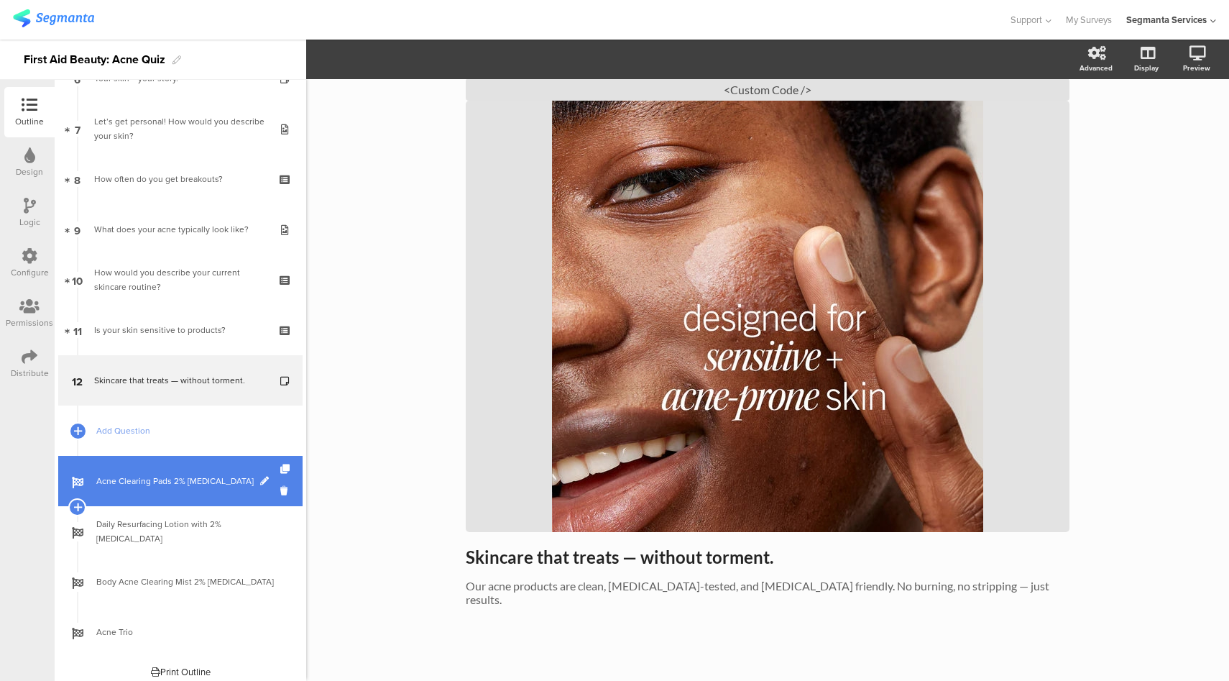
click at [187, 484] on span "Acne Clearing Pads 2% Salicylic Acid" at bounding box center [188, 481] width 184 height 14
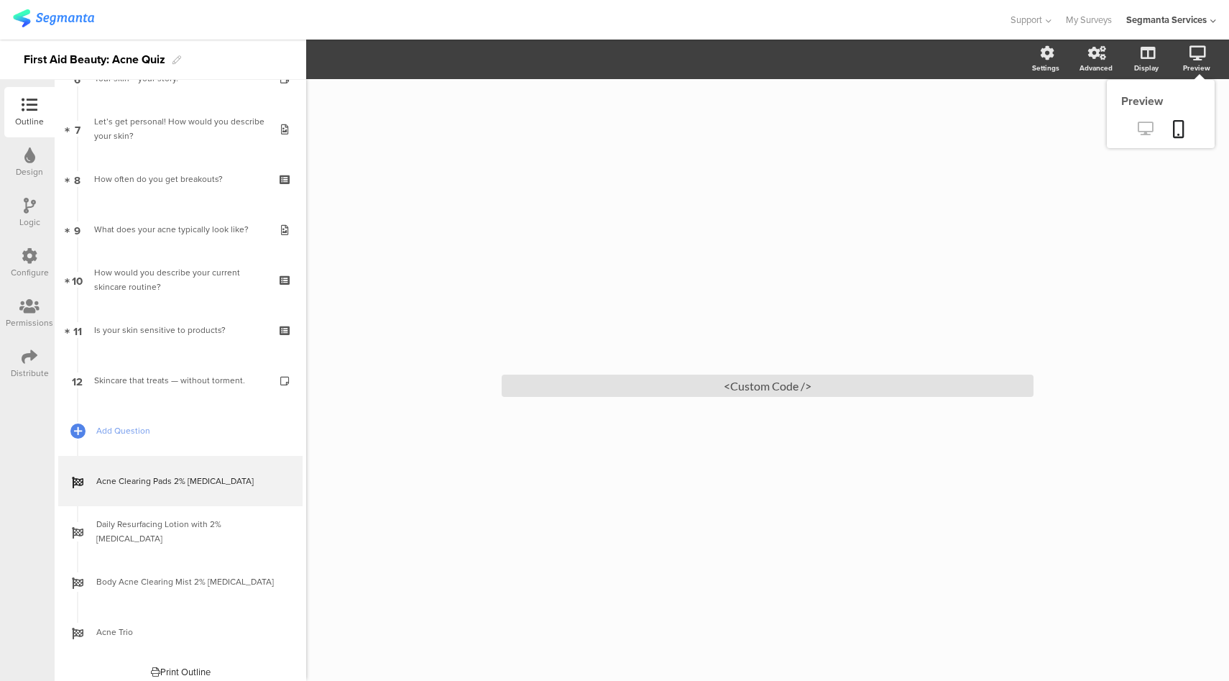
click at [1146, 129] on icon at bounding box center [1145, 128] width 15 height 14
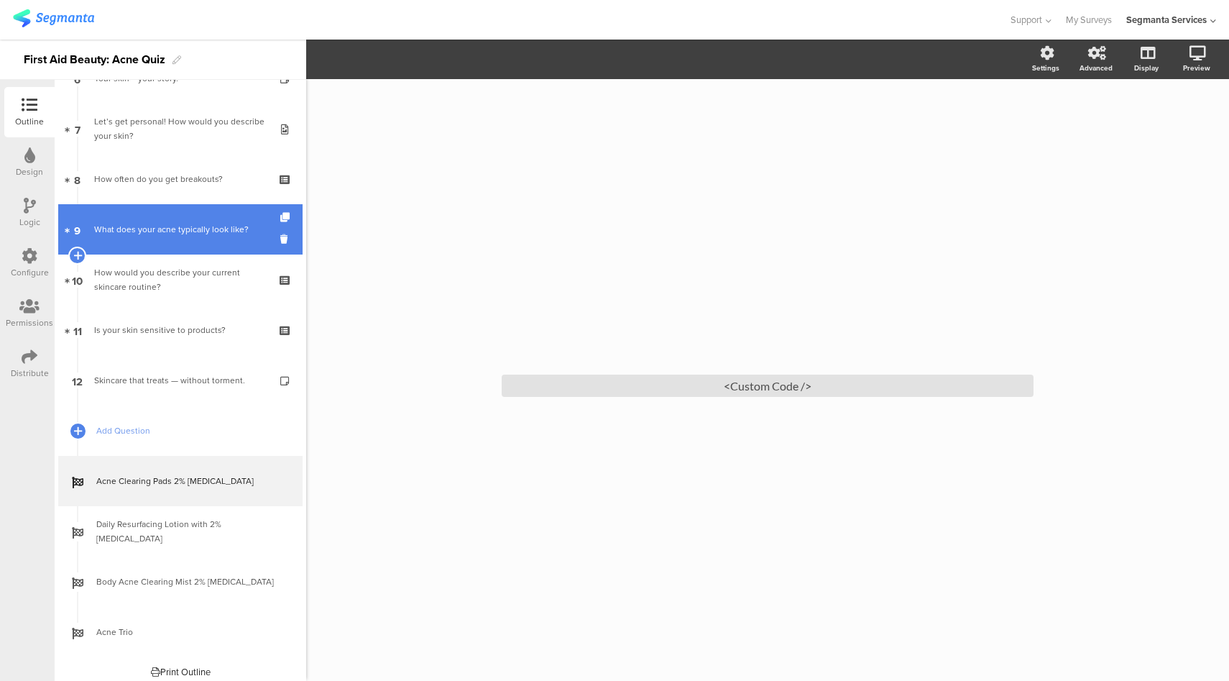
click at [203, 249] on link "9 What does your acne typically look like?" at bounding box center [180, 229] width 244 height 50
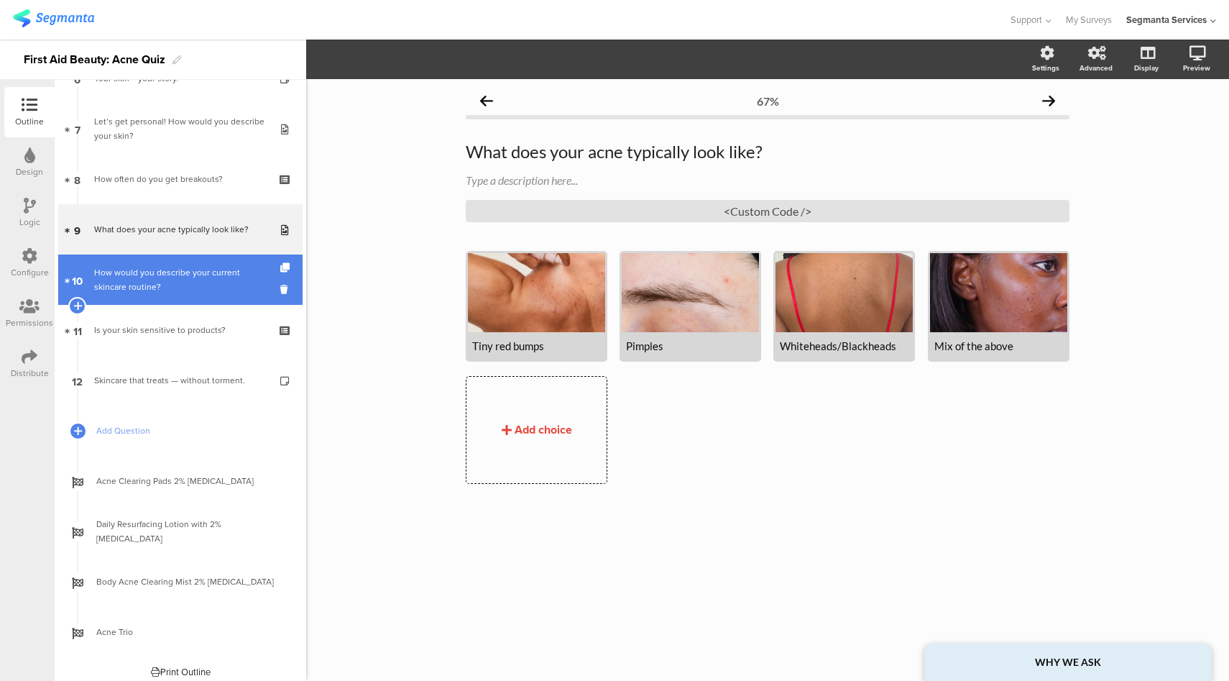
click at [210, 292] on div "How would you describe your current skincare routine?" at bounding box center [180, 279] width 172 height 29
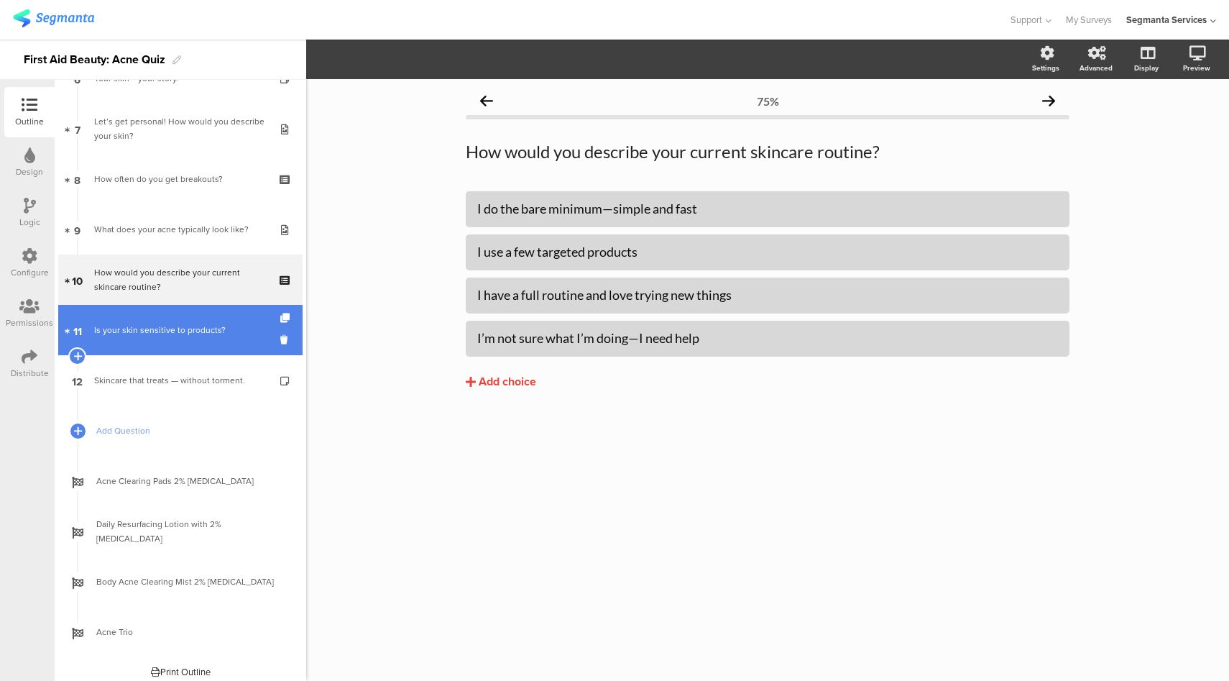
click at [201, 328] on div "Is your skin sensitive to products?" at bounding box center [180, 330] width 172 height 14
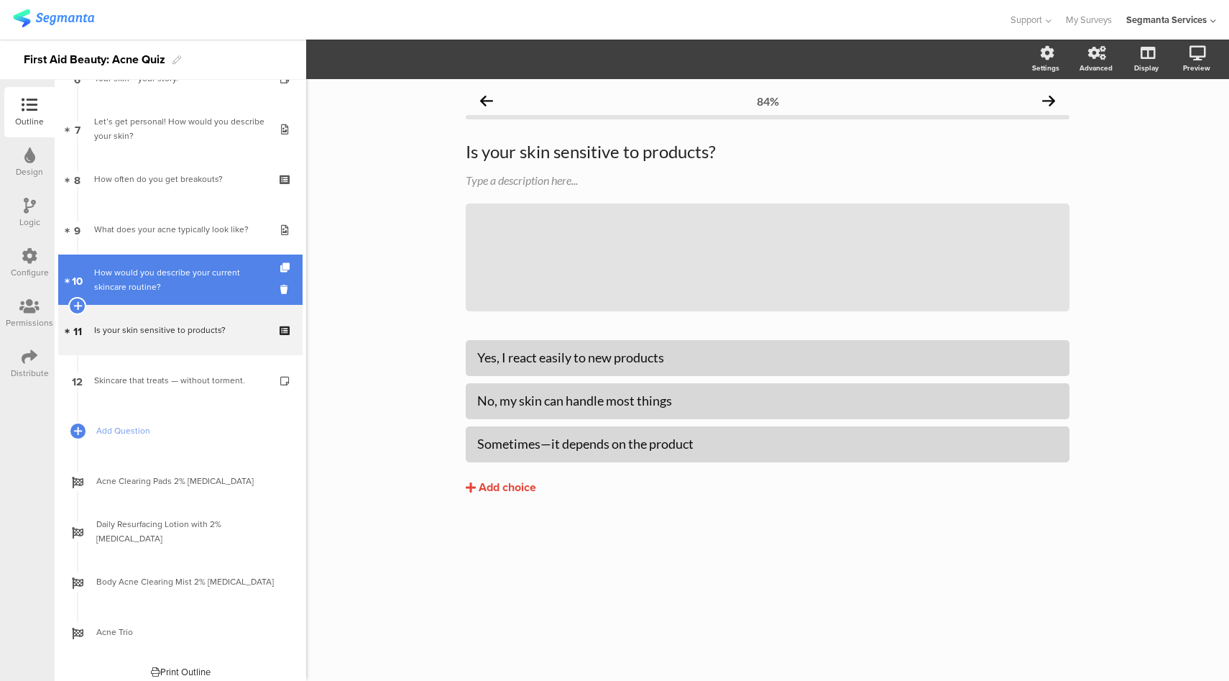
click at [195, 285] on div "How would you describe your current skincare routine?" at bounding box center [180, 279] width 172 height 29
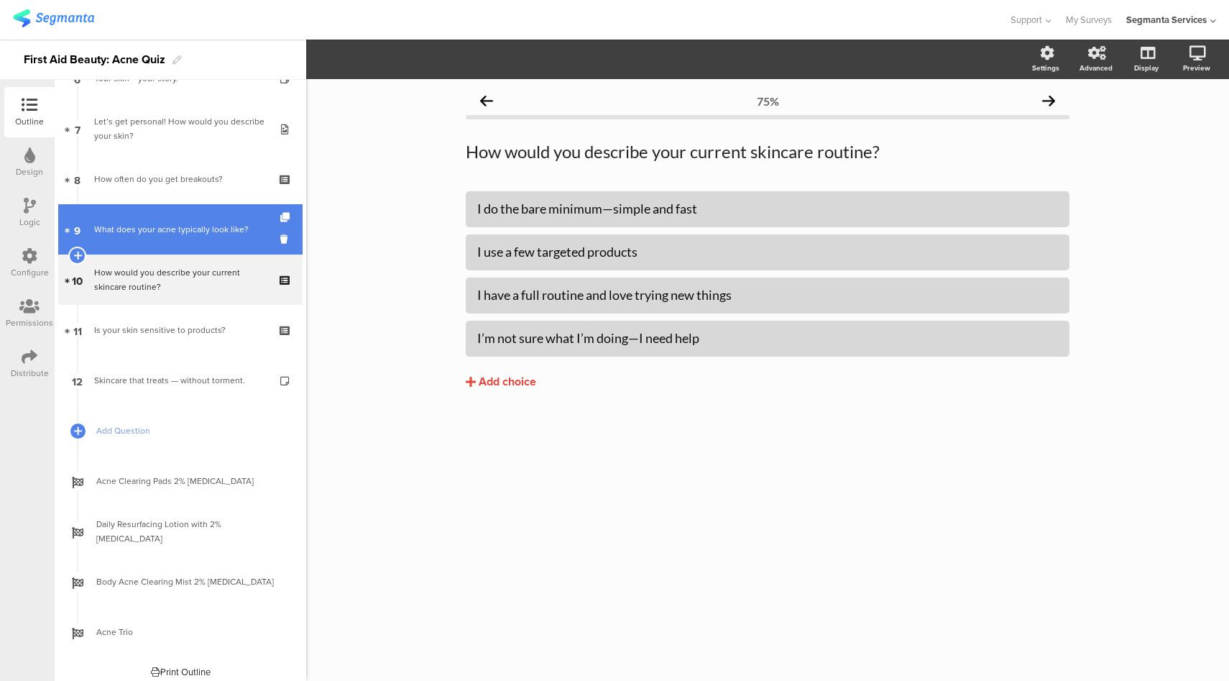
click at [205, 244] on link "9 What does your acne typically look like?" at bounding box center [180, 229] width 244 height 50
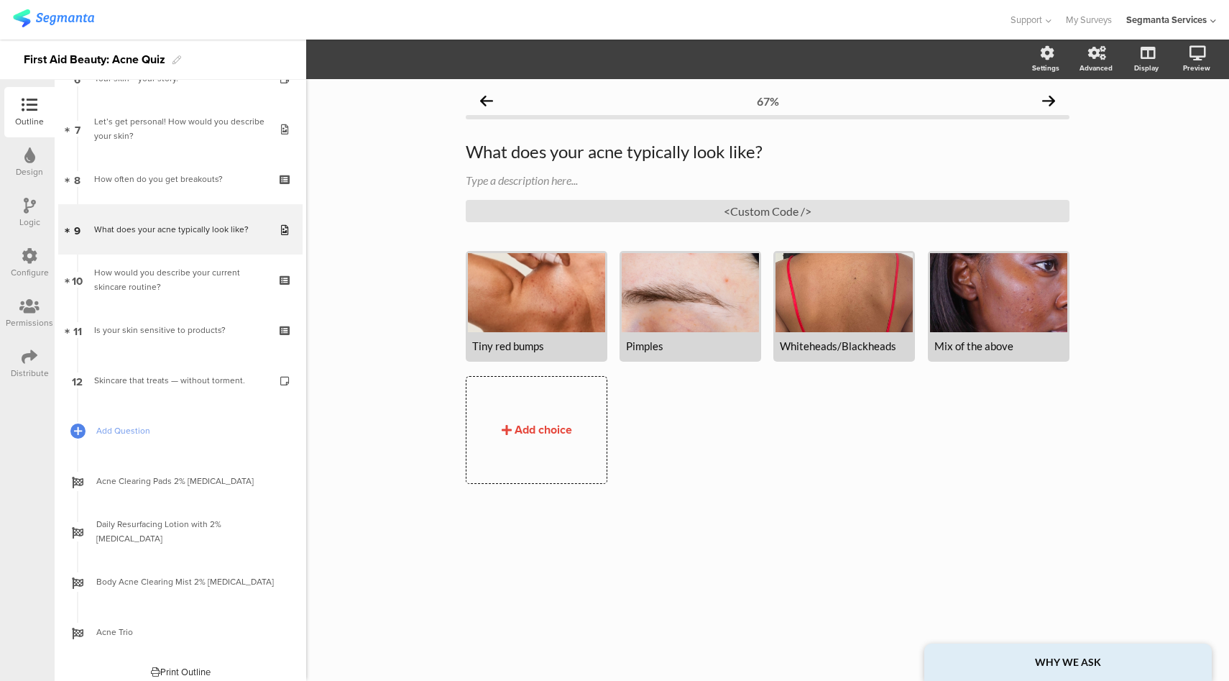
click at [26, 262] on icon at bounding box center [30, 256] width 16 height 16
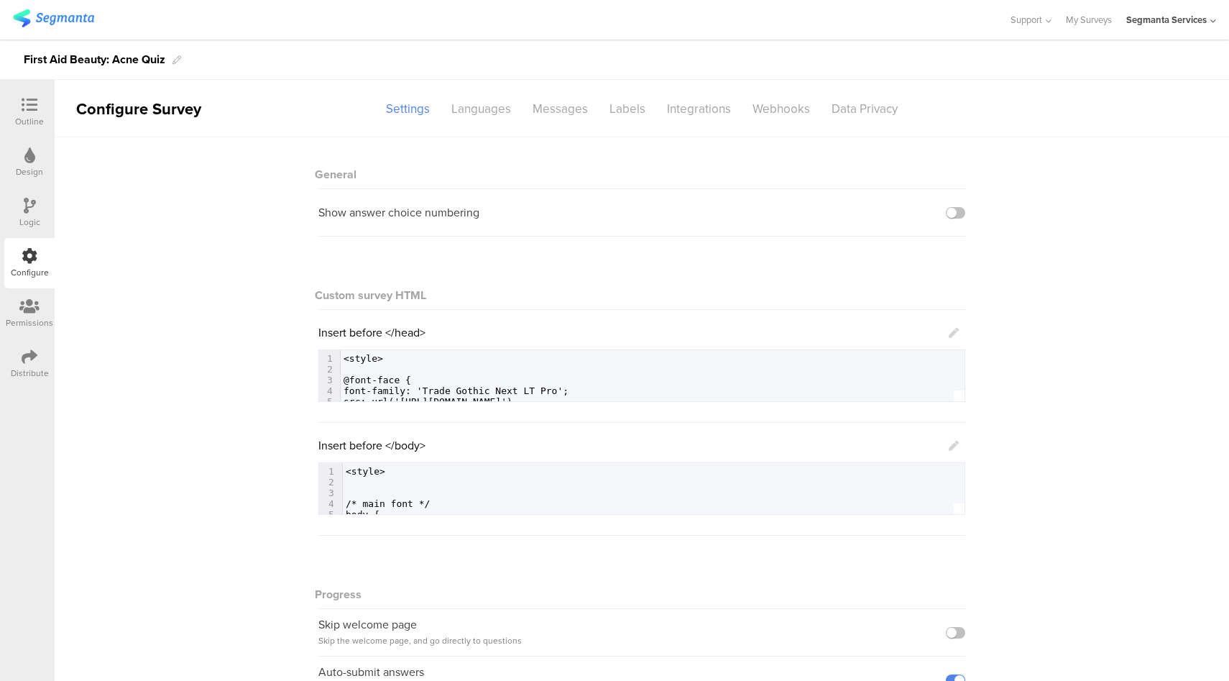
click at [36, 221] on div "Logic" at bounding box center [29, 222] width 21 height 13
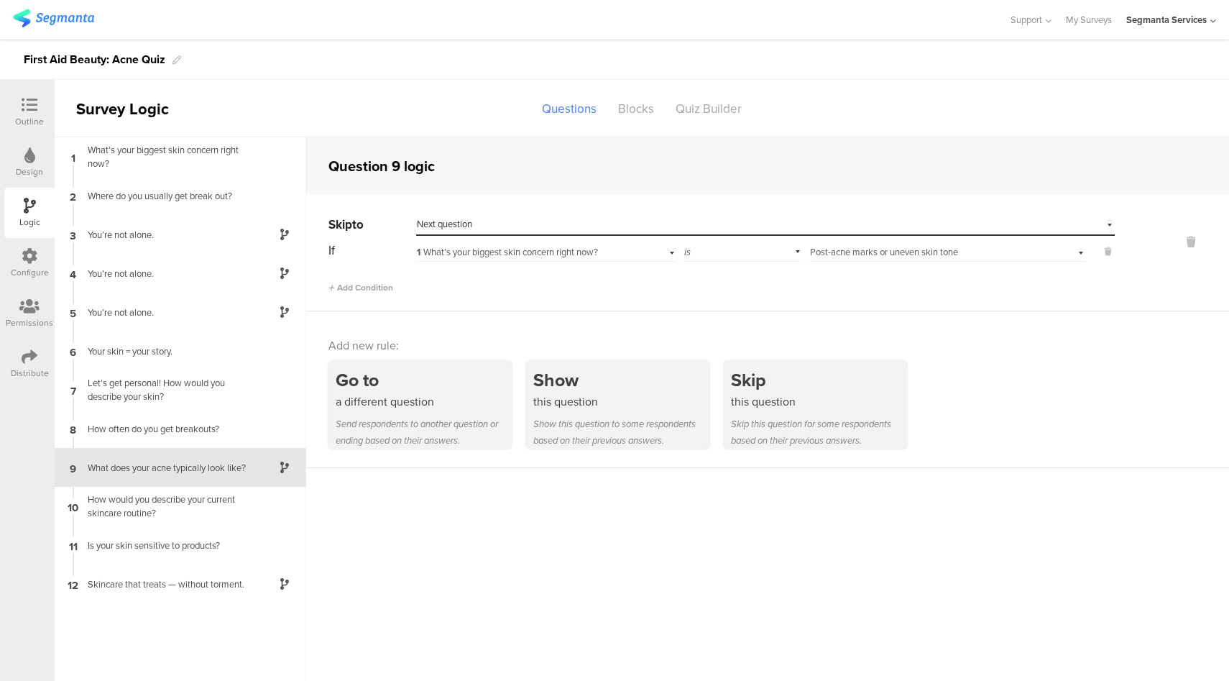
click at [593, 219] on div "Select destination... Next question" at bounding box center [756, 224] width 679 height 13
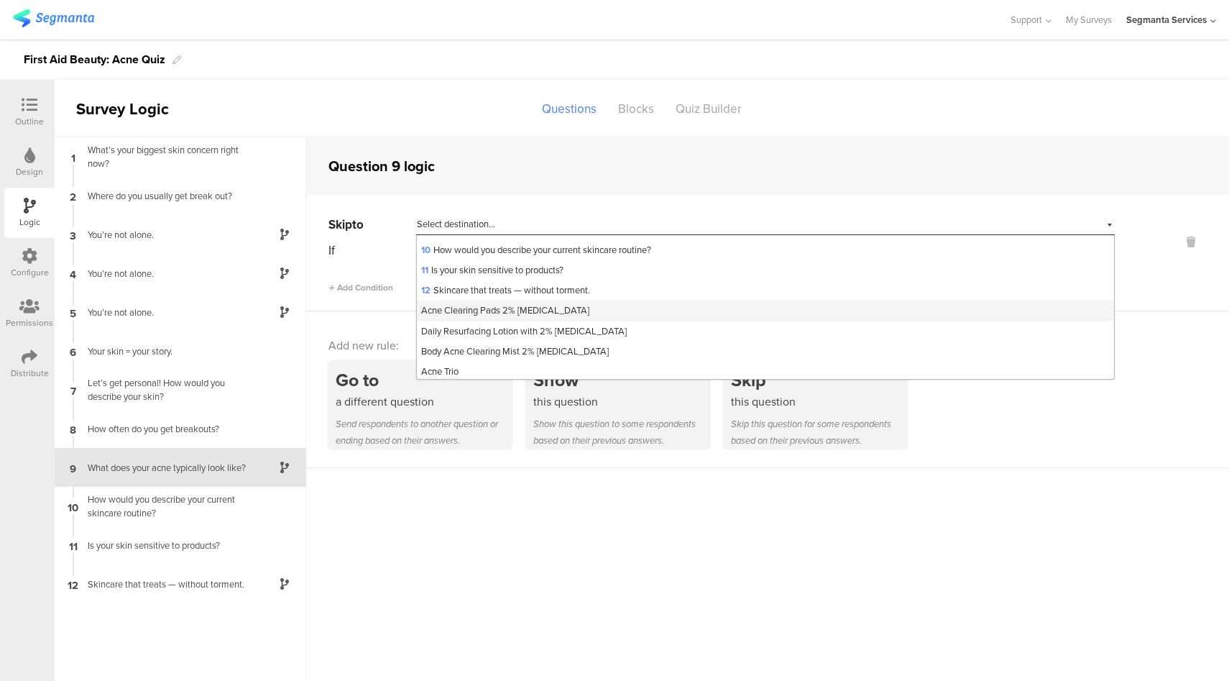
scroll to position [205, 0]
click at [862, 96] on sg-section-page-header "Survey Logic Questions Blocks Quiz Builder" at bounding box center [642, 108] width 1174 height 57
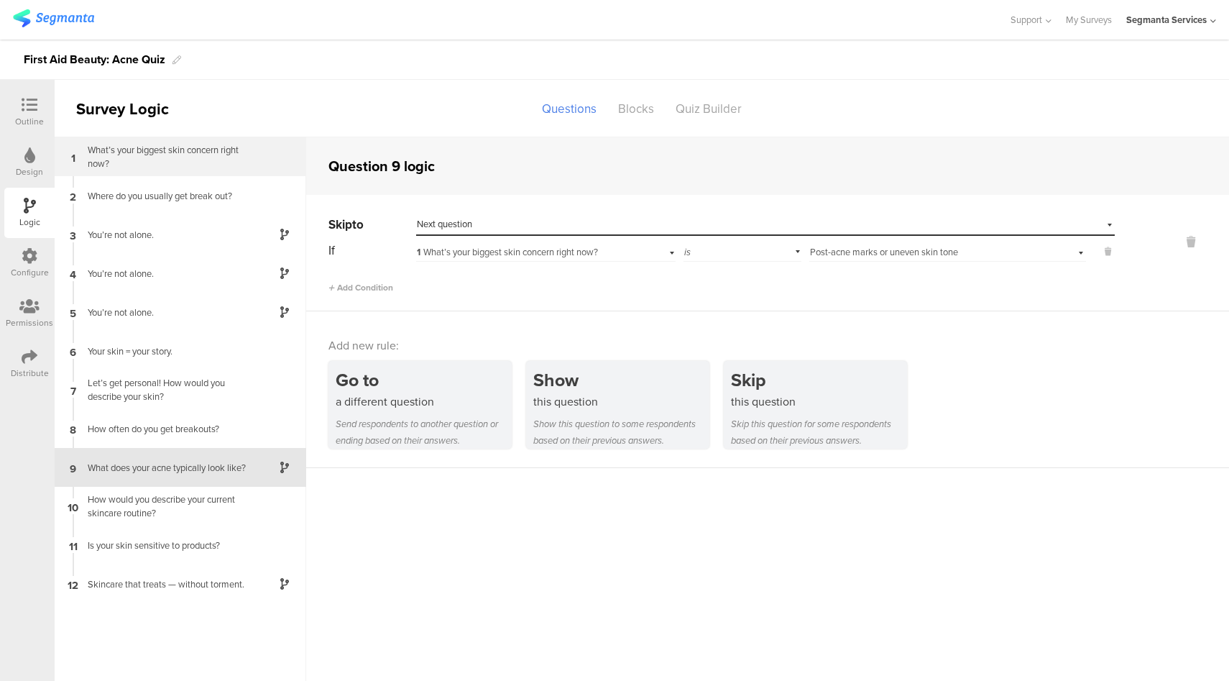
click at [193, 161] on div "What’s your biggest skin concern right now?" at bounding box center [169, 156] width 180 height 27
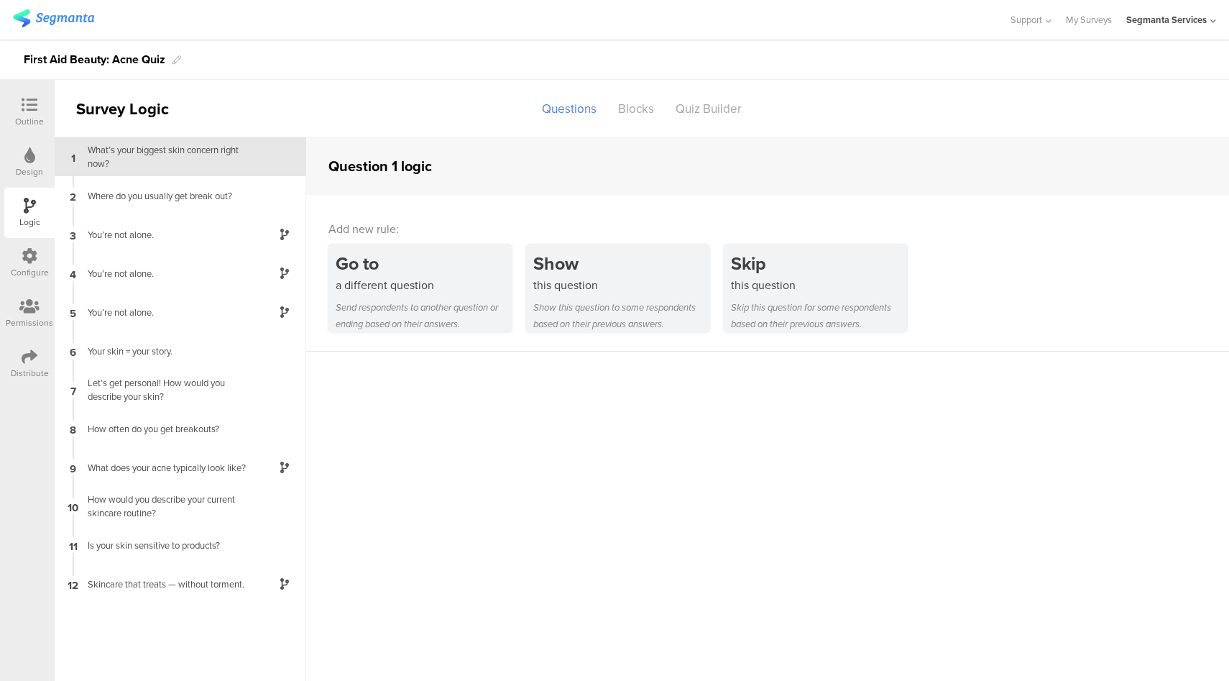
click at [29, 109] on icon at bounding box center [30, 105] width 16 height 16
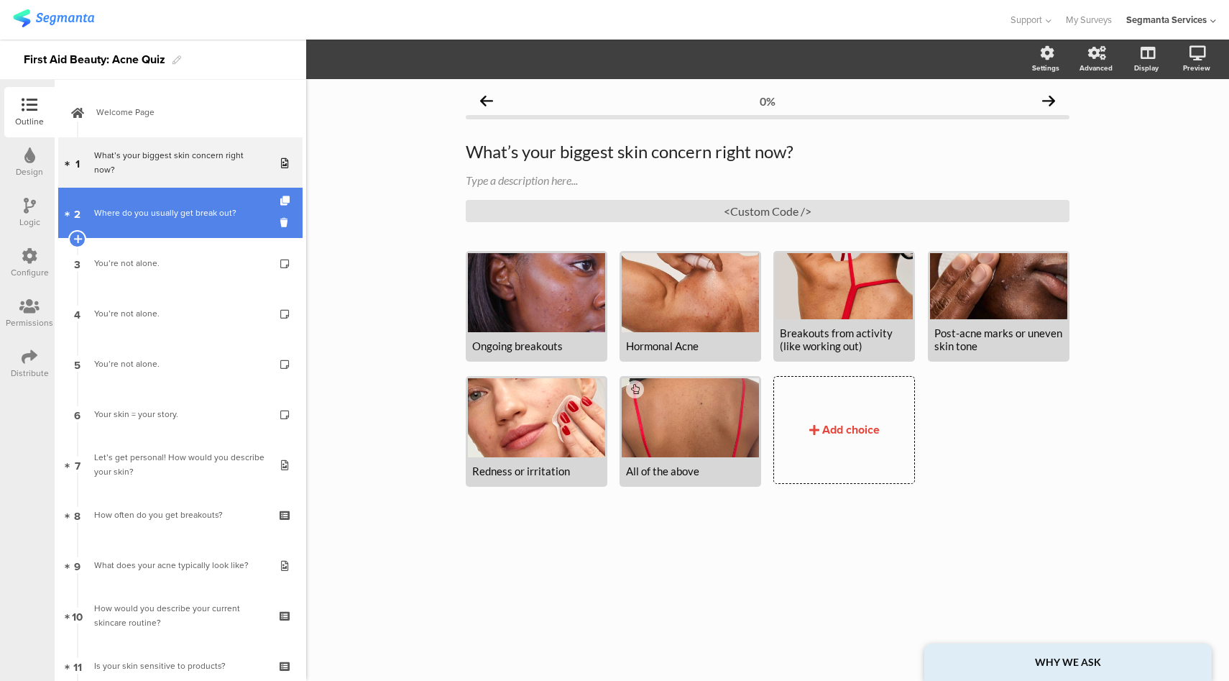
click at [213, 235] on link "2 Where do you usually get break out?" at bounding box center [180, 213] width 244 height 50
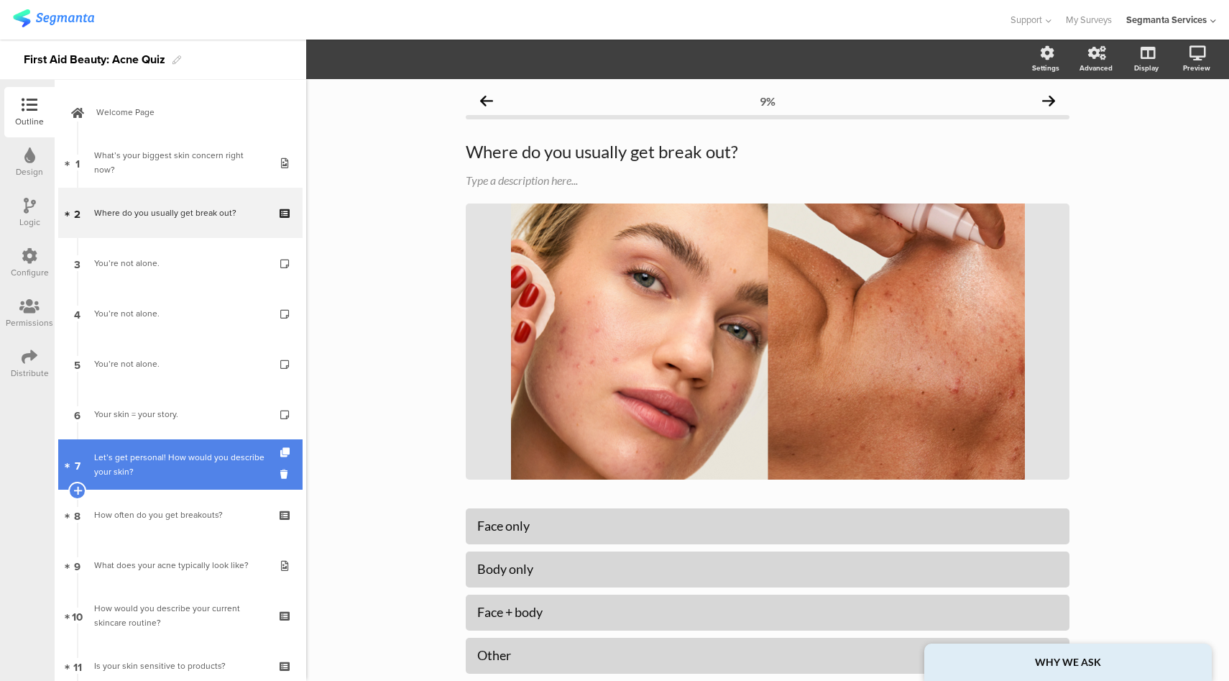
click at [184, 477] on div "Let’s get personal! How would you describe your skin?" at bounding box center [180, 464] width 172 height 29
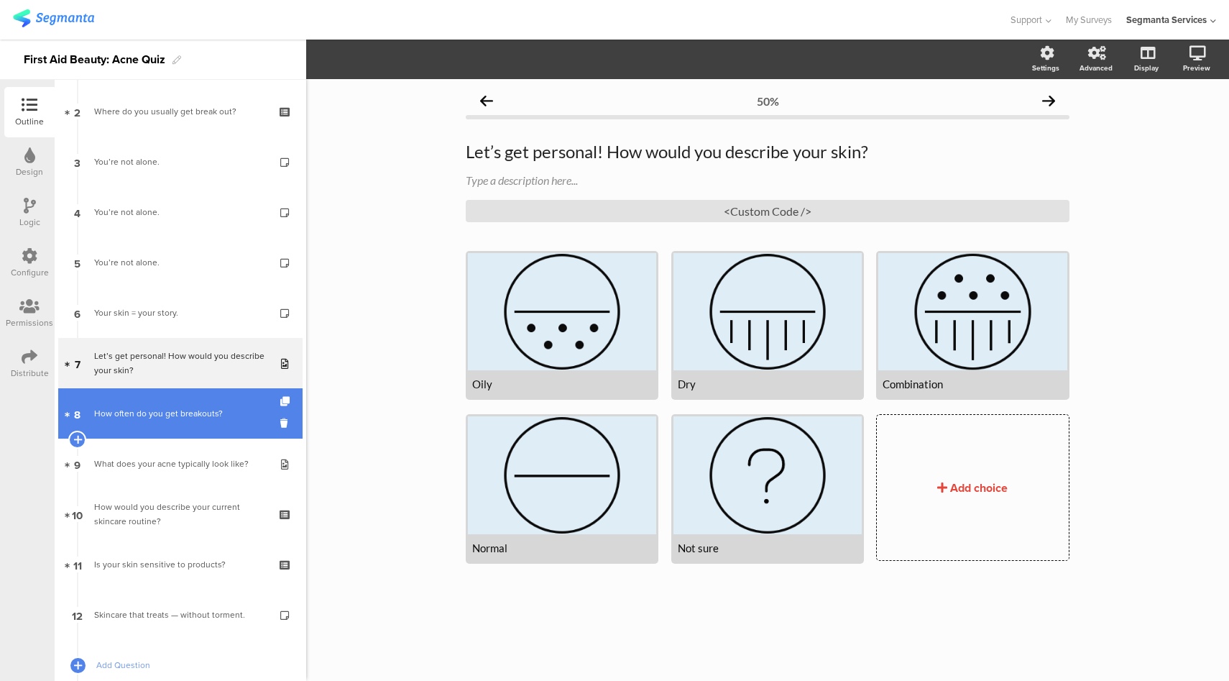
scroll to position [103, 0]
click at [212, 423] on link "8 How often do you get breakouts?" at bounding box center [180, 411] width 244 height 50
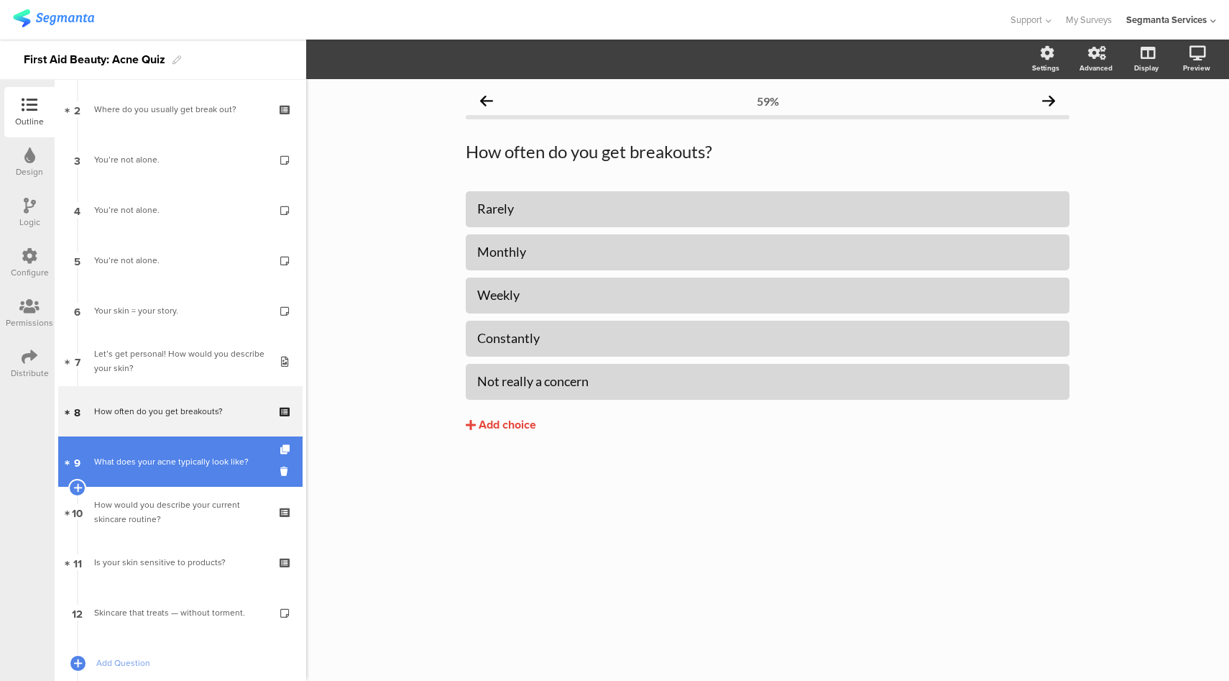
click at [201, 471] on link "9 What does your acne typically look like?" at bounding box center [180, 461] width 244 height 50
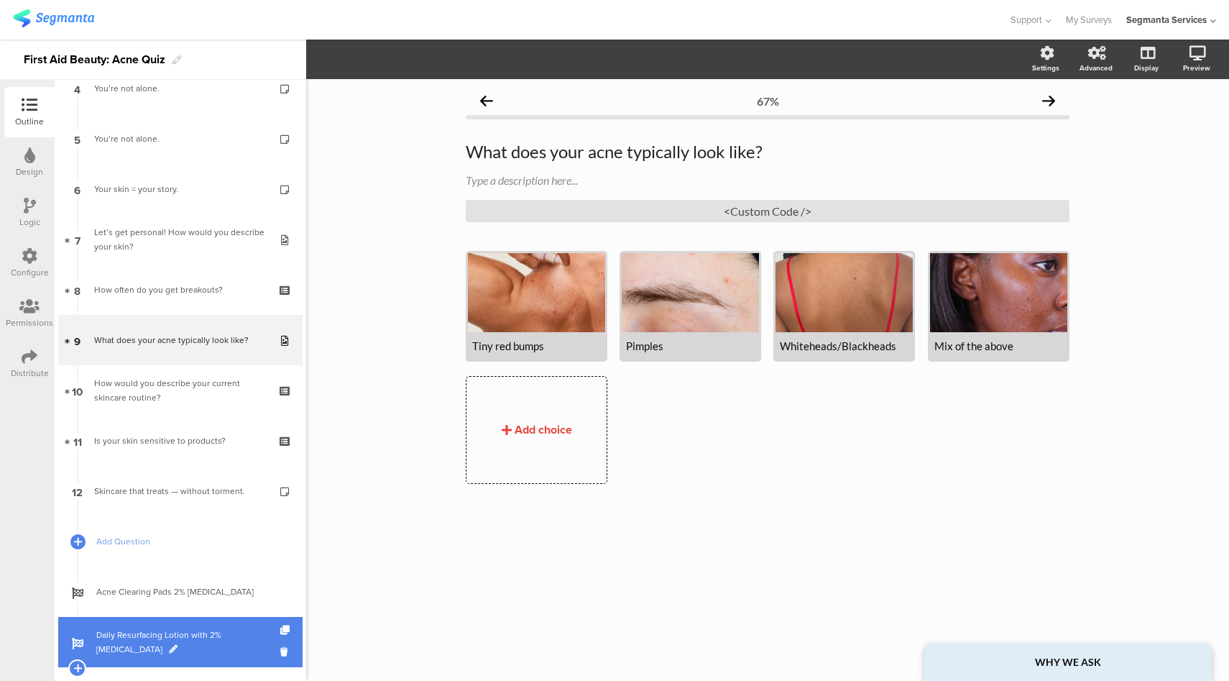
scroll to position [344, 0]
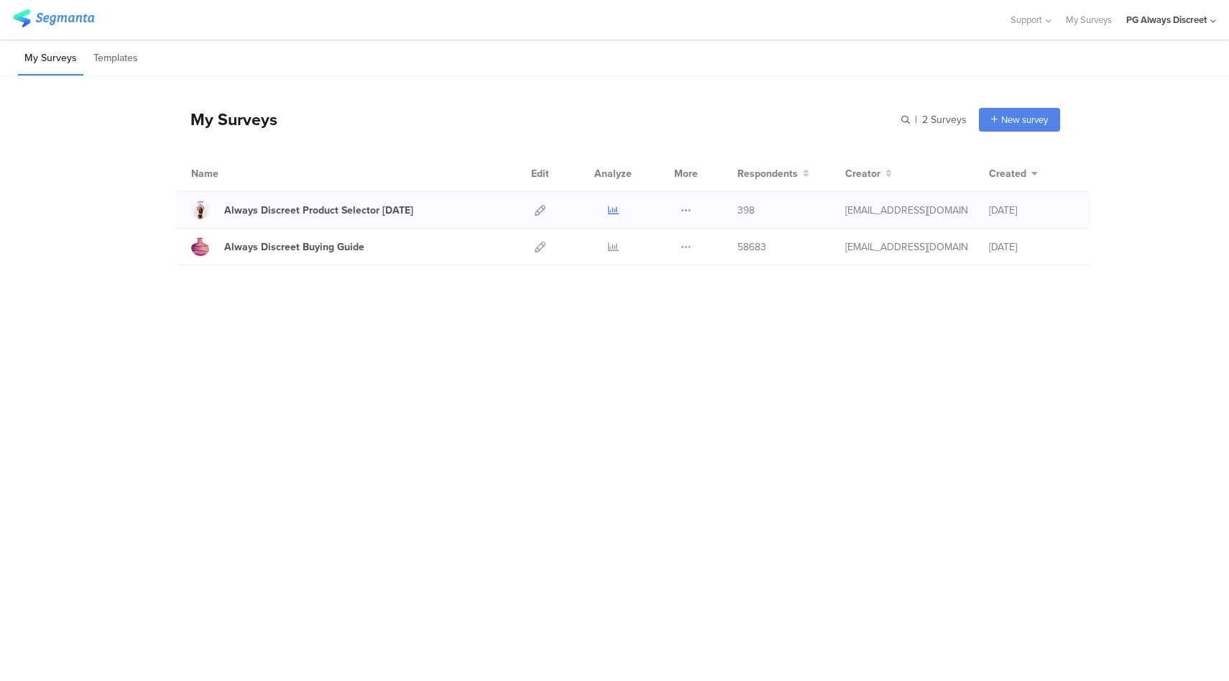
click at [612, 214] on icon at bounding box center [613, 210] width 11 height 11
click at [613, 250] on icon at bounding box center [613, 246] width 11 height 11
click at [543, 242] on icon at bounding box center [540, 246] width 11 height 11
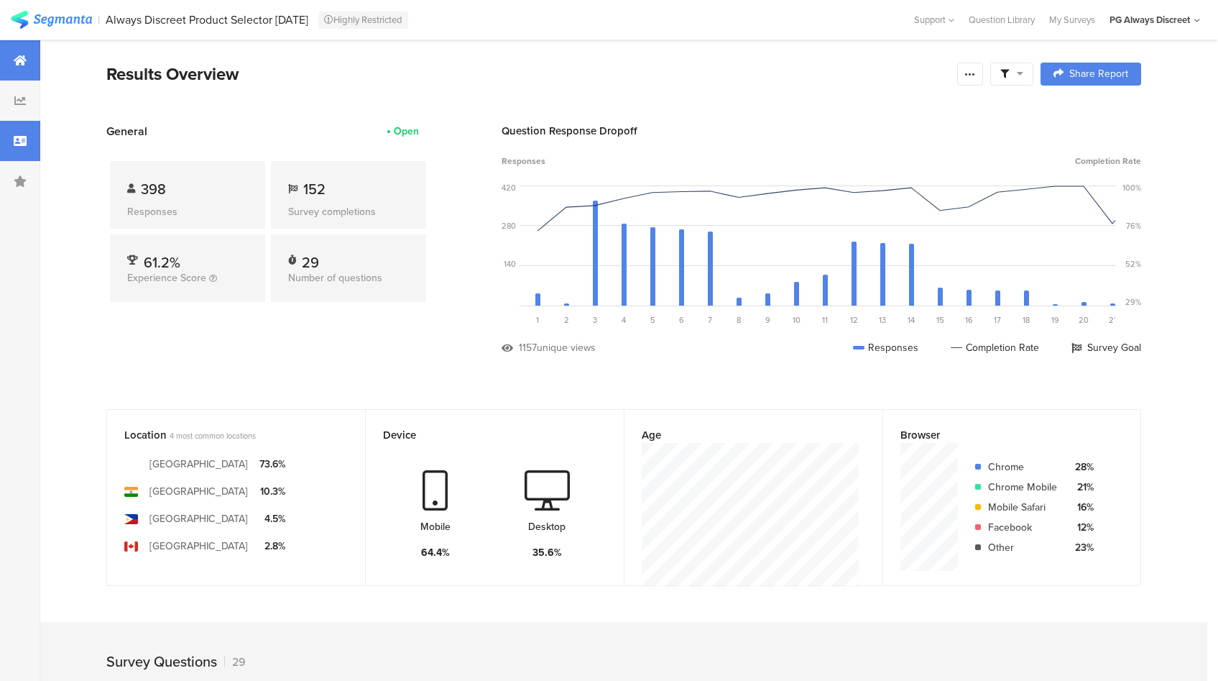
click at [17, 149] on div at bounding box center [20, 141] width 40 height 40
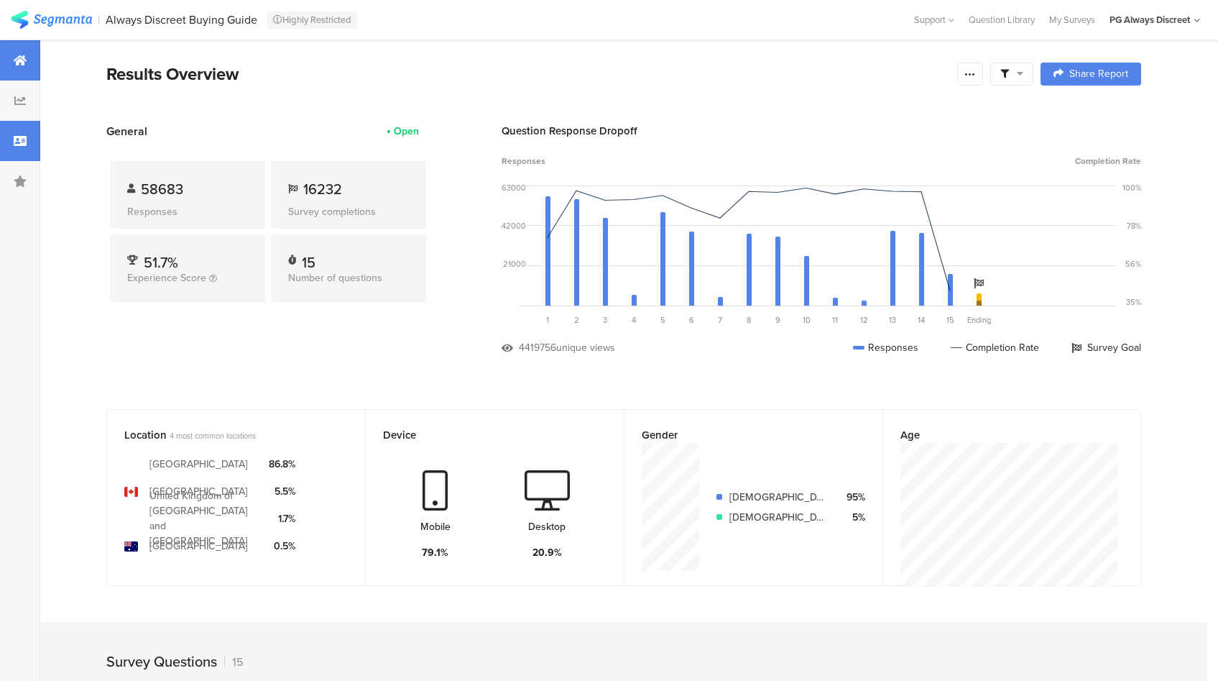
click at [14, 137] on icon at bounding box center [20, 140] width 13 height 11
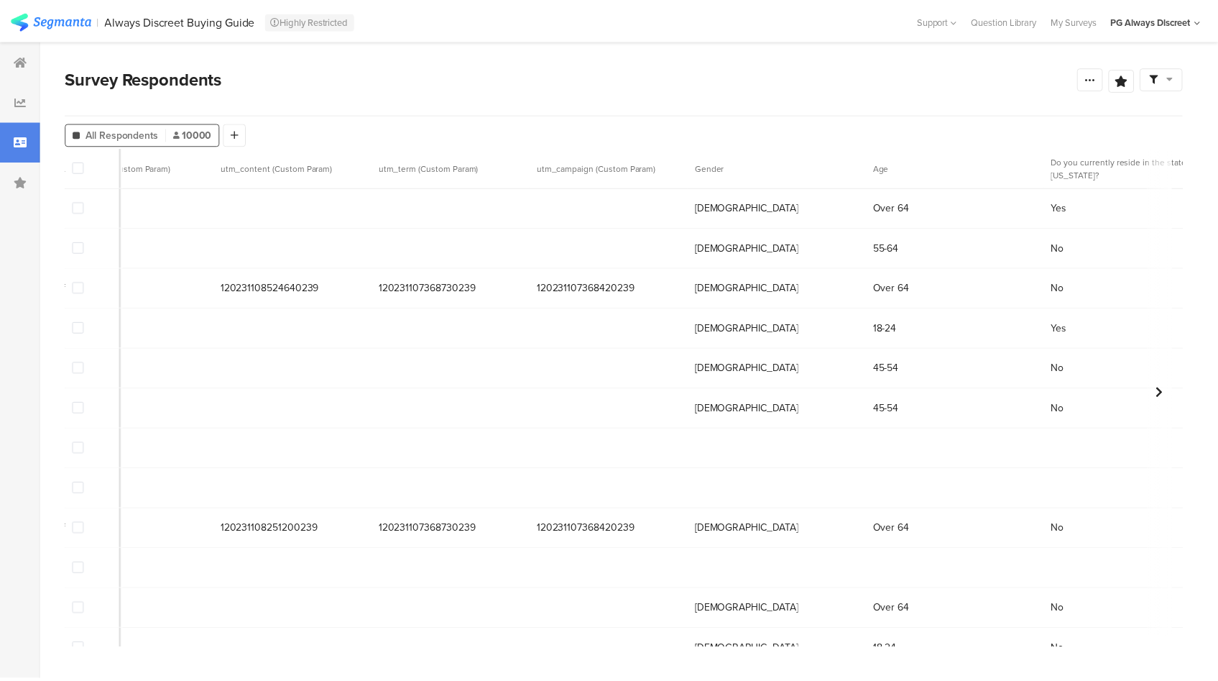
scroll to position [0, 1703]
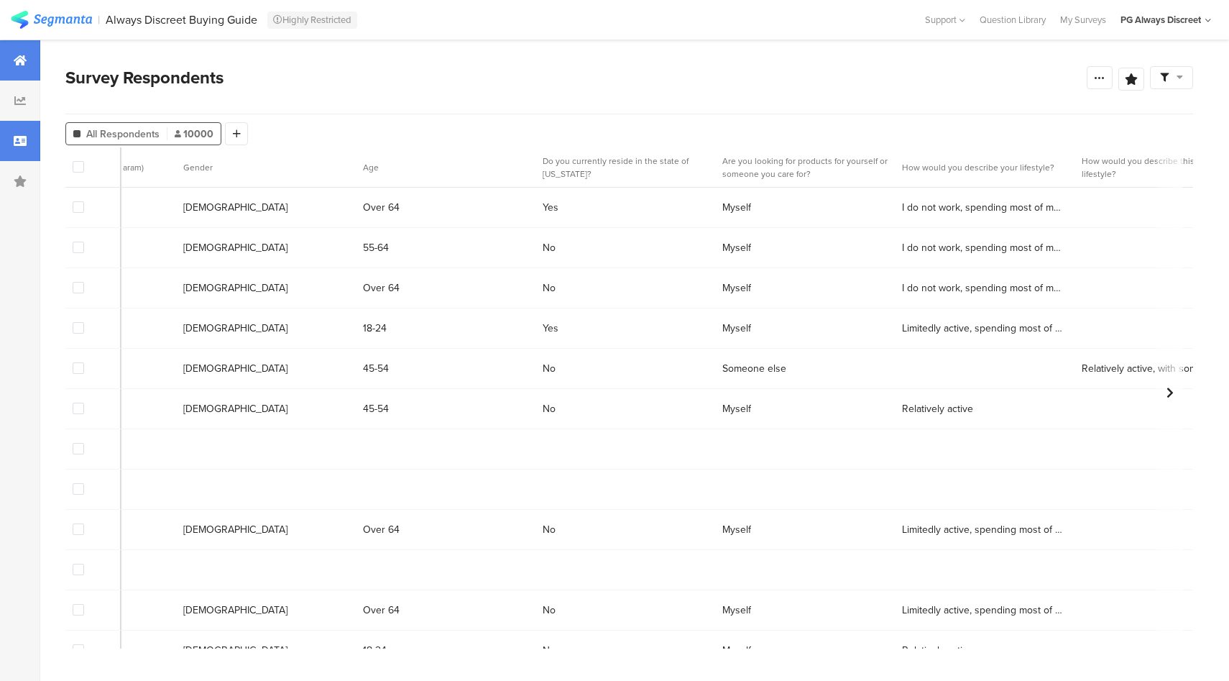
click at [1, 73] on div at bounding box center [20, 60] width 40 height 40
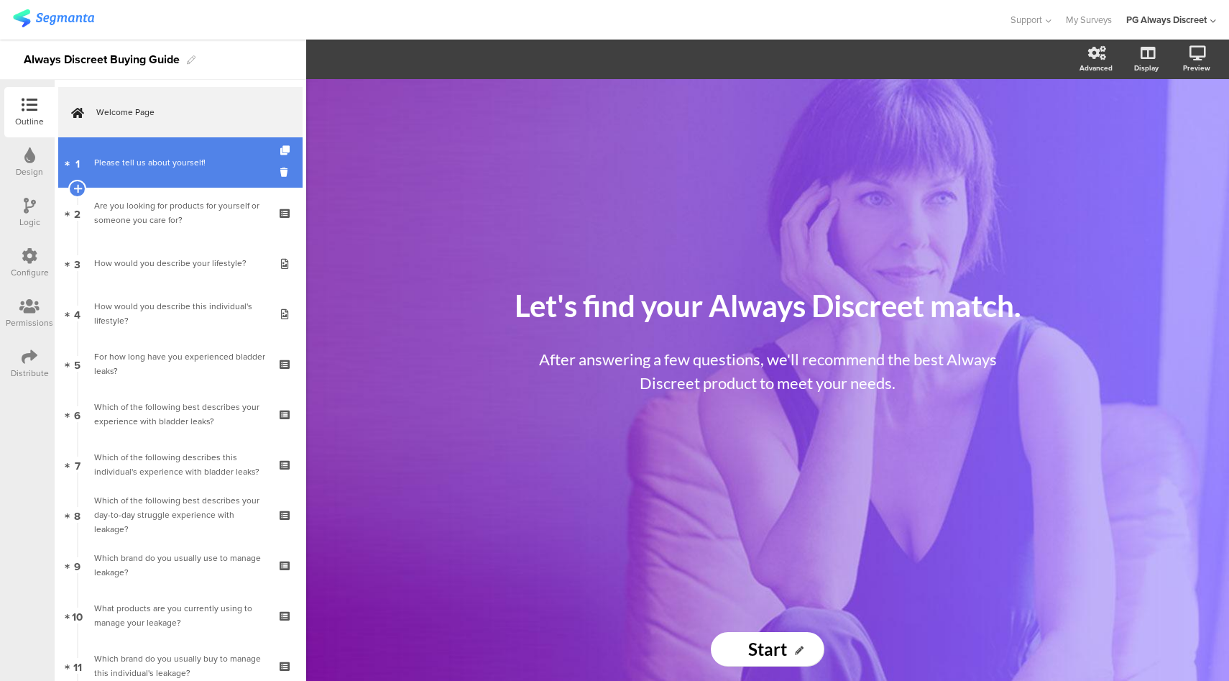
click at [191, 169] on div "Please tell us about yourself!" at bounding box center [180, 162] width 172 height 14
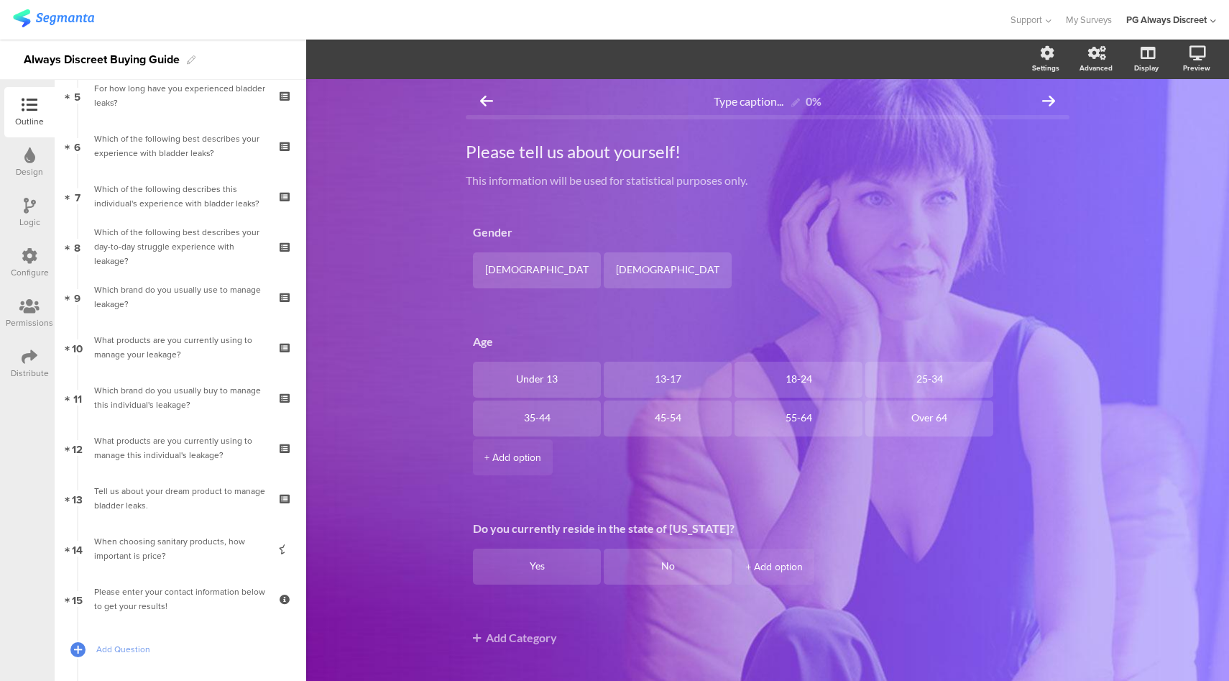
scroll to position [548, 0]
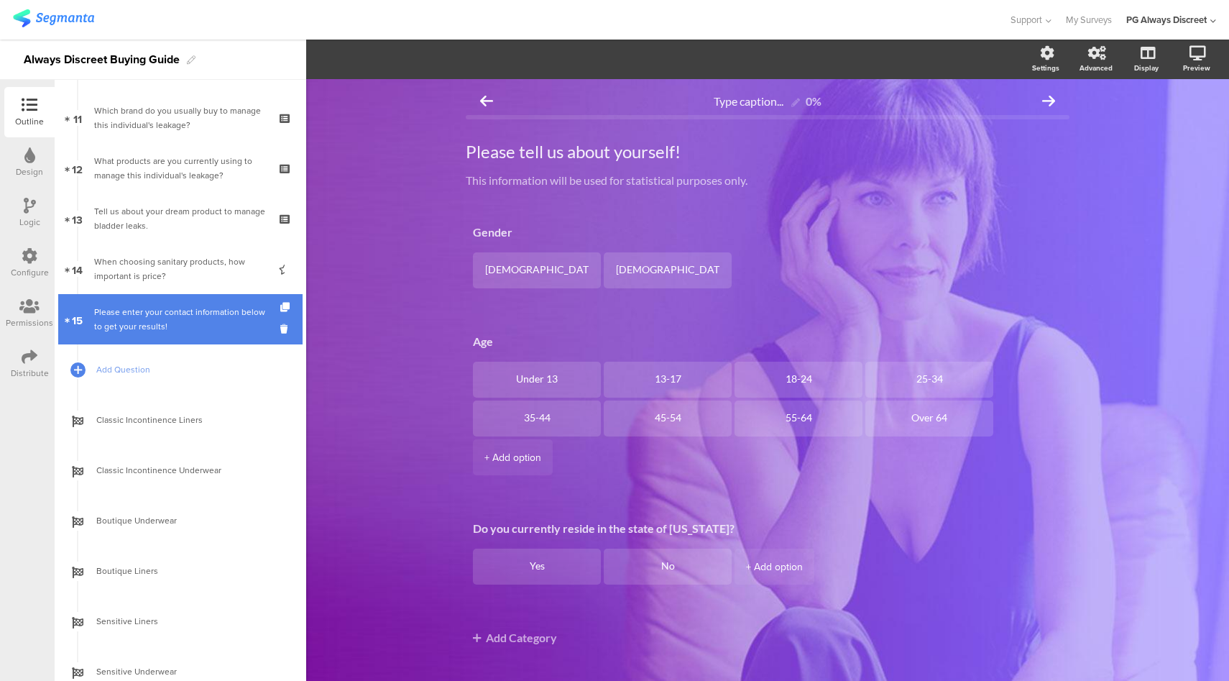
click at [198, 337] on link "15 Please enter your contact information below to get your results!" at bounding box center [180, 319] width 244 height 50
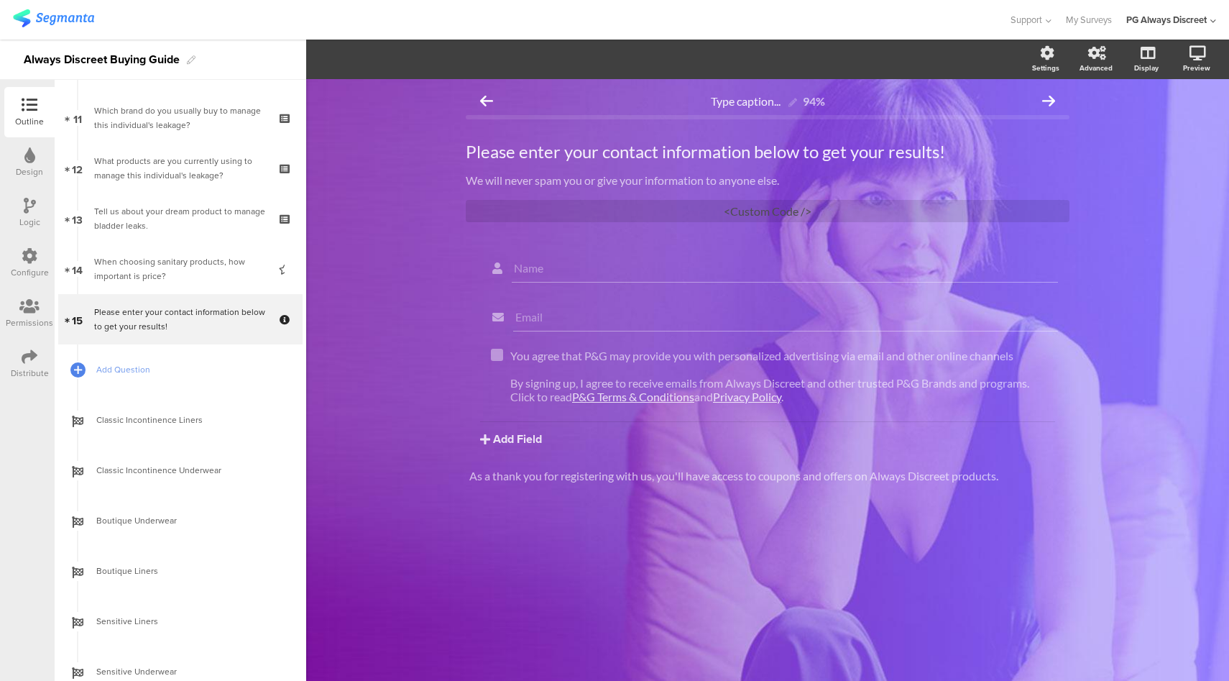
click at [29, 264] on div at bounding box center [30, 257] width 16 height 18
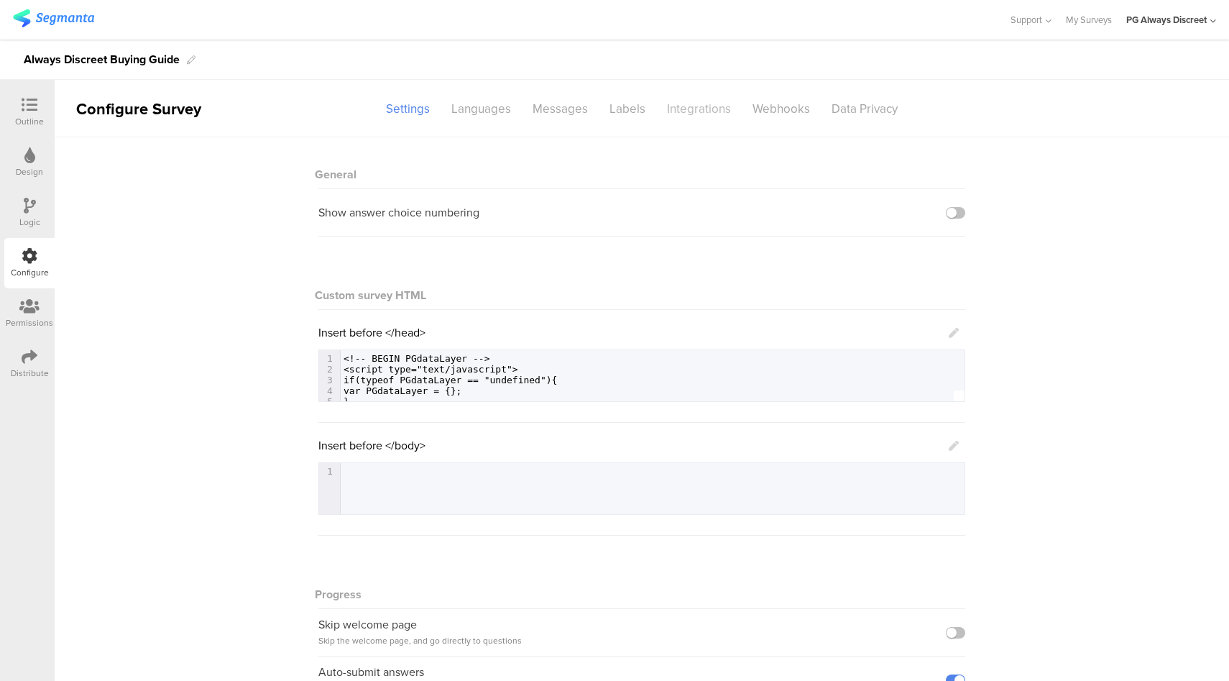
click at [696, 113] on div "Integrations" at bounding box center [699, 108] width 86 height 25
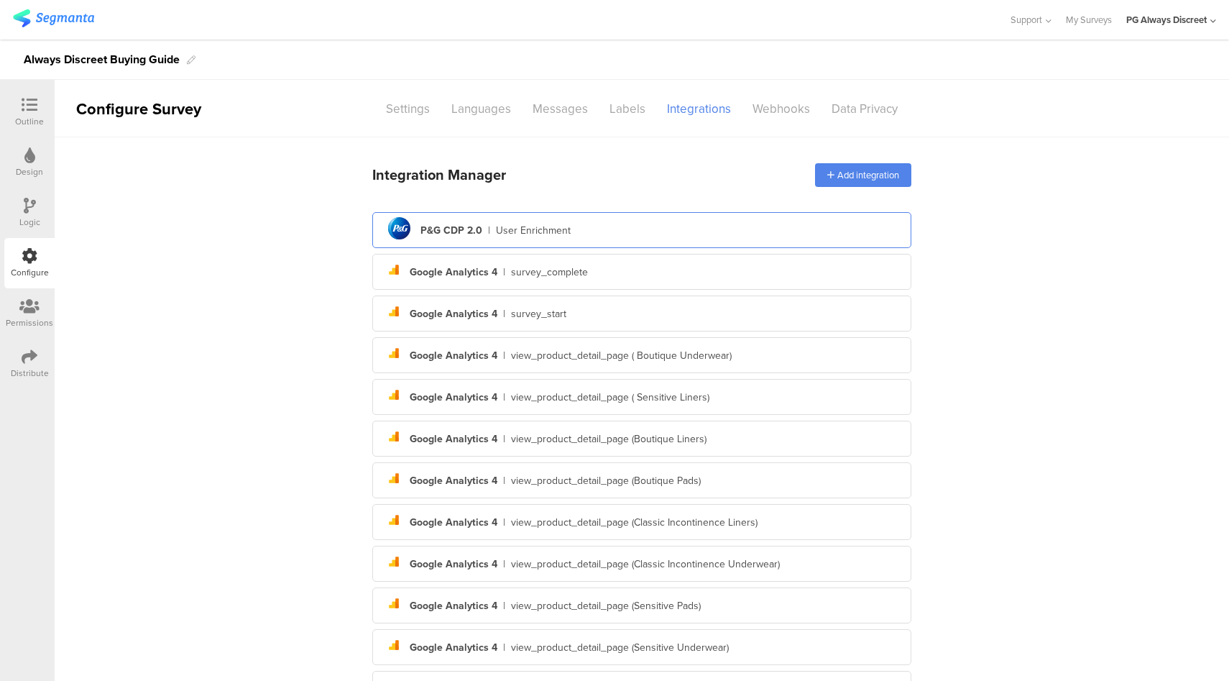
click at [701, 232] on div "pg logo P&G CDP 2.0 | User Enrichment" at bounding box center [642, 230] width 516 height 35
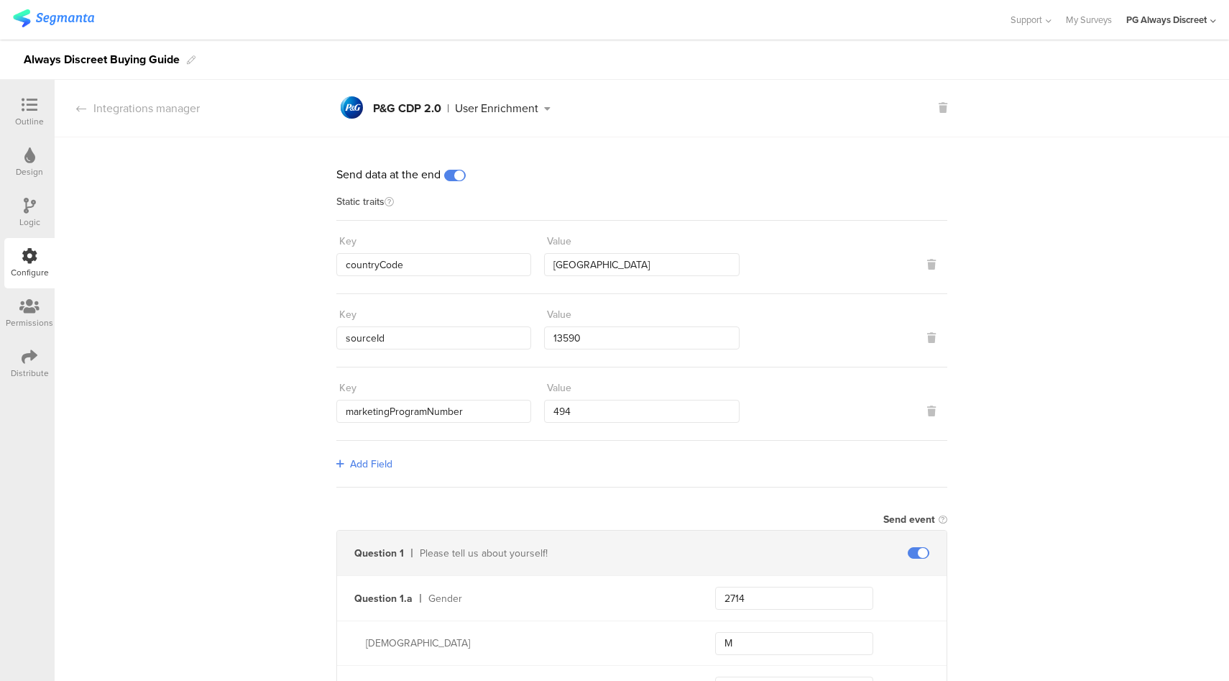
click at [27, 108] on icon at bounding box center [30, 105] width 16 height 16
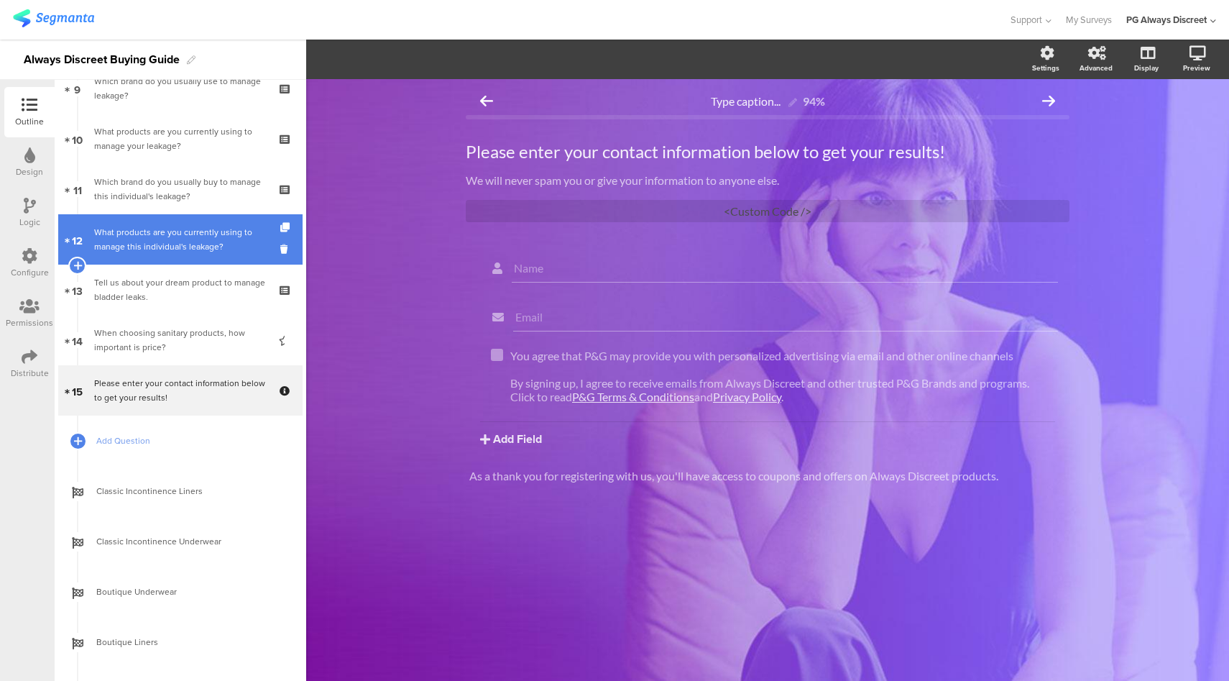
scroll to position [339, 0]
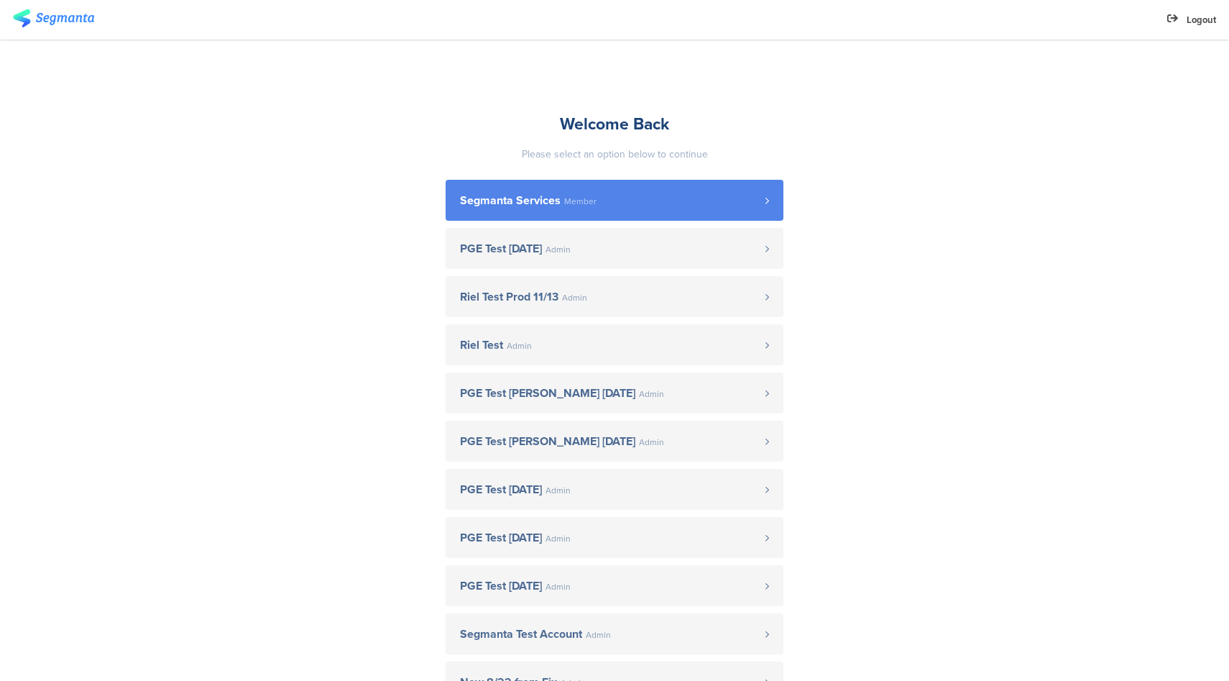
click at [614, 195] on span "Segmanta Services Member" at bounding box center [612, 200] width 305 height 11
